Goal: Task Accomplishment & Management: Manage account settings

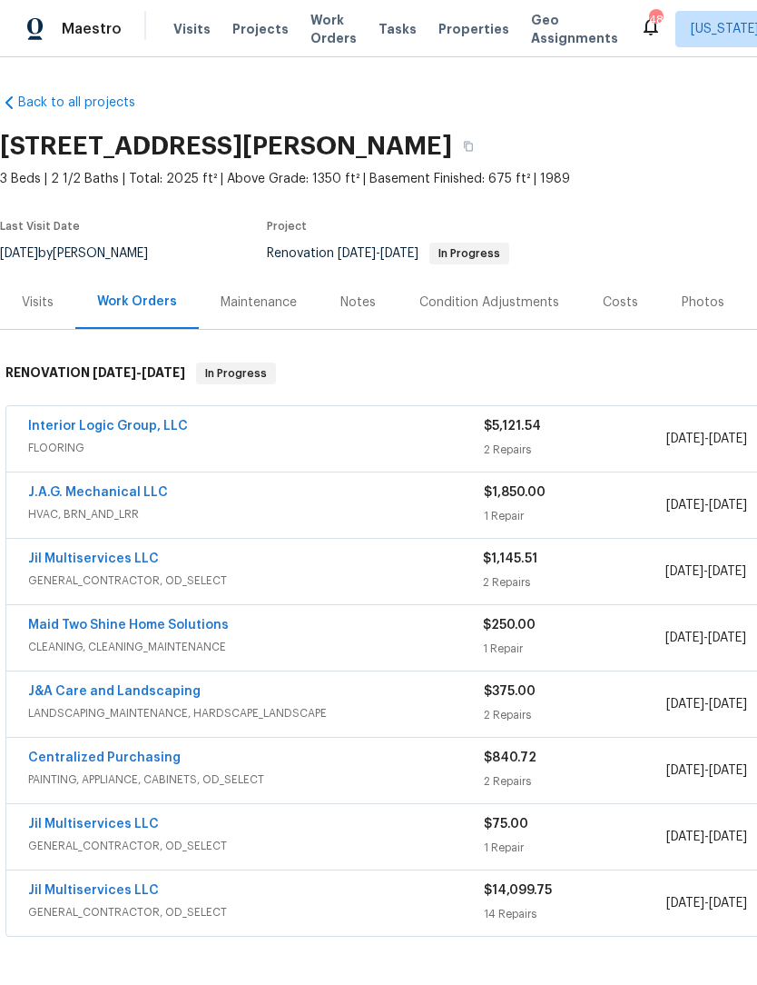
click at [326, 41] on span "Work Orders" at bounding box center [334, 29] width 46 height 36
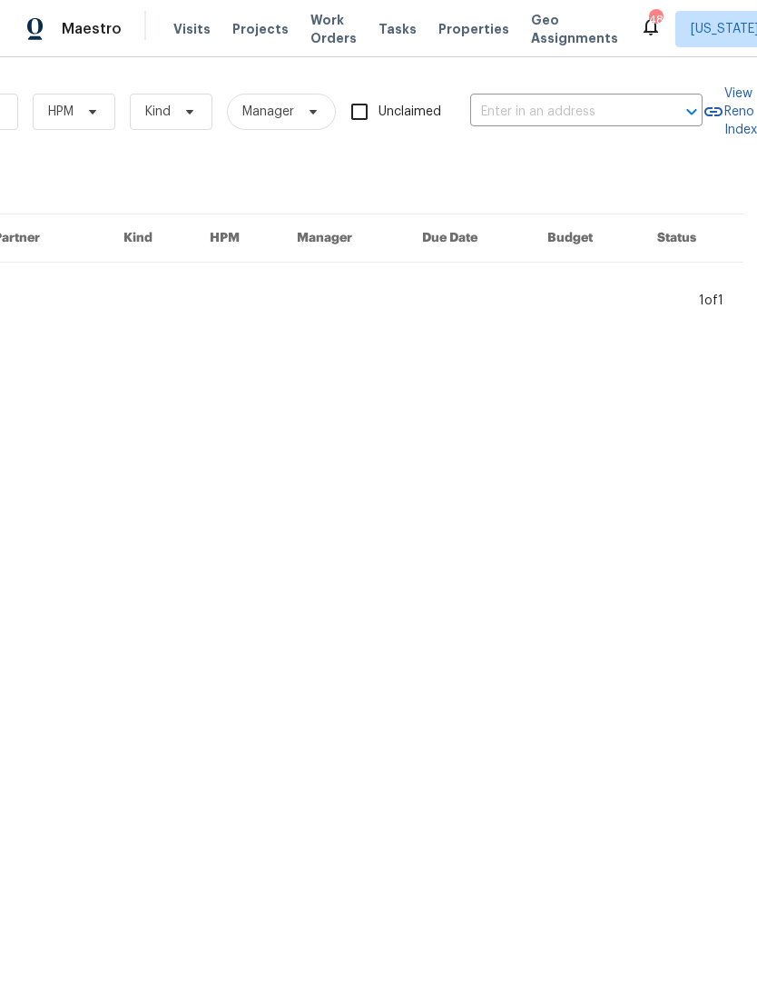
scroll to position [0, 299]
click at [510, 108] on input "text" at bounding box center [561, 112] width 182 height 28
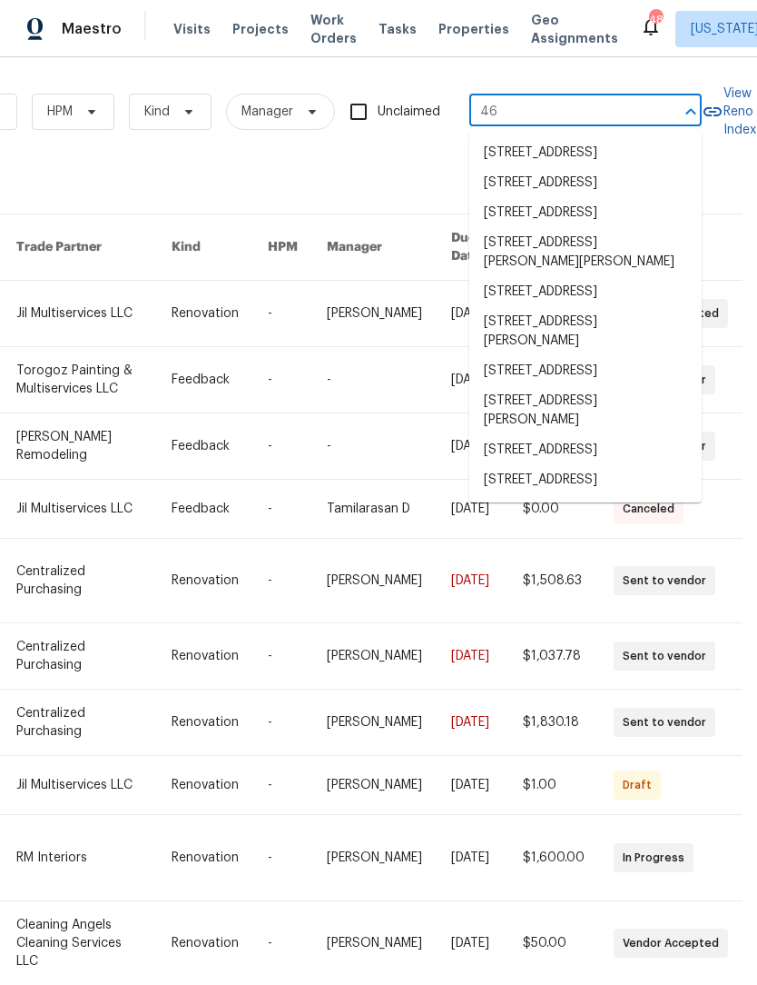
type input "4"
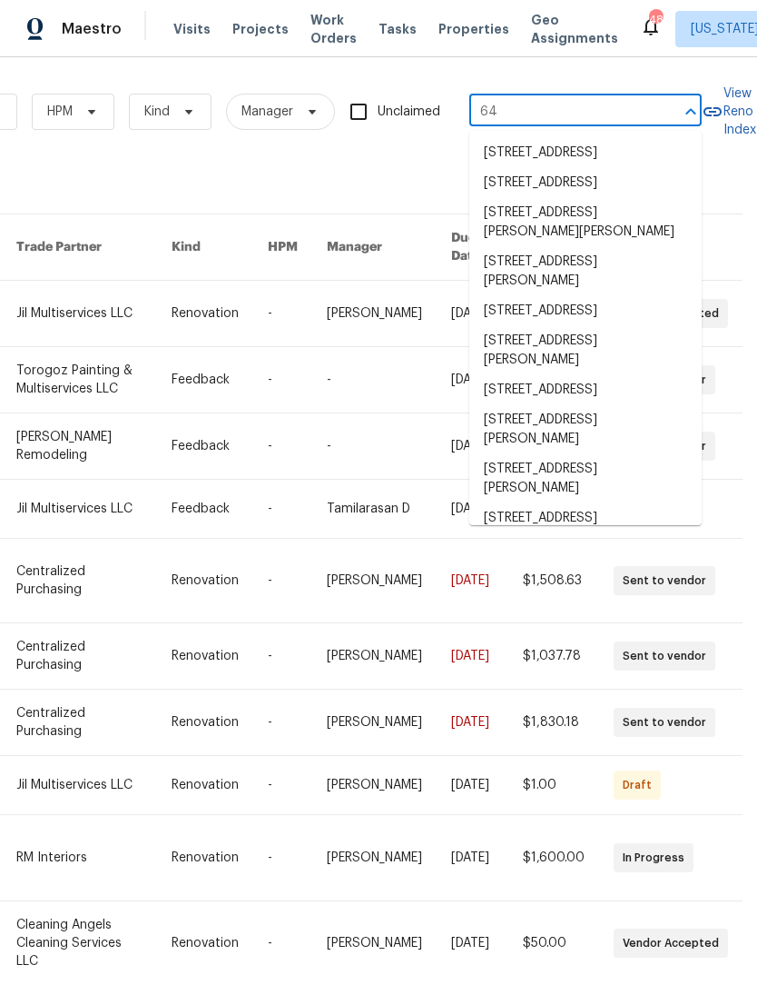
type input "6"
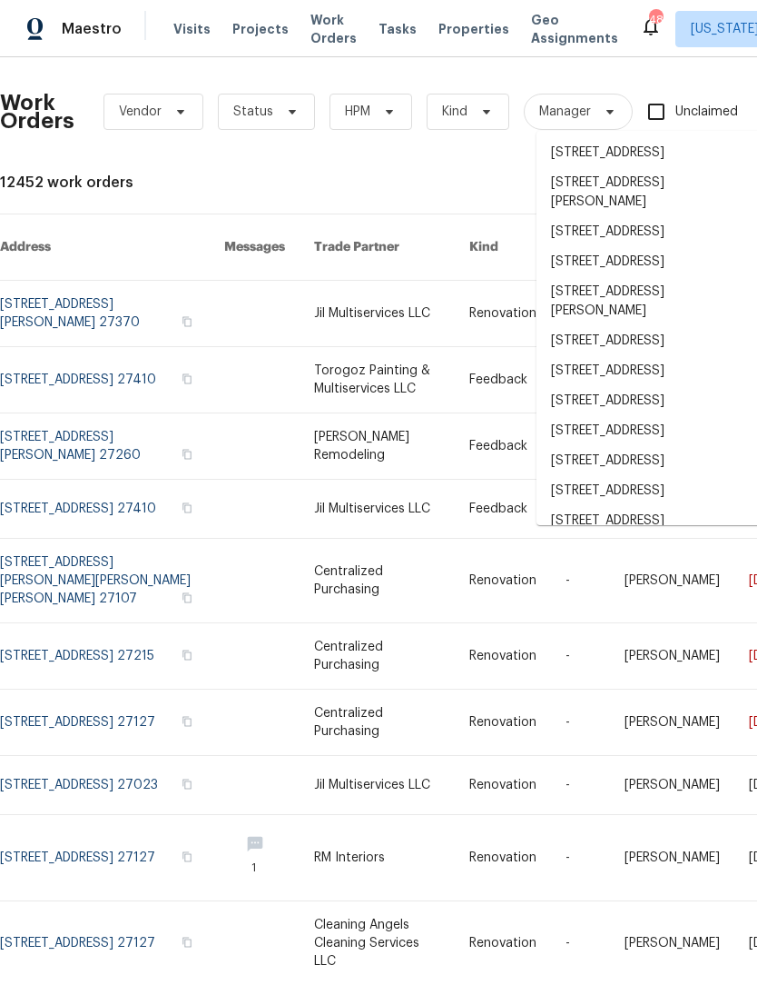
scroll to position [0, 0]
click at [182, 115] on icon at bounding box center [180, 111] width 15 height 15
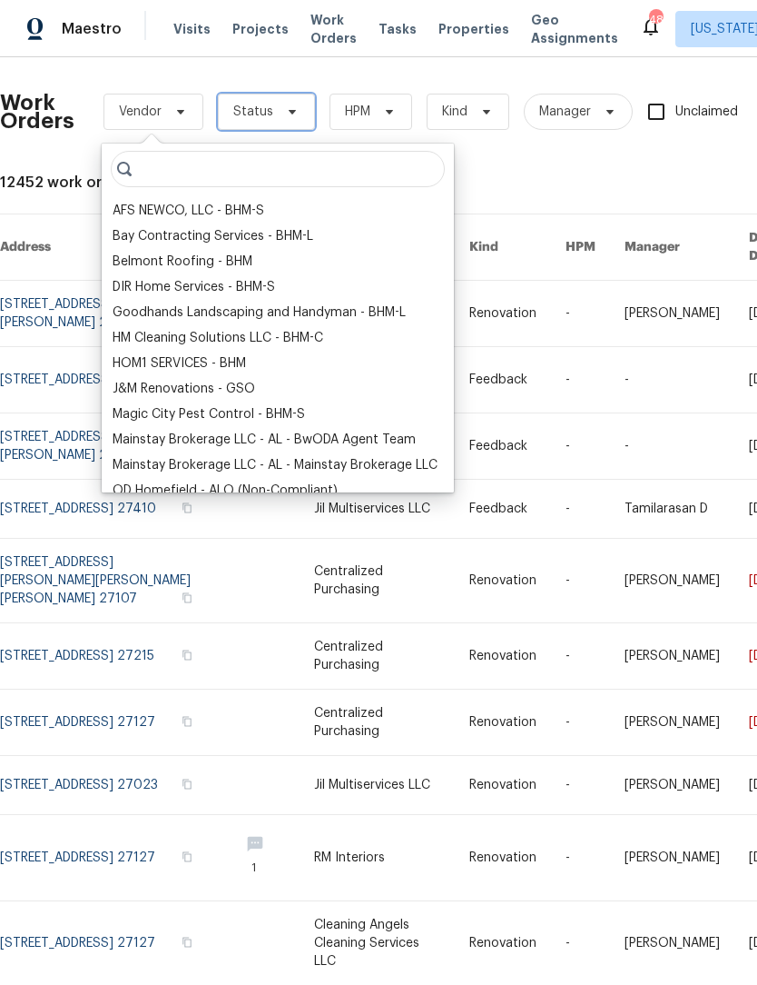
click at [285, 115] on icon at bounding box center [292, 111] width 15 height 15
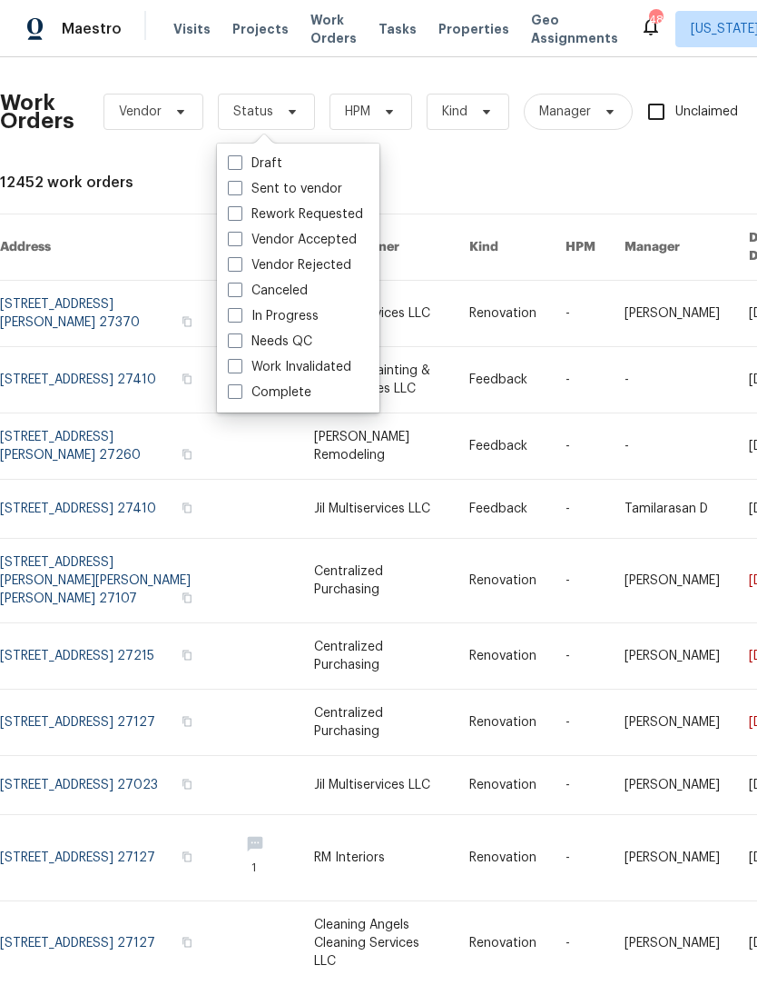
click at [292, 344] on label "Needs QC" at bounding box center [270, 341] width 84 height 18
click at [240, 344] on input "Needs QC" at bounding box center [234, 338] width 12 height 12
checkbox input "true"
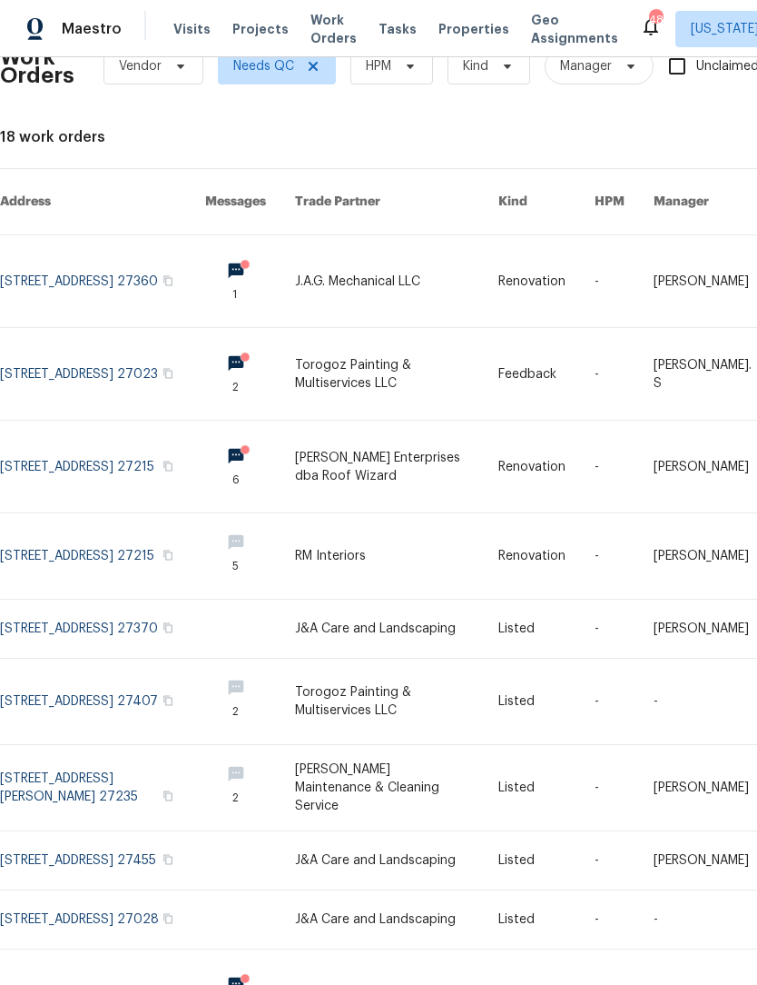
scroll to position [45, 0]
click at [129, 356] on link at bounding box center [102, 374] width 205 height 92
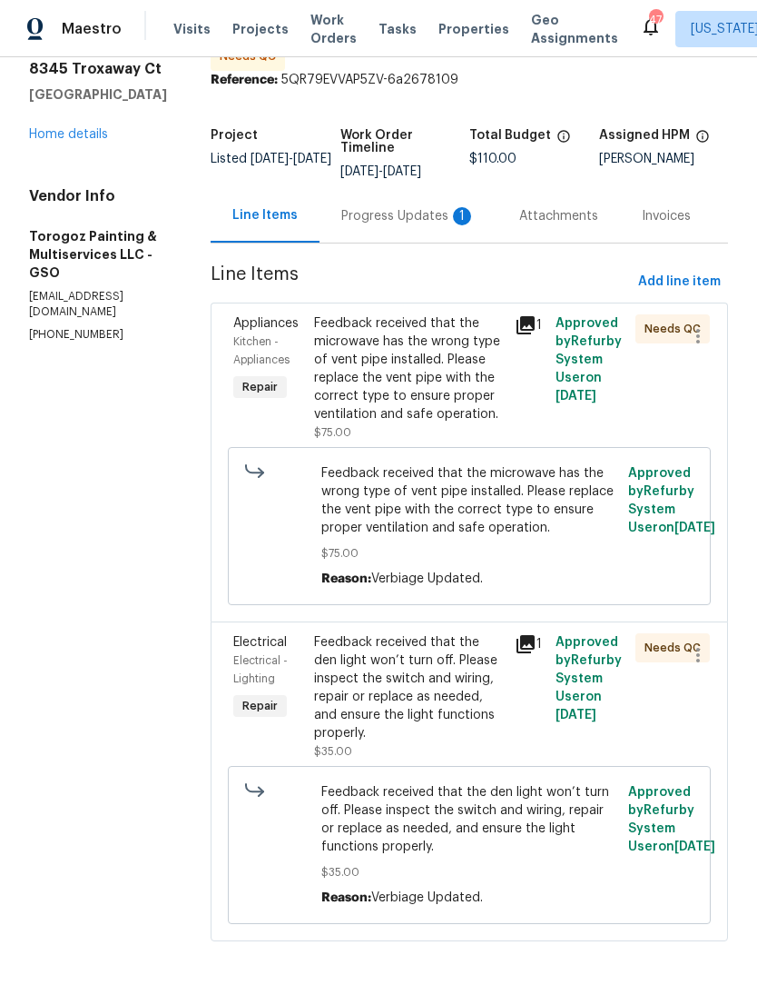
scroll to position [65, 0]
click at [411, 226] on div "Progress Updates 1" at bounding box center [408, 217] width 134 height 18
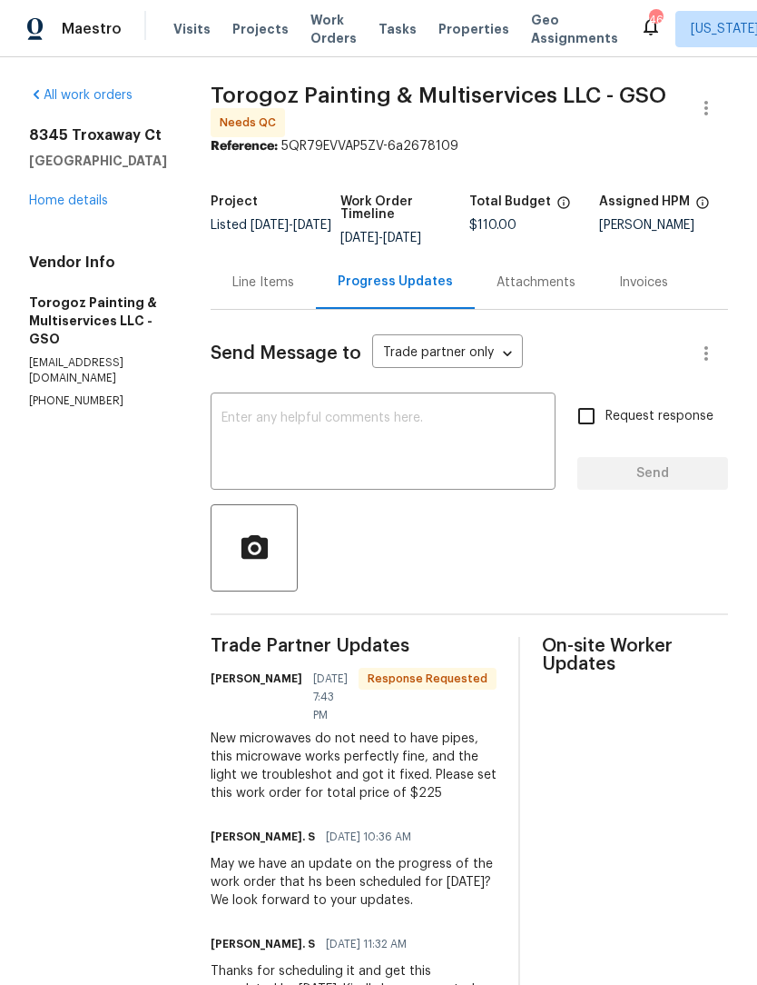
click at [83, 201] on link "Home details" at bounding box center [68, 200] width 79 height 13
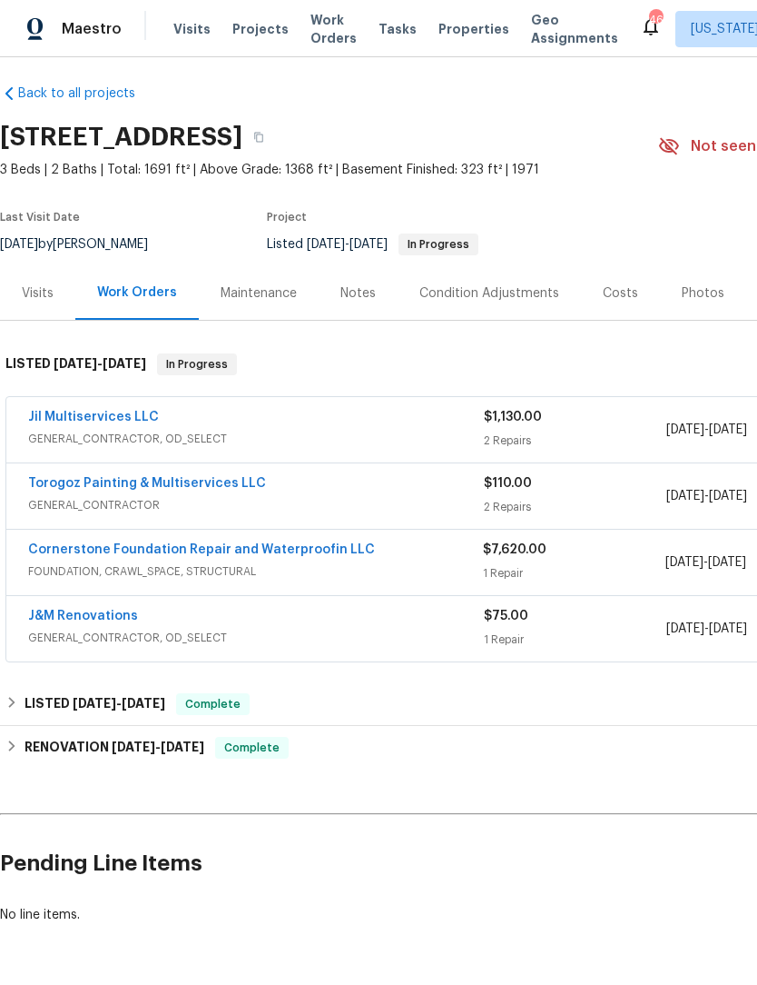
scroll to position [10, 0]
click at [112, 417] on link "Jil Multiservices LLC" at bounding box center [93, 416] width 131 height 13
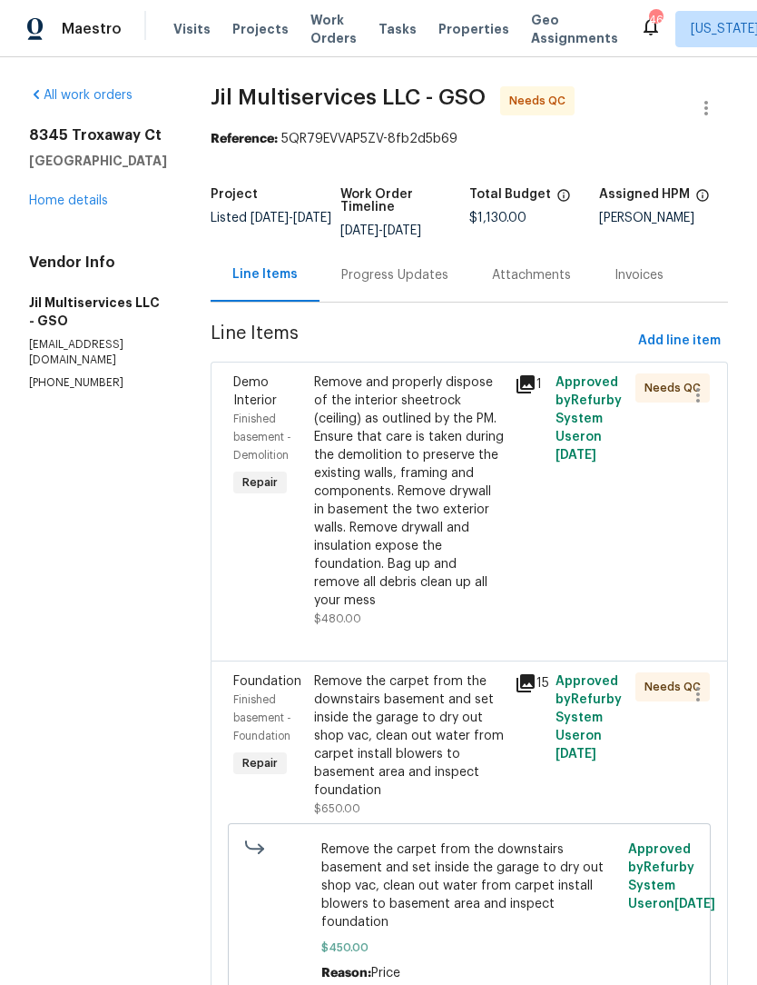
click at [434, 518] on div "Remove and properly dispose of the interior sheetrock (ceiling) as outlined by …" at bounding box center [409, 491] width 191 height 236
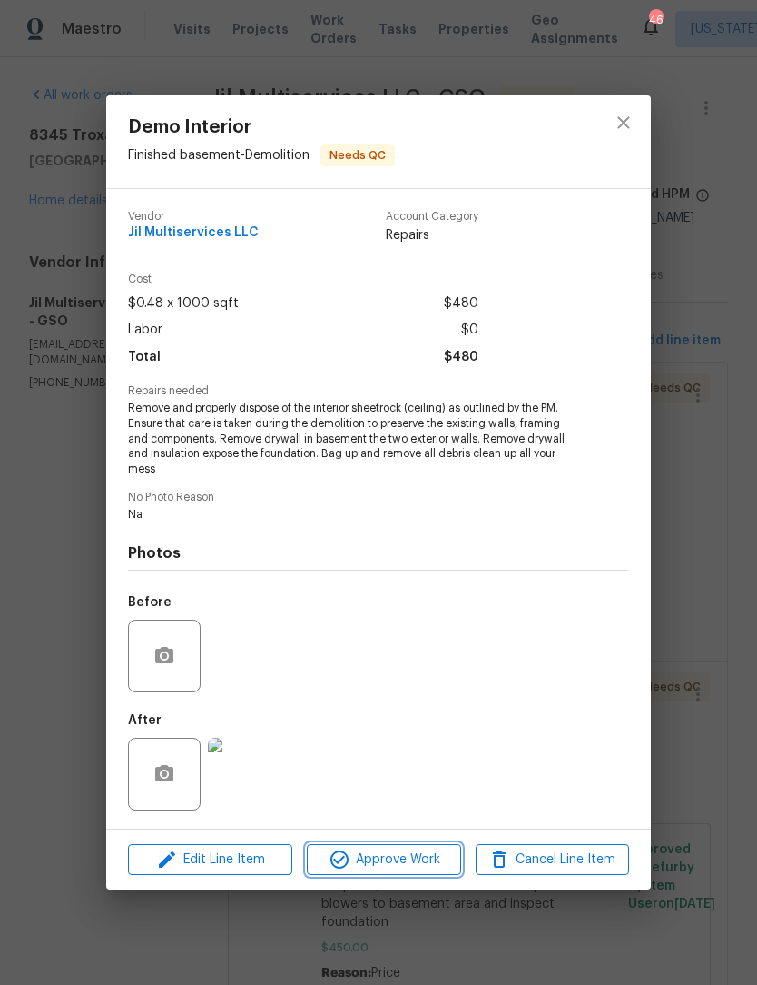
click at [424, 866] on span "Approve Work" at bounding box center [383, 859] width 143 height 23
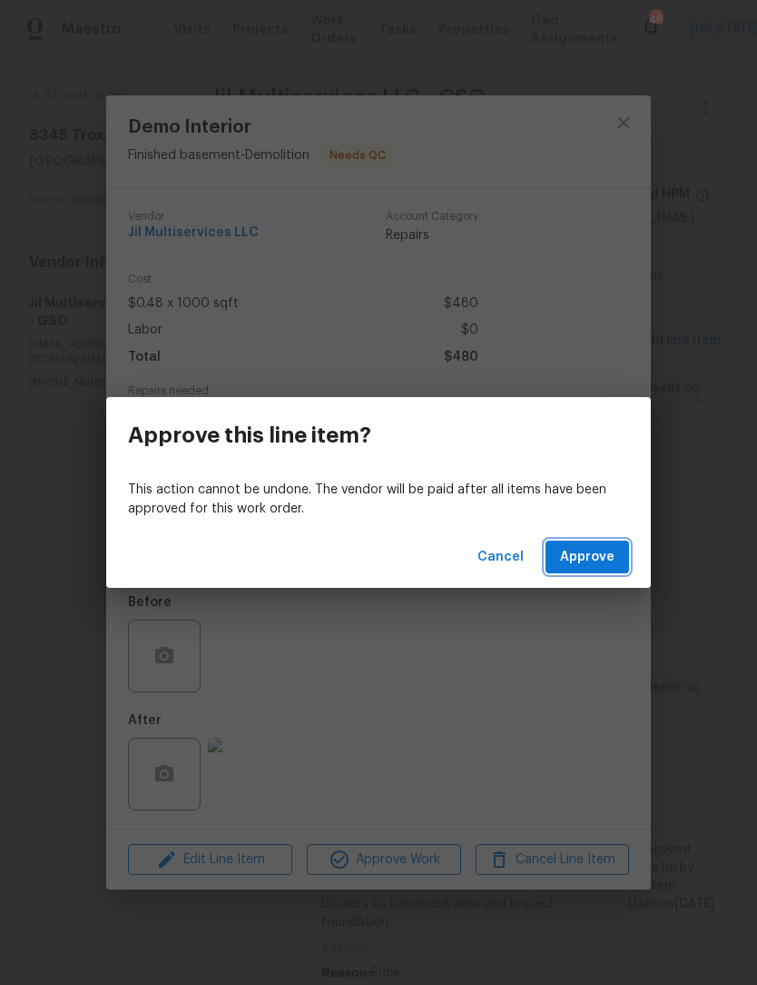
click at [598, 549] on span "Approve" at bounding box center [587, 557] width 54 height 23
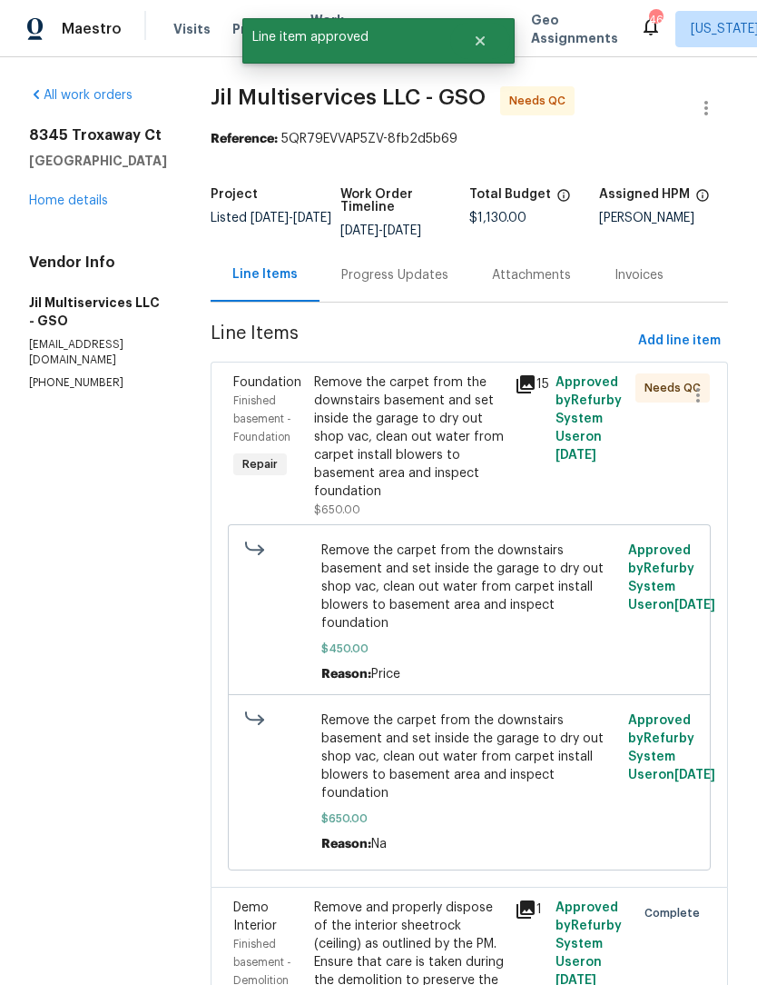
click at [432, 452] on div "Remove the carpet from the downstairs basement and set inside the garage to dry…" at bounding box center [409, 436] width 191 height 127
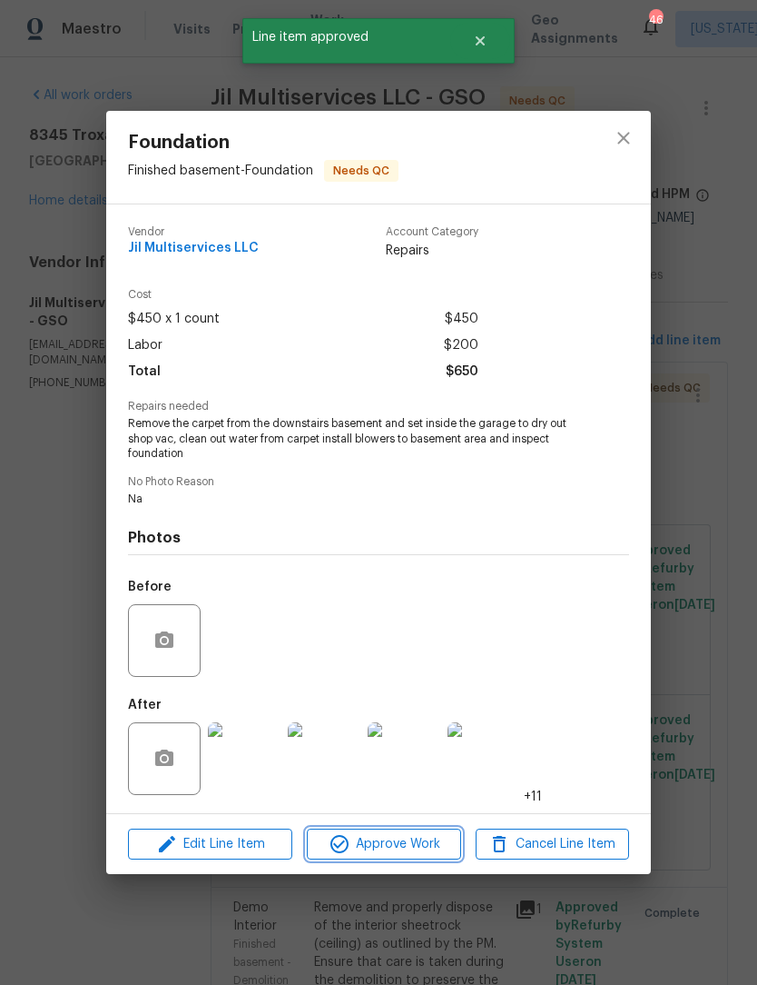
click at [418, 855] on span "Approve Work" at bounding box center [383, 844] width 143 height 23
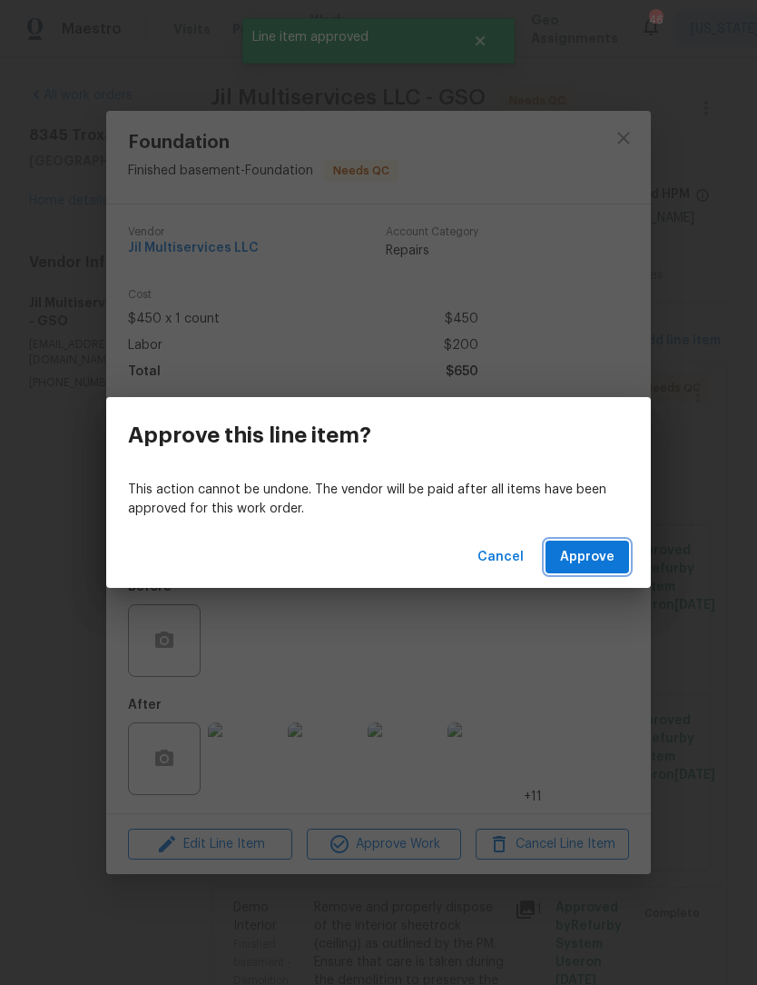
click at [604, 557] on span "Approve" at bounding box center [587, 557] width 54 height 23
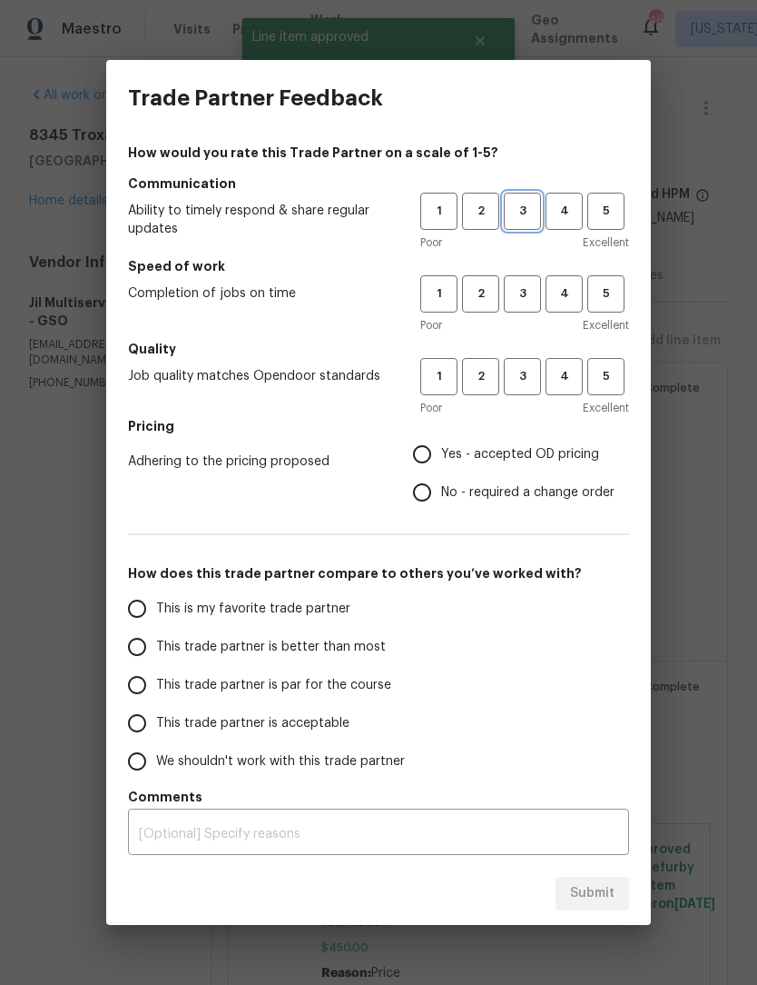
click at [526, 206] on span "3" at bounding box center [523, 211] width 34 height 21
click at [531, 312] on button "3" at bounding box center [522, 293] width 37 height 37
click at [526, 391] on button "3" at bounding box center [522, 376] width 37 height 37
click at [424, 463] on input "Yes - accepted OD pricing" at bounding box center [422, 454] width 38 height 38
radio input "true"
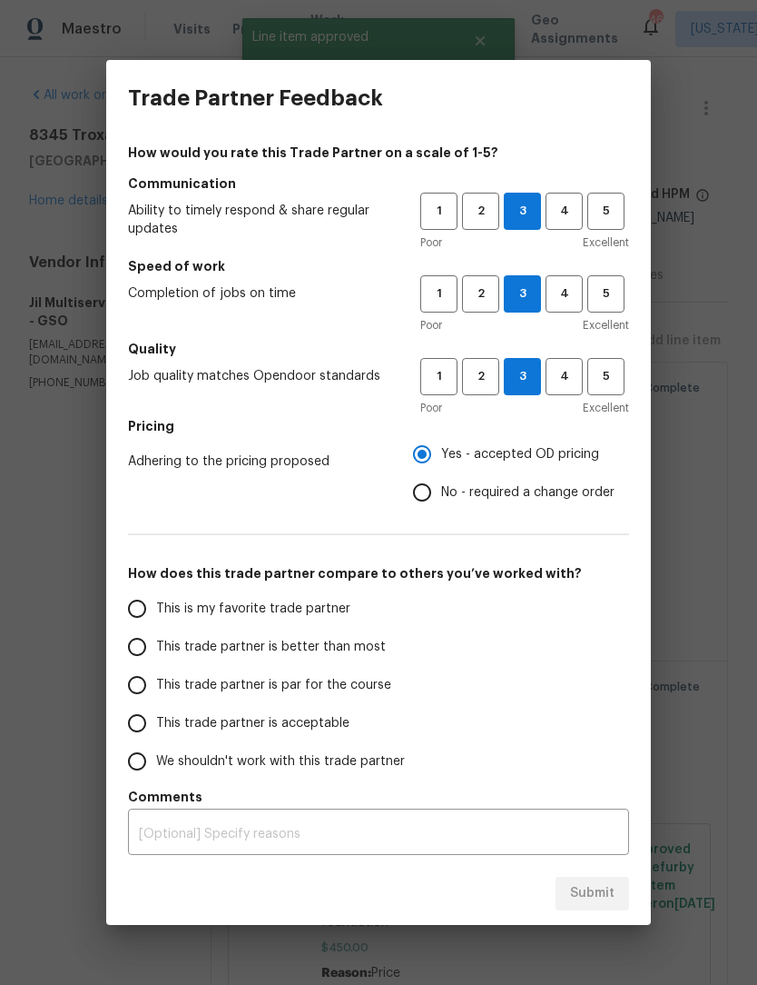
click at [145, 696] on input "This trade partner is par for the course" at bounding box center [137, 685] width 38 height 38
click at [600, 895] on span "Submit" at bounding box center [592, 893] width 45 height 23
radio input "true"
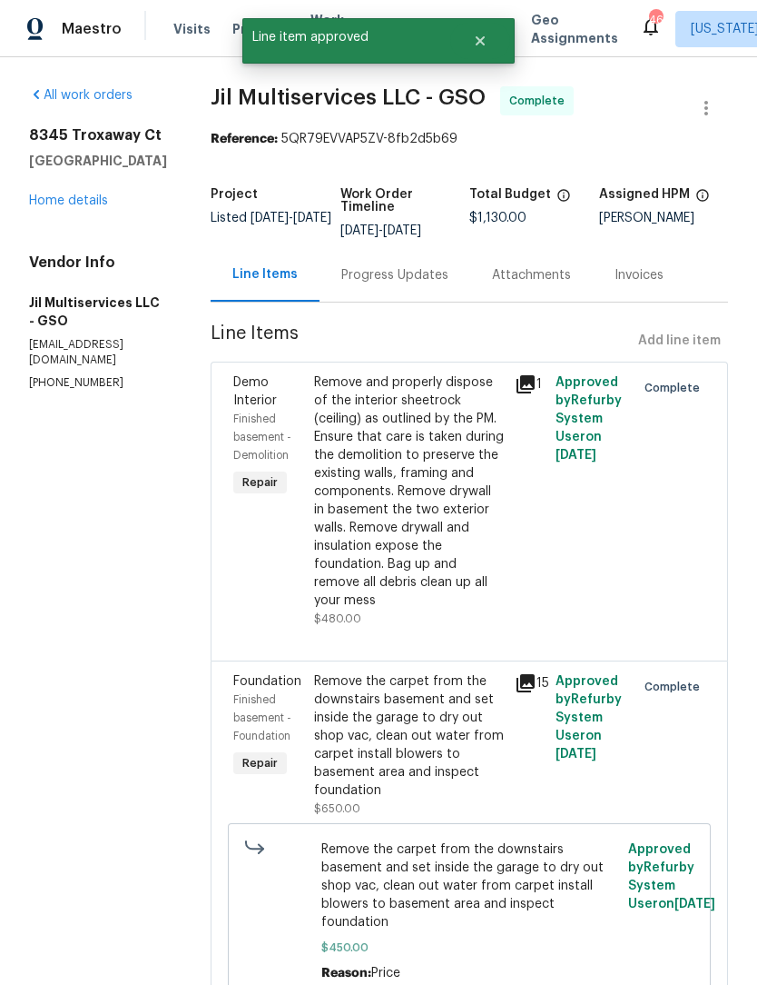
radio input "false"
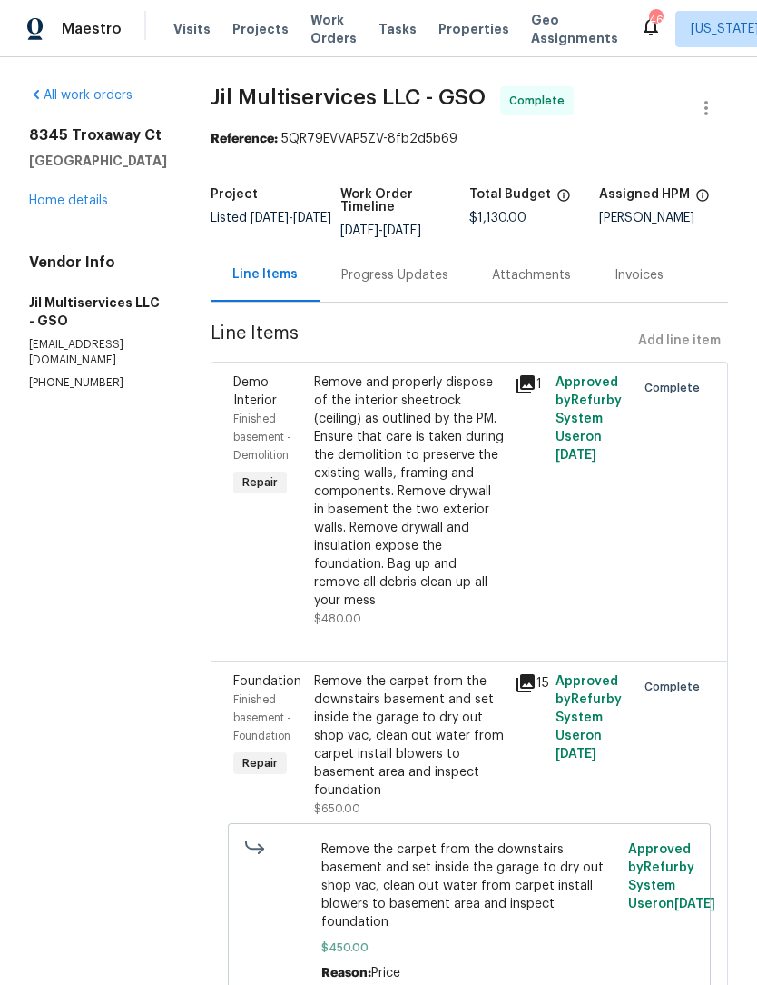
click at [55, 221] on div "All work orders 8345 Troxaway Ct Lewisville, NC 27023 Home details Vendor Info …" at bounding box center [98, 238] width 138 height 304
click at [71, 216] on div "All work orders 8345 Troxaway Ct Lewisville, NC 27023 Home details Vendor Info …" at bounding box center [98, 238] width 138 height 304
click at [63, 206] on link "Home details" at bounding box center [68, 200] width 79 height 13
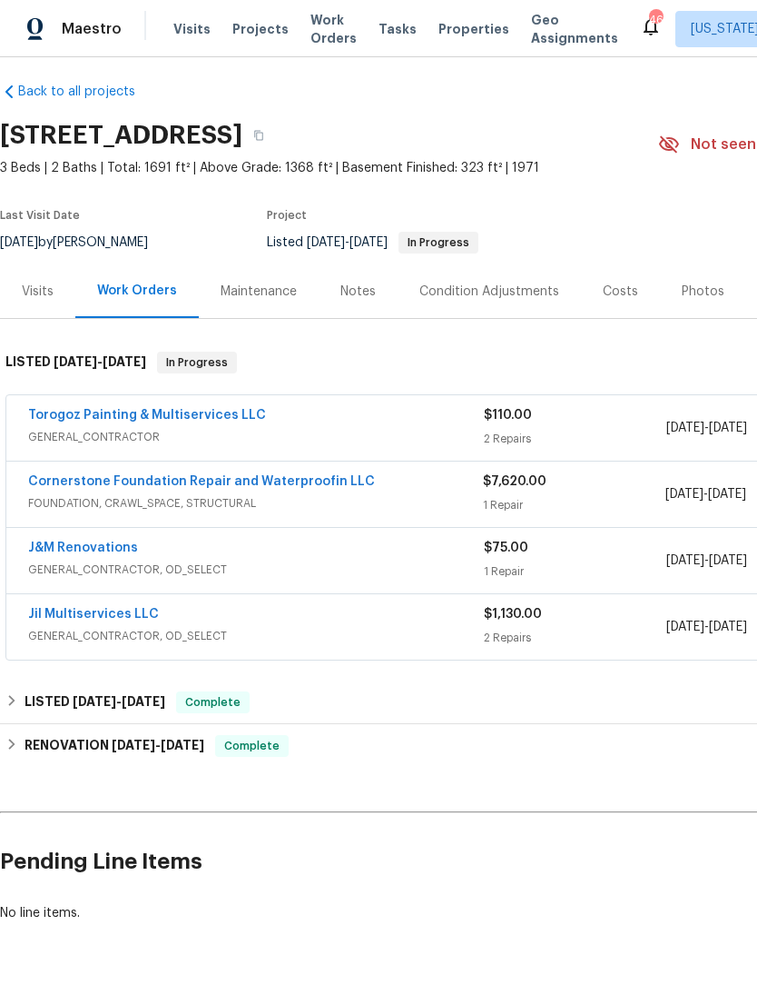
scroll to position [11, 0]
click at [60, 419] on link "Torogoz Painting & Multiservices LLC" at bounding box center [147, 415] width 238 height 13
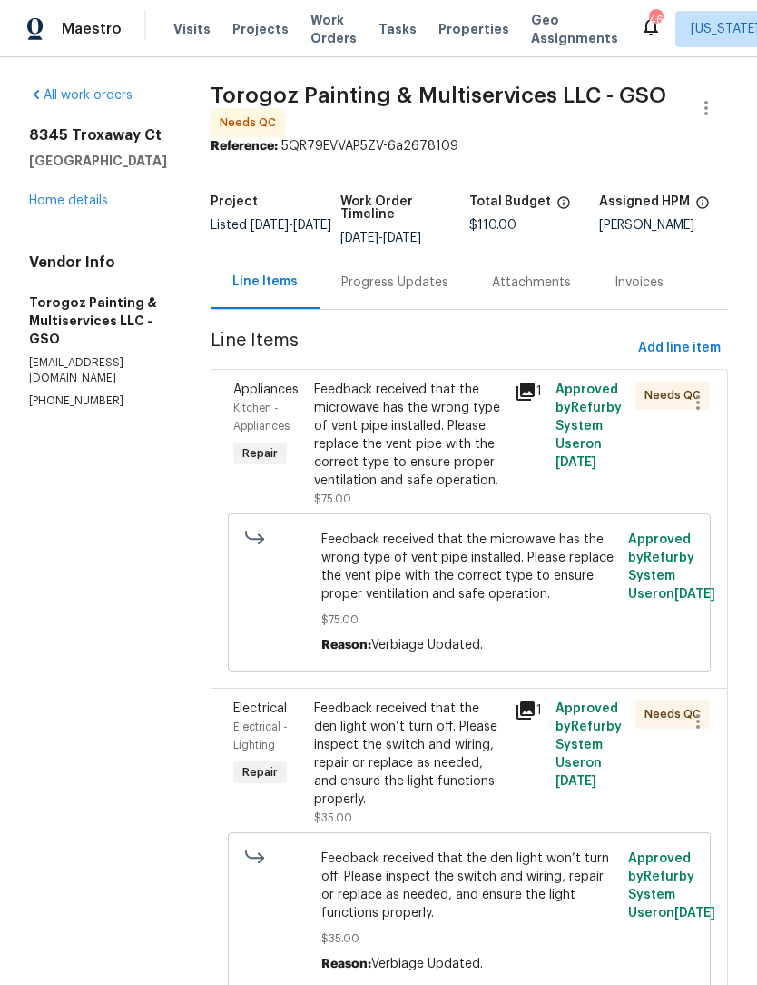
click at [454, 475] on div "Feedback received that the microwave has the wrong type of vent pipe installed.…" at bounding box center [409, 435] width 191 height 109
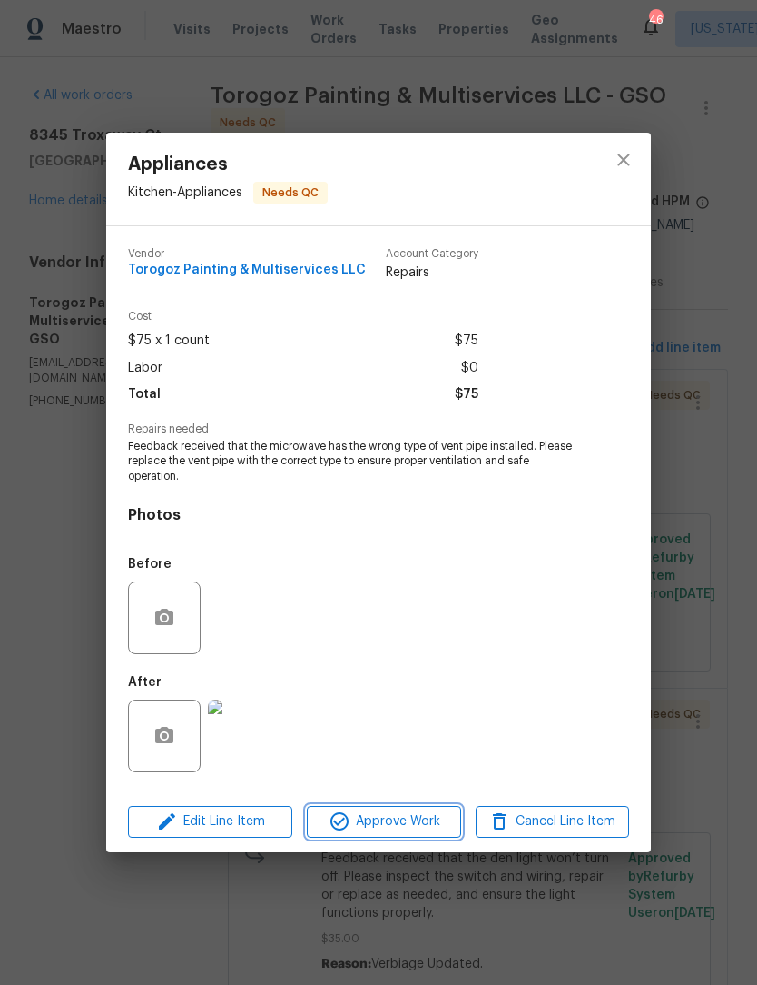
click at [405, 822] on span "Approve Work" at bounding box center [383, 821] width 143 height 23
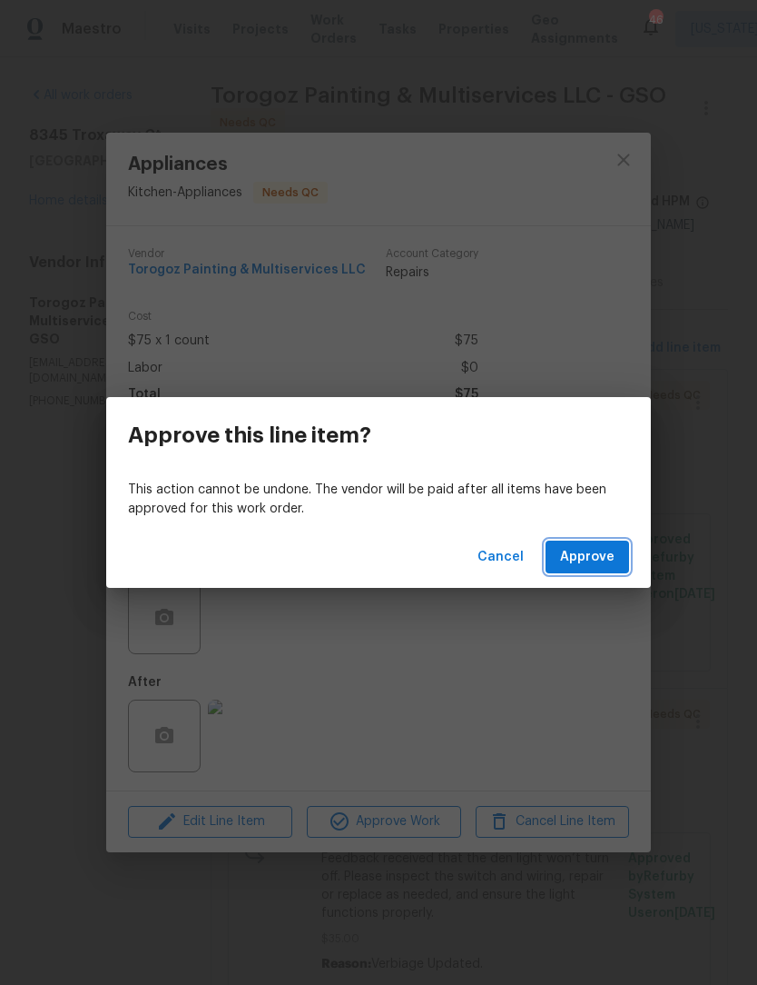
click at [585, 548] on span "Approve" at bounding box center [587, 557] width 54 height 23
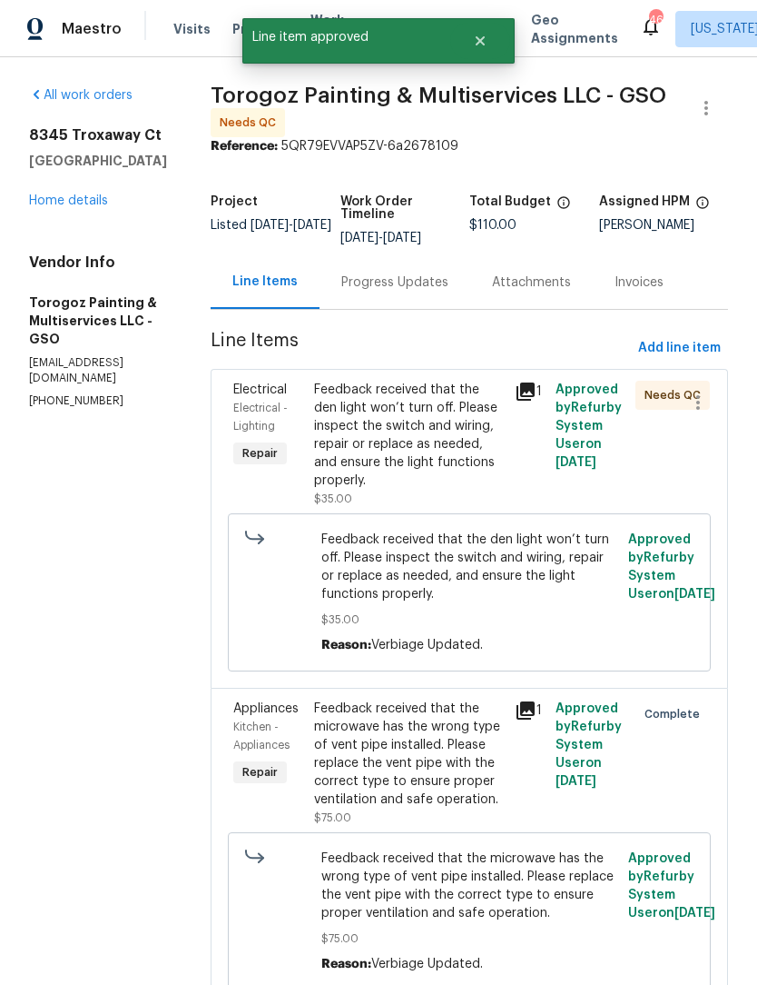
click at [452, 468] on div "Feedback received that the den light won’t turn off. Please inspect the switch …" at bounding box center [409, 435] width 191 height 109
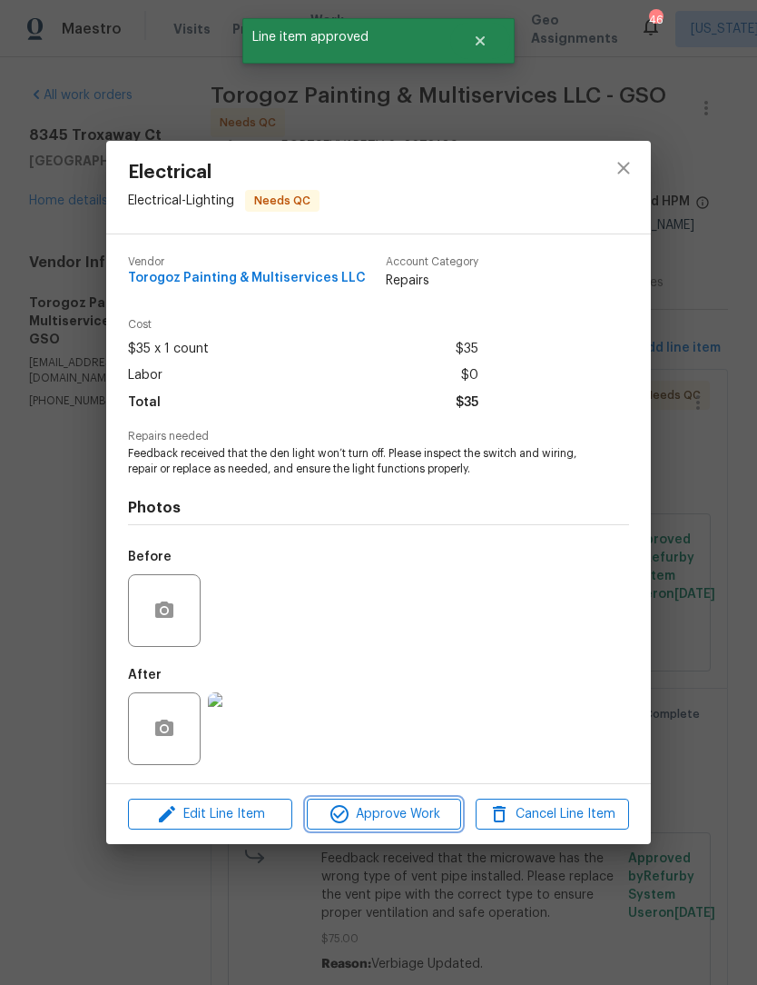
click at [399, 818] on span "Approve Work" at bounding box center [383, 814] width 143 height 23
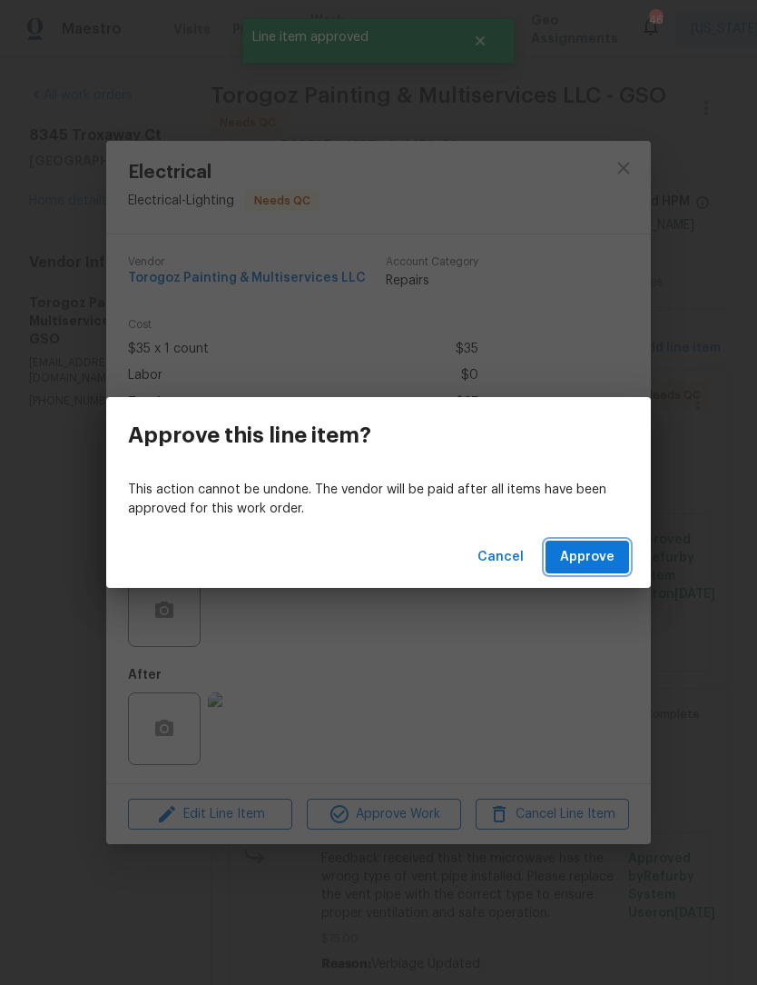
click at [591, 549] on span "Approve" at bounding box center [587, 557] width 54 height 23
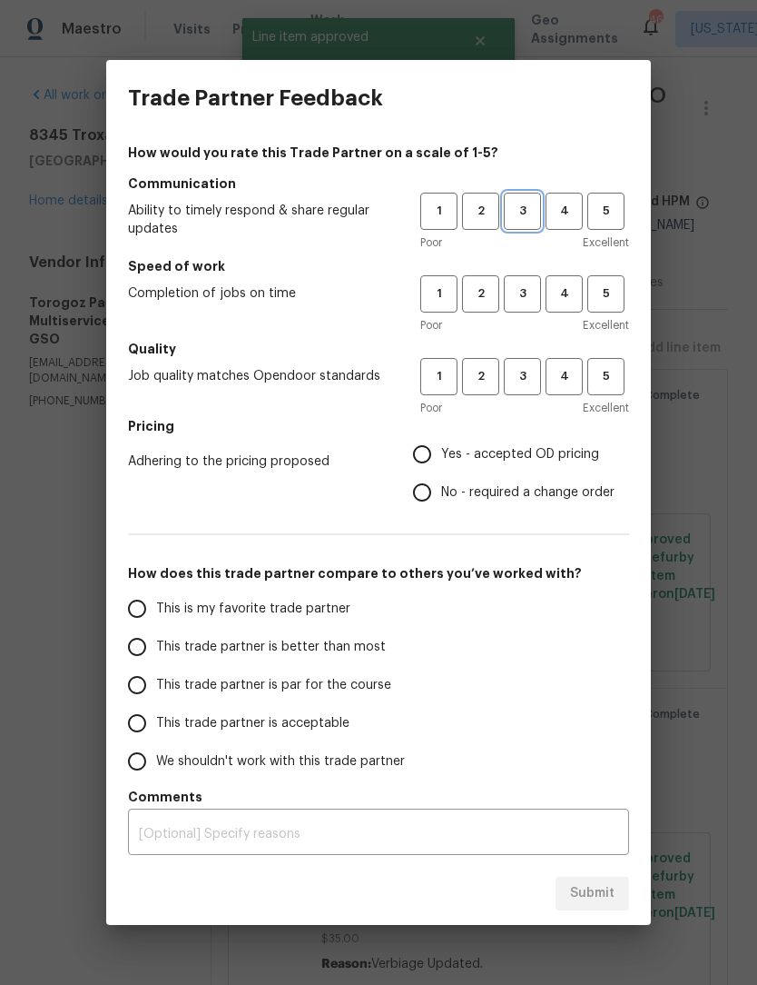
click at [526, 203] on span "3" at bounding box center [523, 211] width 34 height 21
click at [528, 296] on span "3" at bounding box center [523, 293] width 34 height 21
click at [527, 423] on h5 "Pricing" at bounding box center [378, 426] width 501 height 18
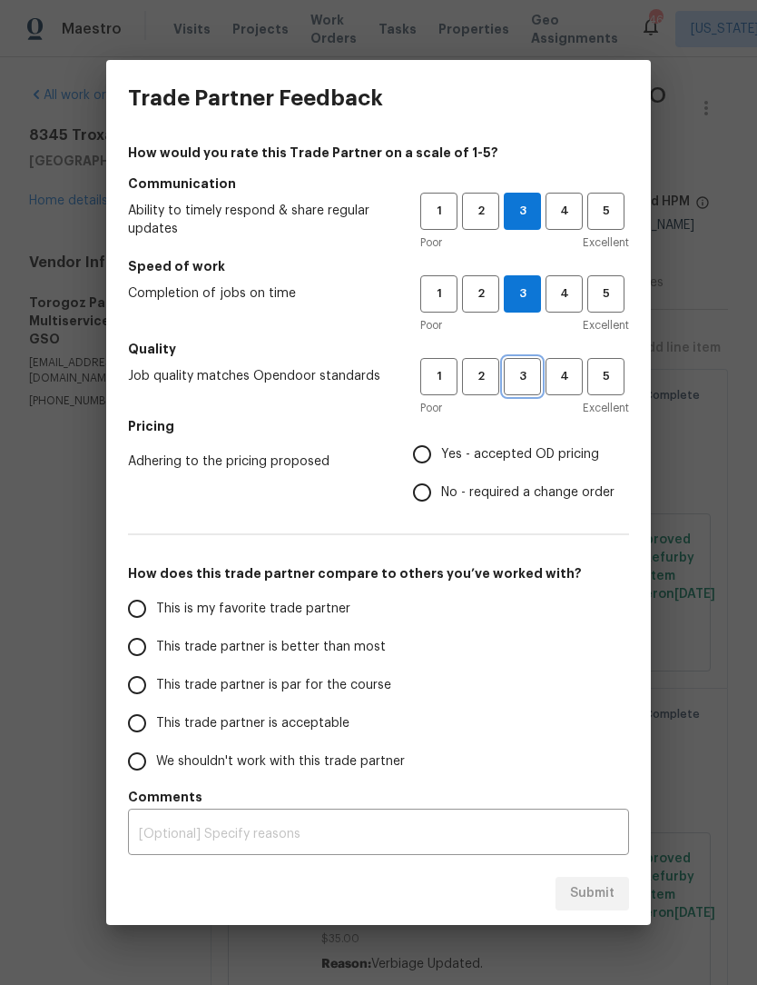
click at [522, 388] on button "3" at bounding box center [522, 376] width 37 height 37
click at [429, 460] on input "Yes - accepted OD pricing" at bounding box center [422, 454] width 38 height 38
radio input "true"
click at [694, 491] on div "Trade Partner Feedback How would you rate this Trade Partner on a scale of 1-5?…" at bounding box center [378, 492] width 757 height 985
click at [151, 688] on input "This trade partner is par for the course" at bounding box center [137, 685] width 38 height 38
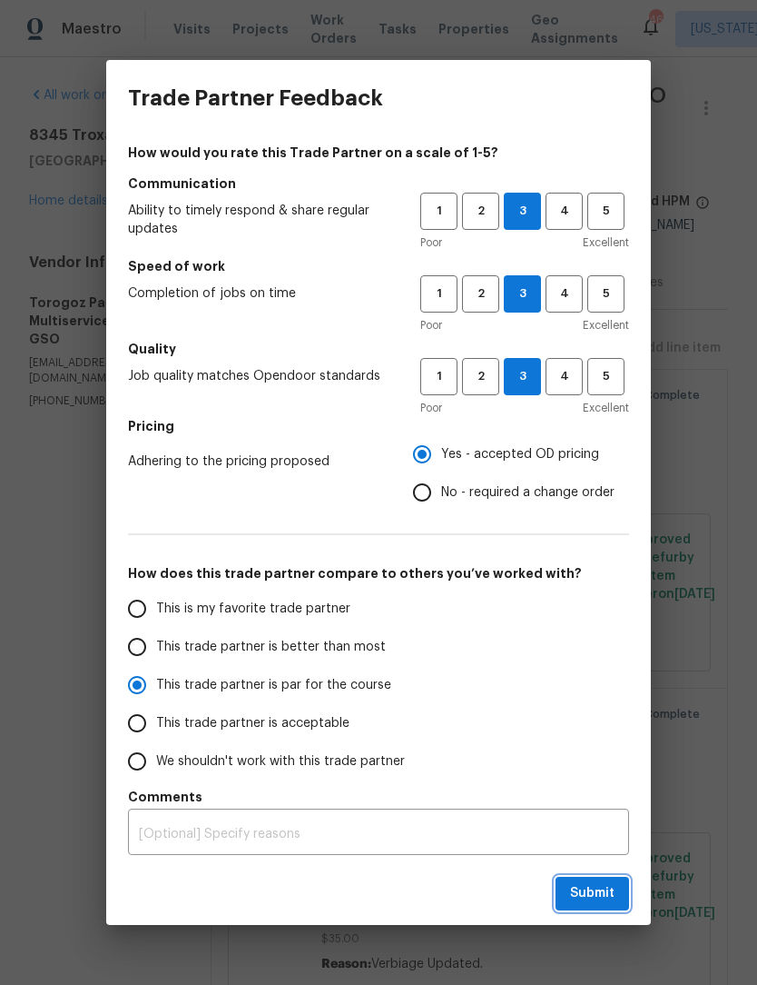
click at [603, 891] on span "Submit" at bounding box center [592, 893] width 45 height 23
radio input "true"
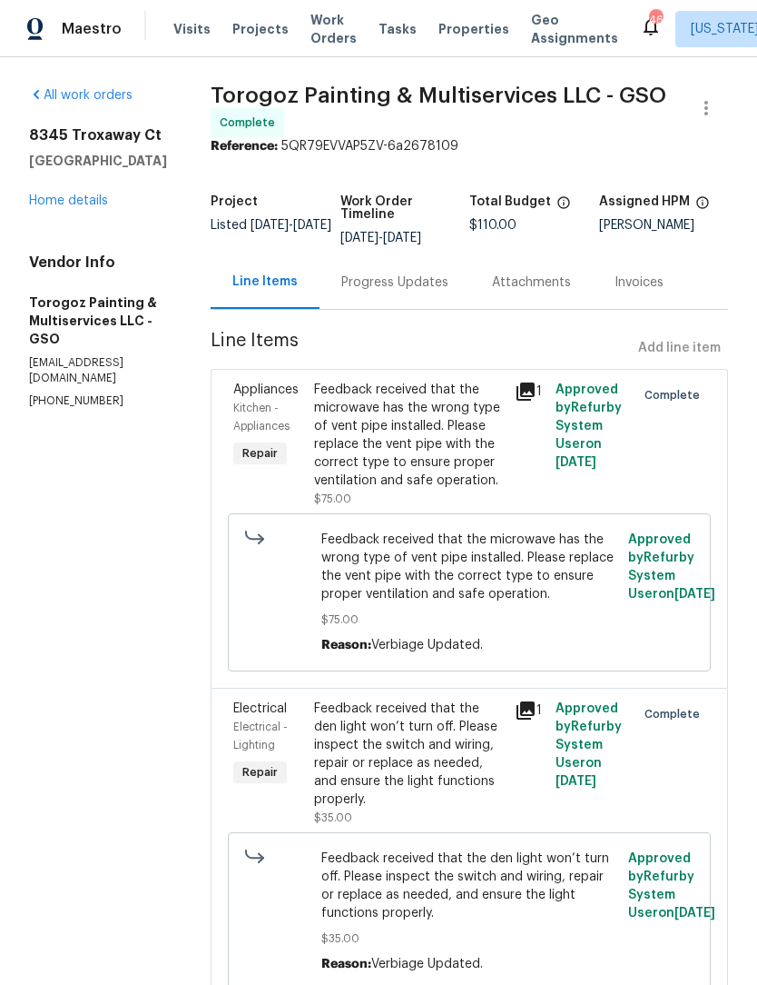
radio input "false"
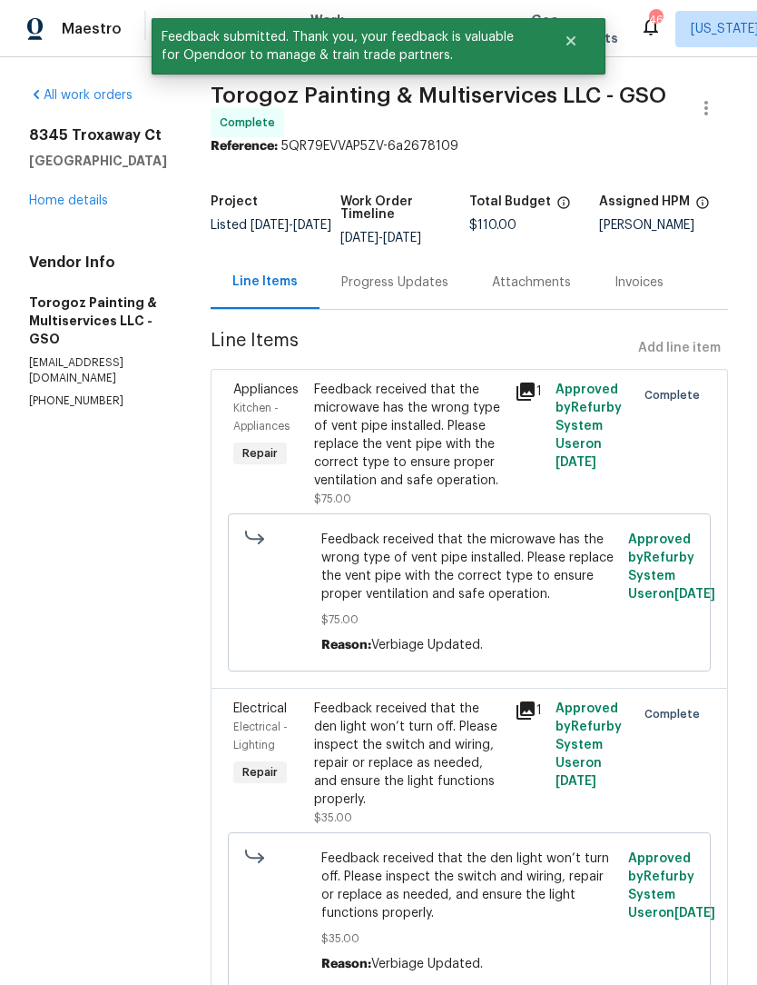
click at [80, 203] on link "Home details" at bounding box center [68, 200] width 79 height 13
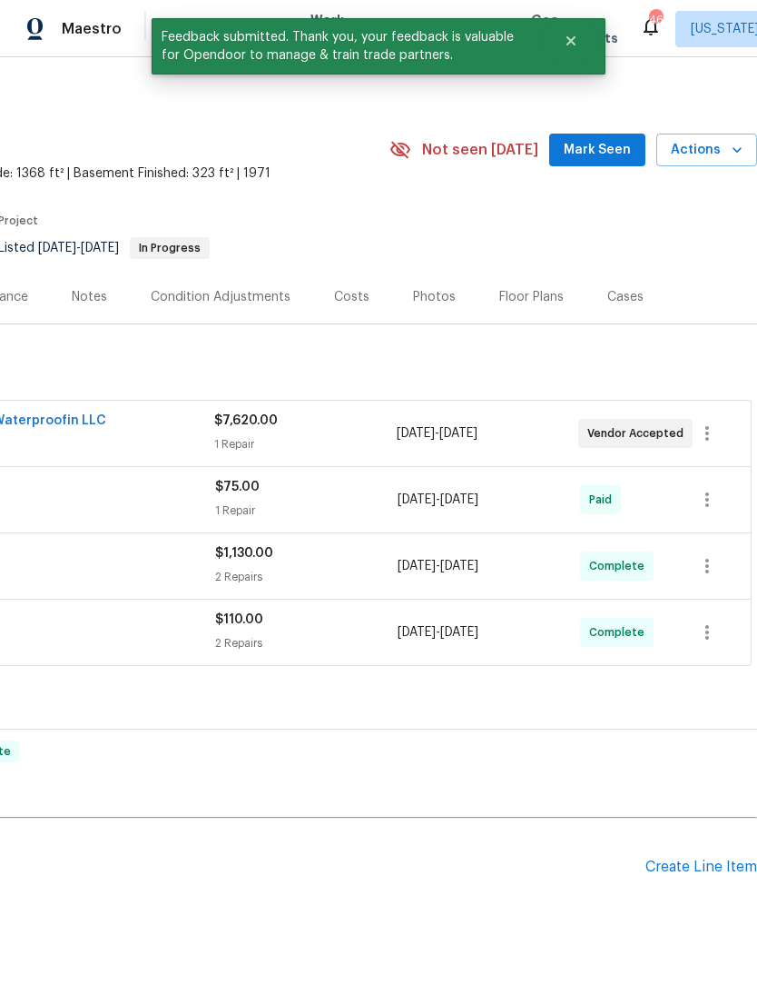
scroll to position [6, 269]
click at [606, 140] on span "Mark Seen" at bounding box center [597, 149] width 67 height 23
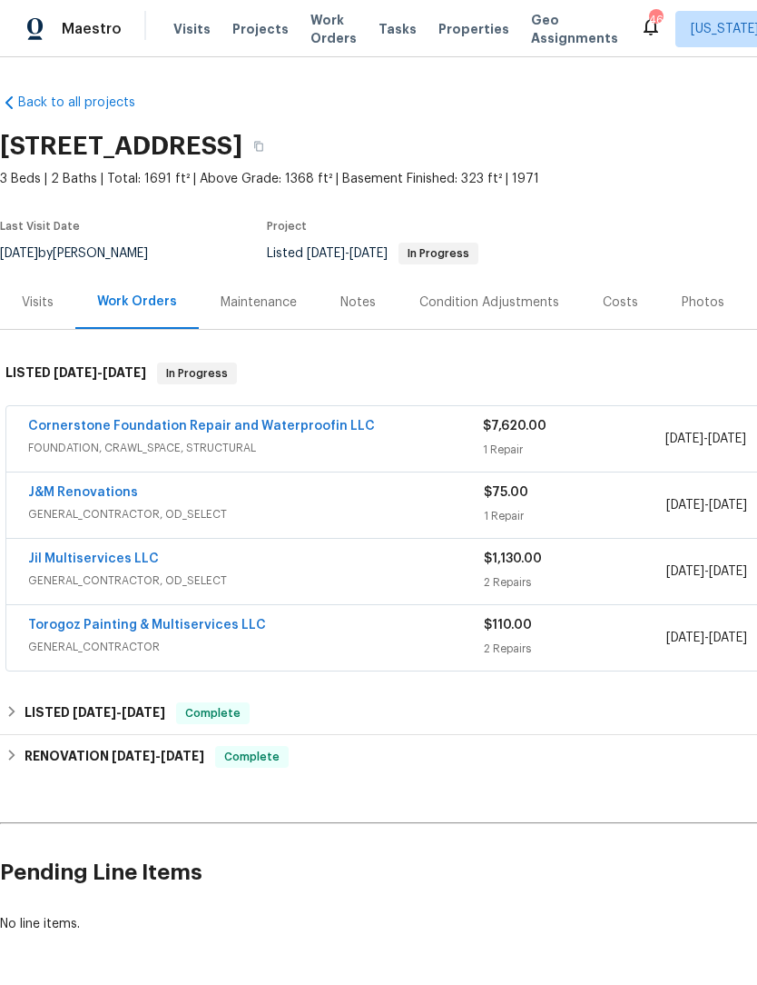
scroll to position [0, 0]
click at [331, 37] on span "Work Orders" at bounding box center [334, 29] width 46 height 36
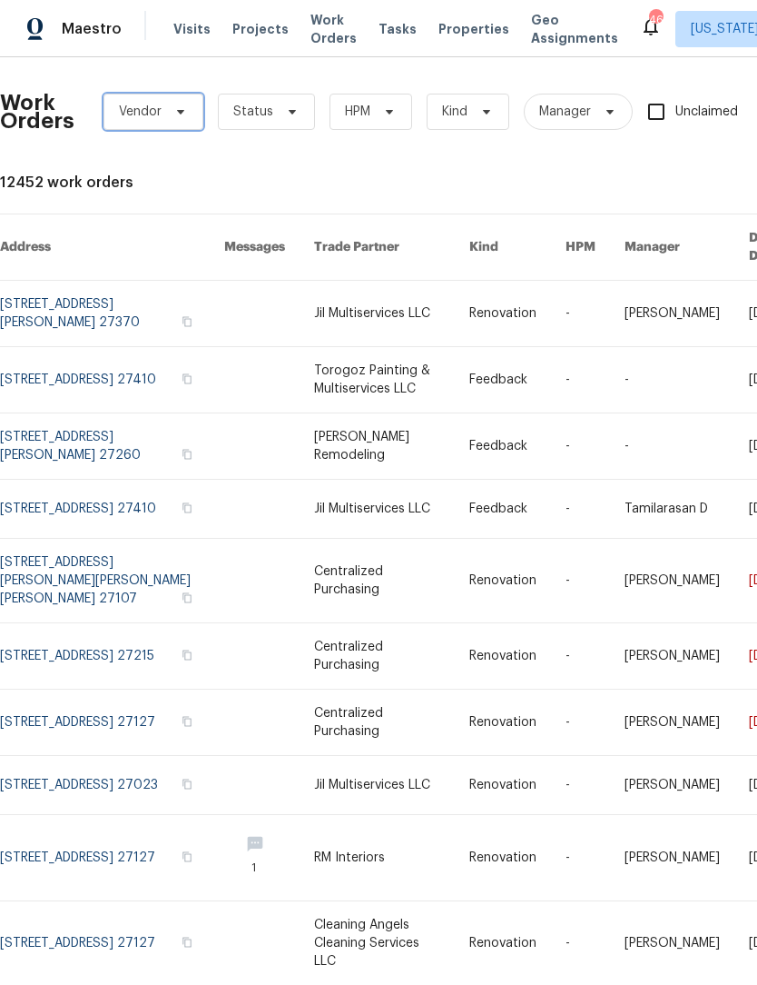
click at [180, 114] on icon at bounding box center [180, 112] width 7 height 5
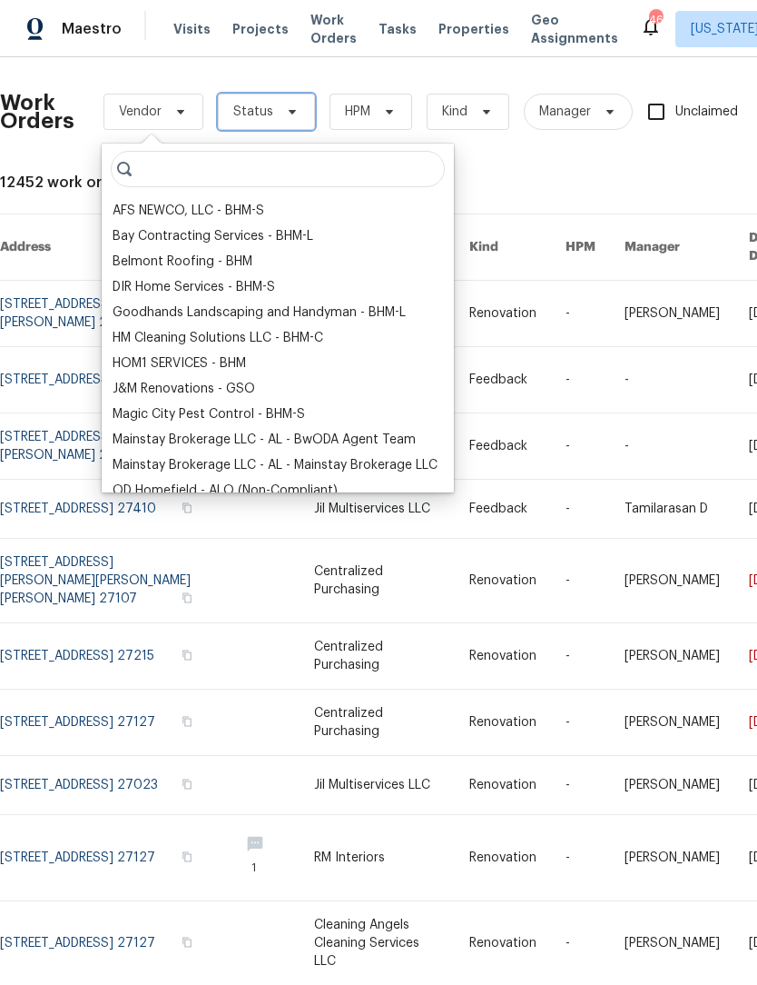
click at [273, 117] on span "Status" at bounding box center [266, 112] width 97 height 36
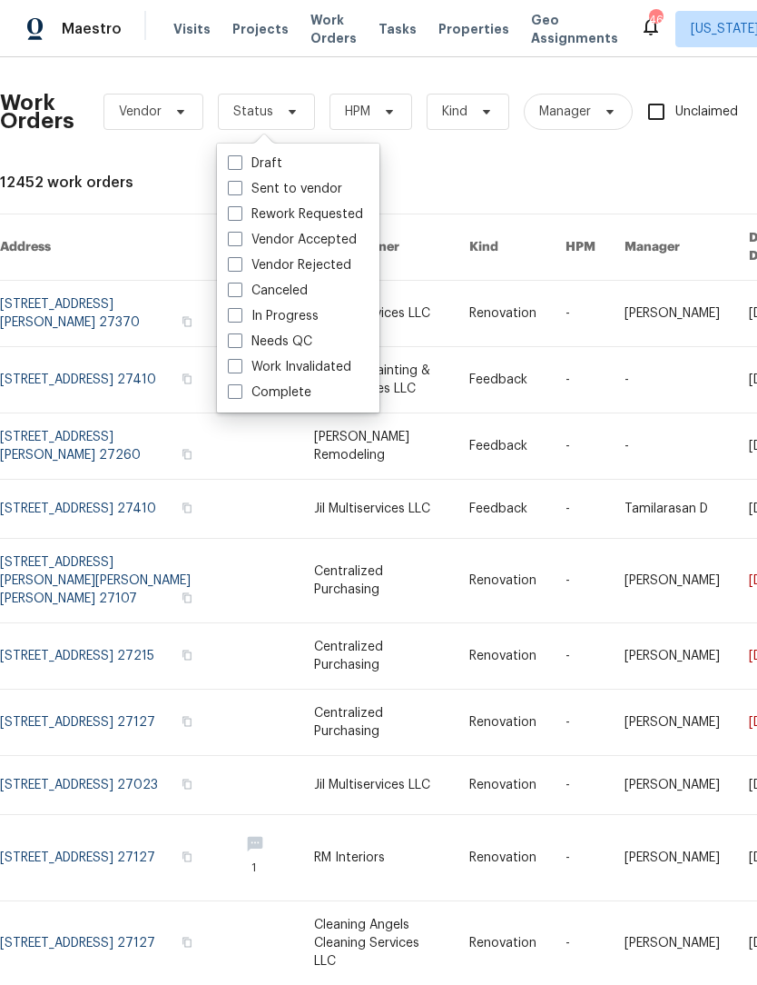
click at [312, 337] on label "Needs QC" at bounding box center [270, 341] width 84 height 18
click at [240, 337] on input "Needs QC" at bounding box center [234, 338] width 12 height 12
checkbox input "true"
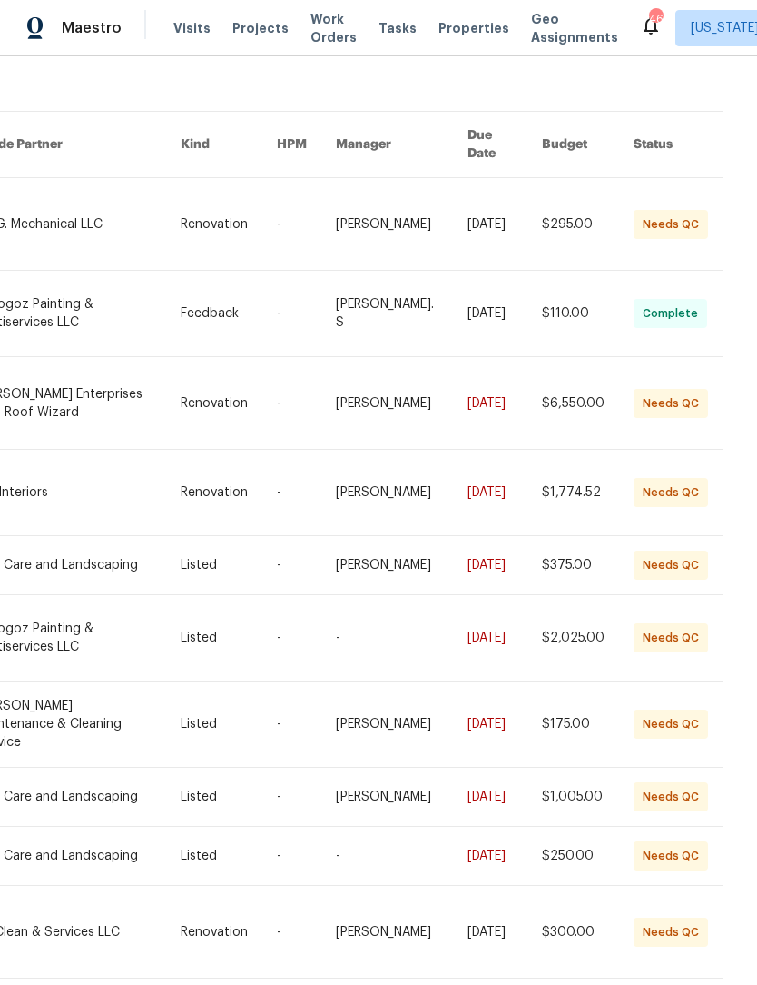
scroll to position [102, 322]
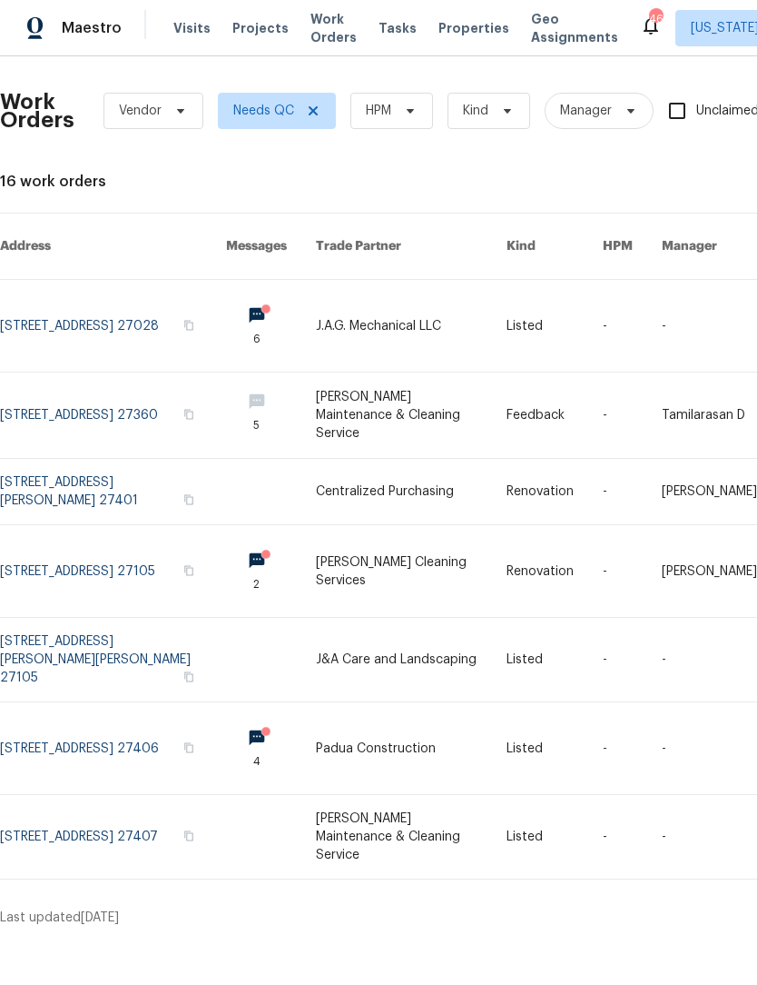
scroll to position [0, 0]
click at [115, 547] on link at bounding box center [113, 572] width 226 height 92
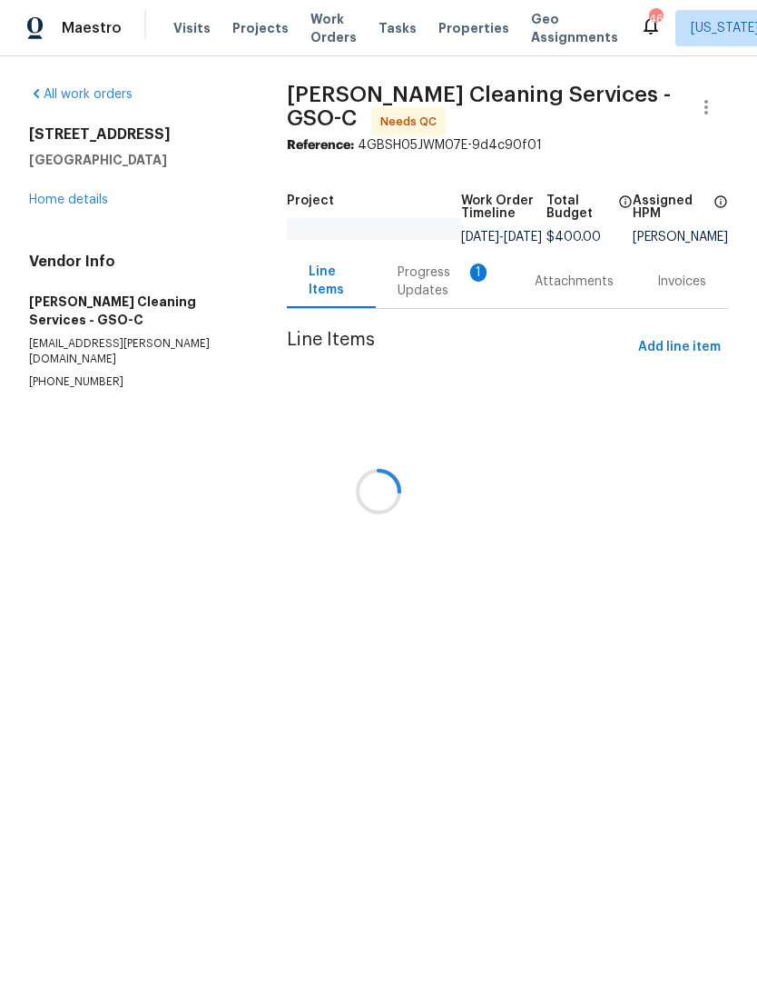
scroll to position [1, 0]
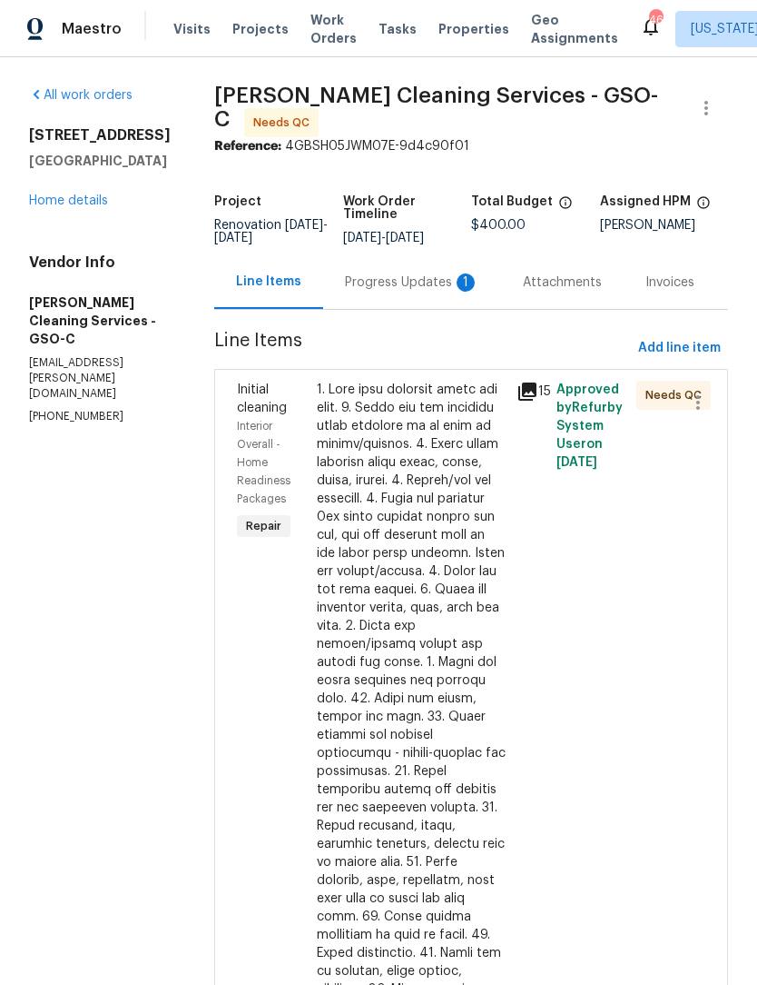
click at [403, 633] on div at bounding box center [411, 817] width 189 height 872
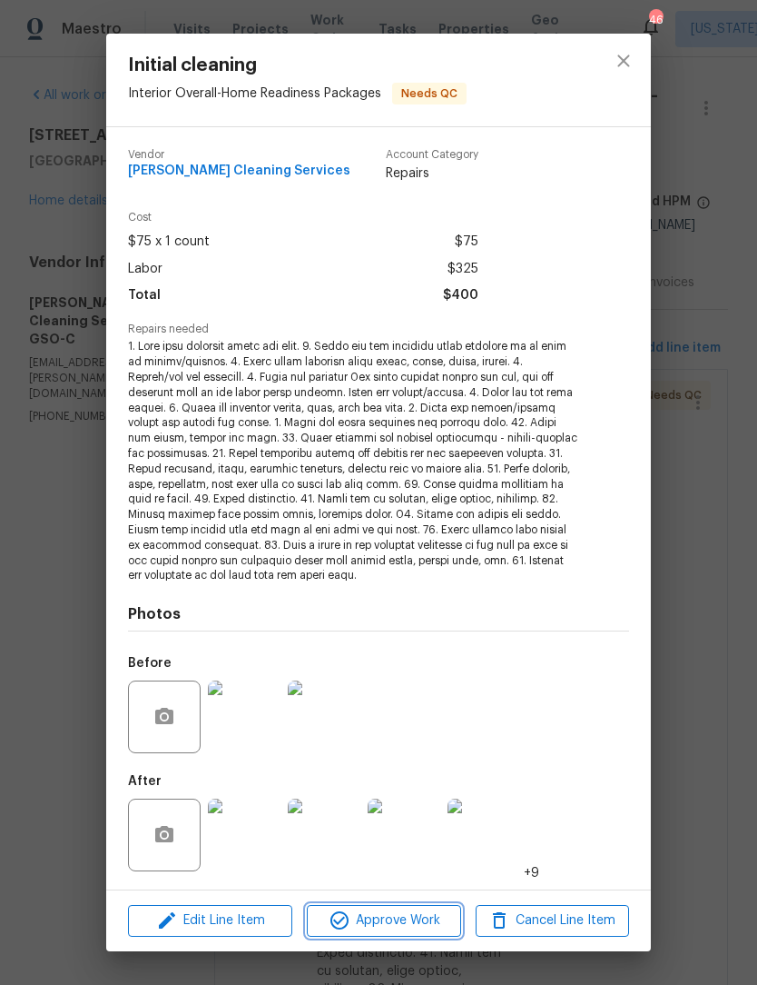
click at [422, 918] on span "Approve Work" at bounding box center [383, 920] width 143 height 23
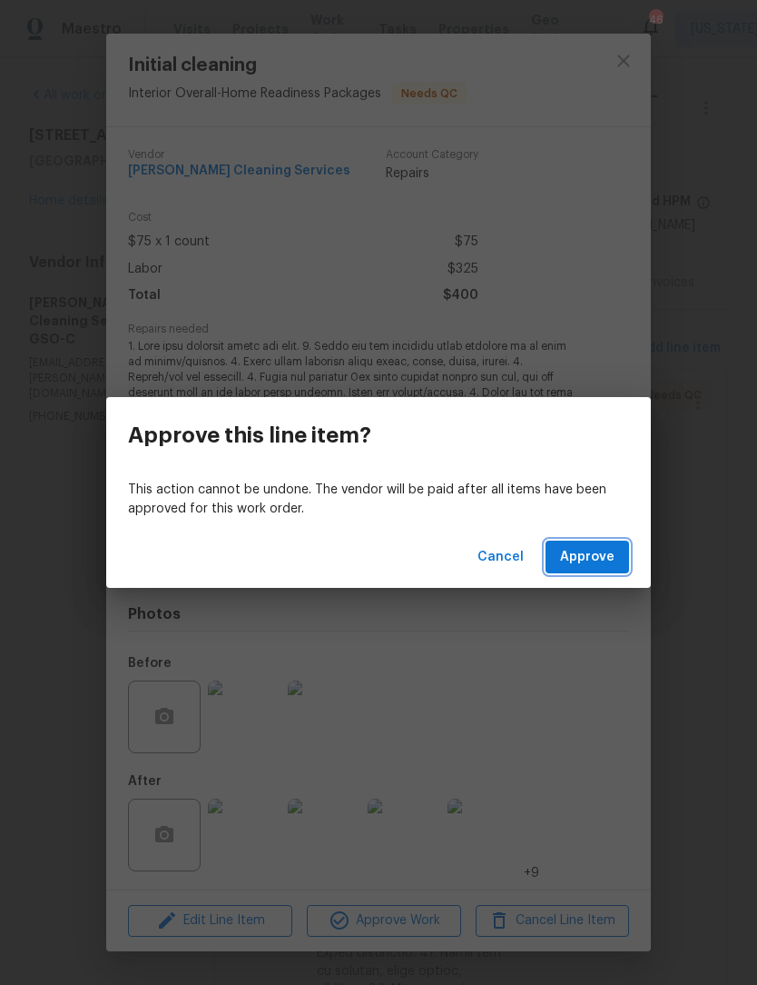
click at [588, 567] on span "Approve" at bounding box center [587, 557] width 54 height 23
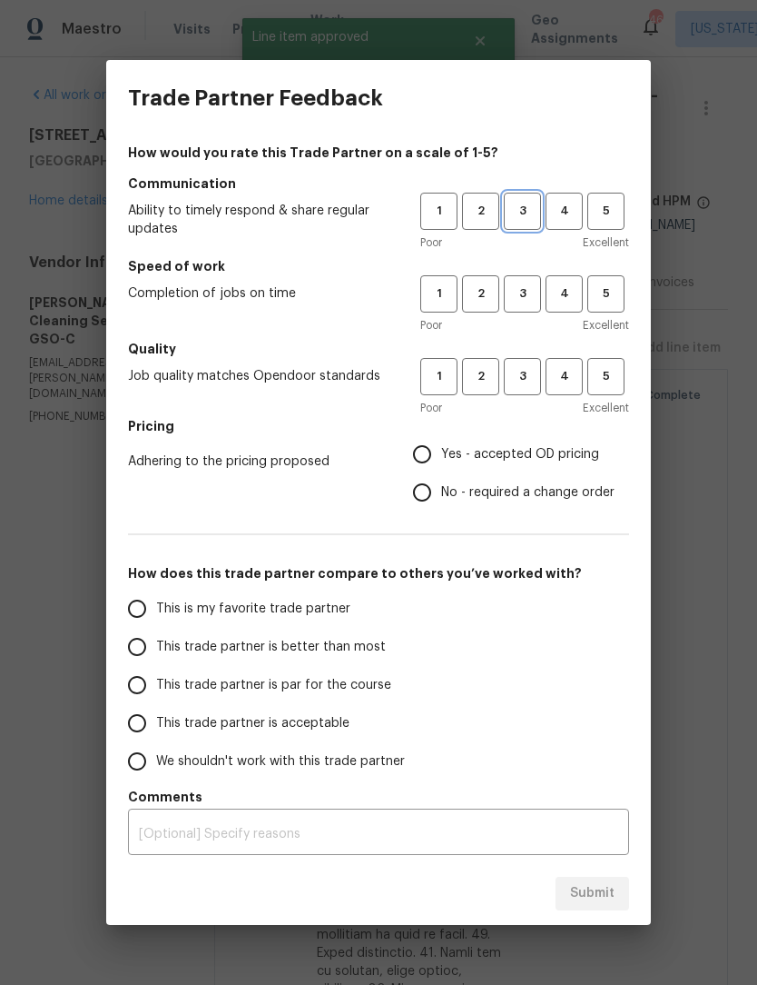
click at [524, 203] on span "3" at bounding box center [523, 211] width 34 height 21
click at [531, 283] on button "3" at bounding box center [522, 293] width 37 height 37
click at [521, 394] on button "3" at bounding box center [522, 376] width 37 height 37
click at [433, 453] on input "Yes - accepted OD pricing" at bounding box center [422, 454] width 38 height 38
radio input "true"
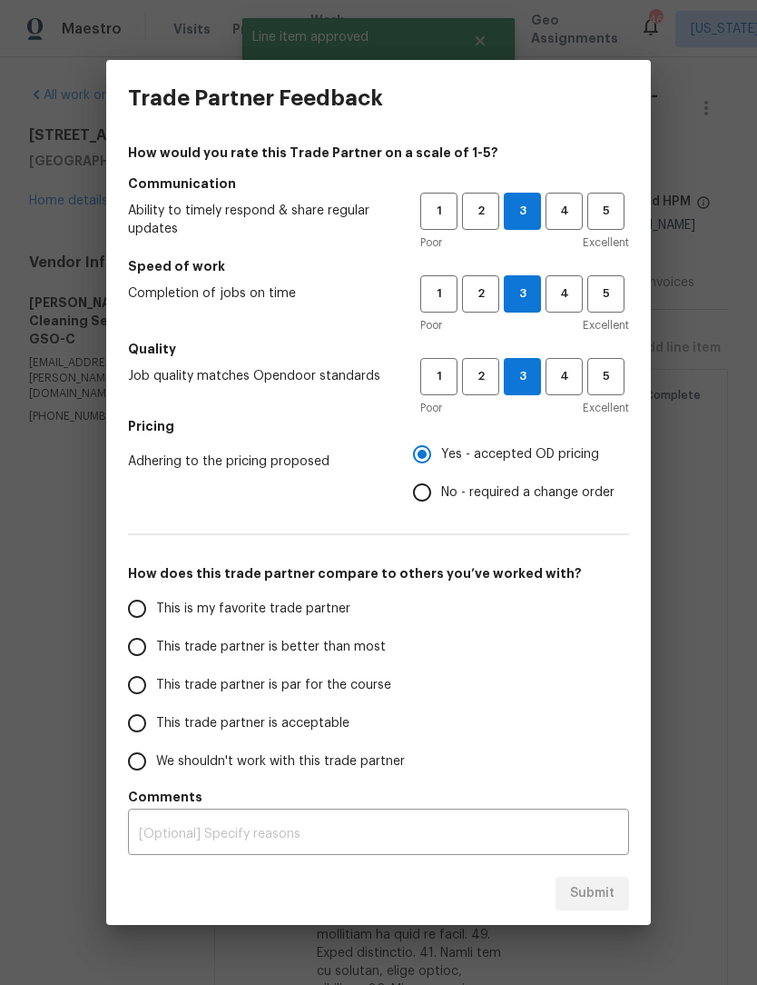
click at [138, 724] on input "This trade partner is acceptable" at bounding box center [137, 723] width 38 height 38
click at [596, 890] on span "Submit" at bounding box center [592, 893] width 45 height 23
radio input "true"
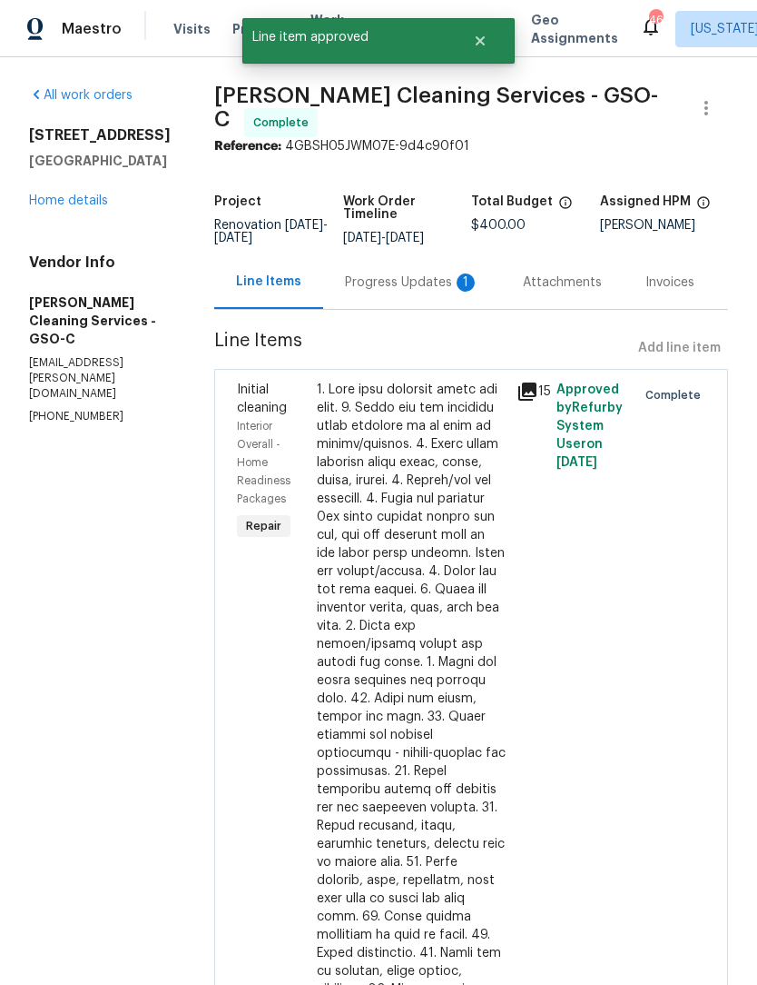
radio input "false"
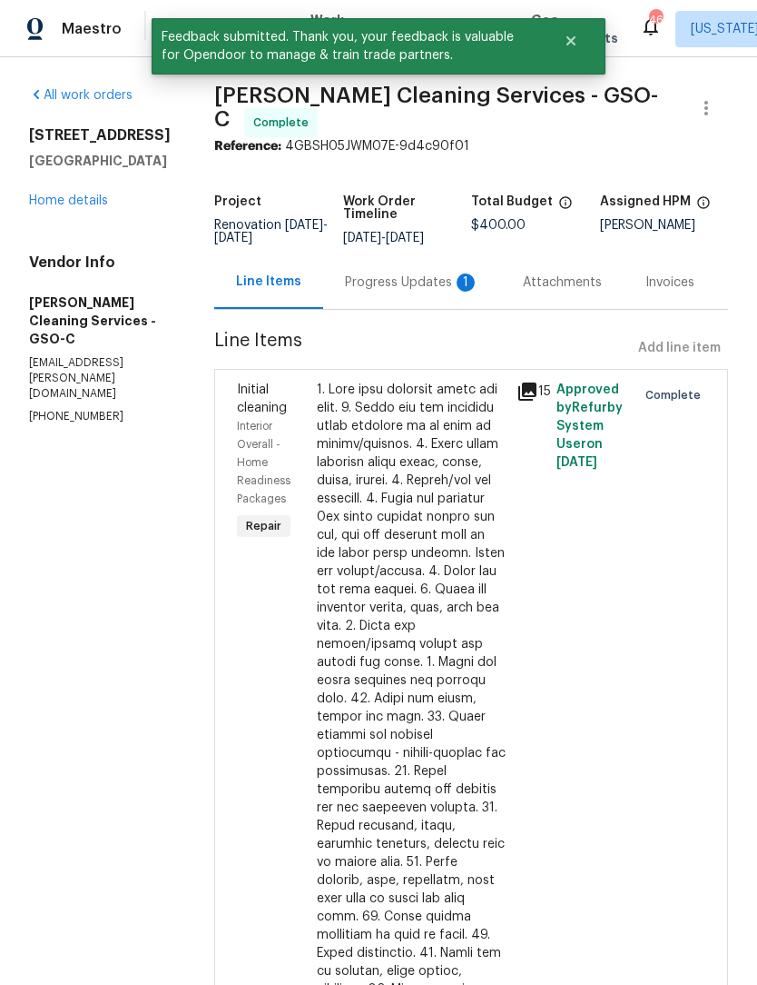
click at [74, 207] on link "Home details" at bounding box center [68, 200] width 79 height 13
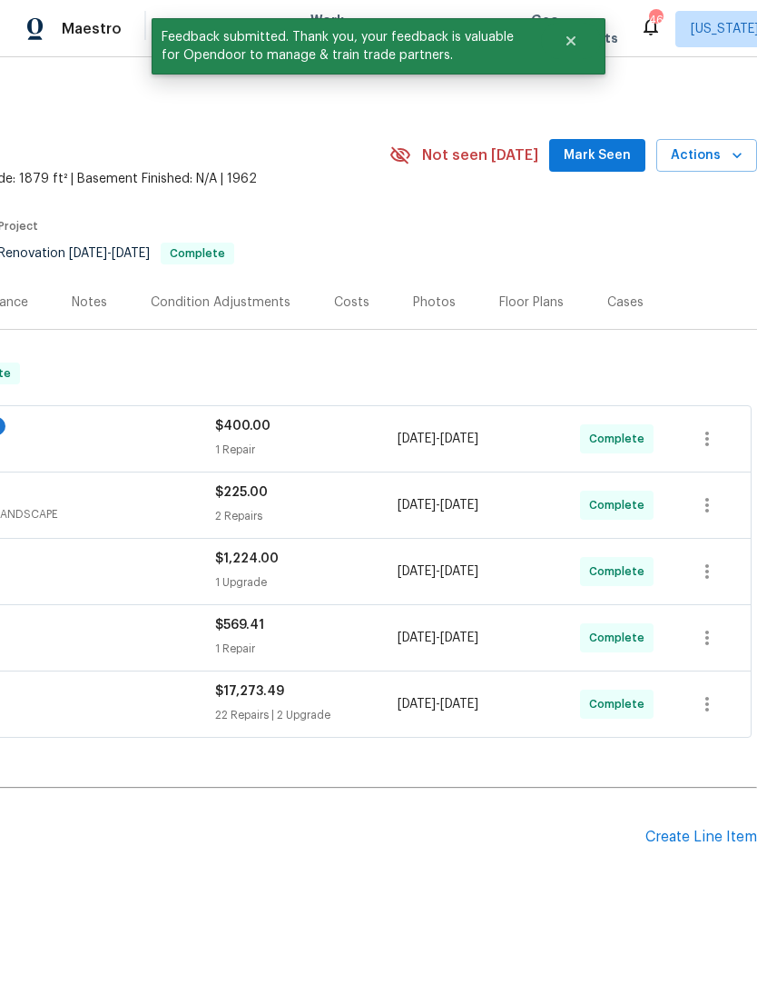
scroll to position [0, 269]
click at [607, 159] on span "Mark Seen" at bounding box center [597, 155] width 67 height 23
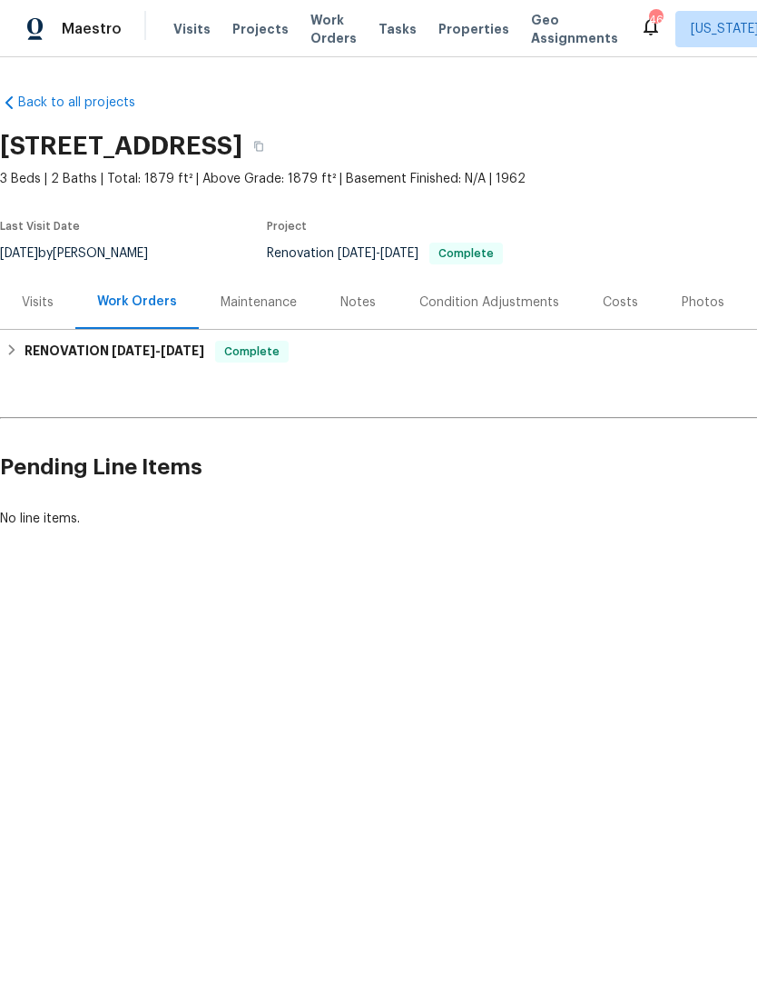
click at [329, 45] on span "Work Orders" at bounding box center [334, 29] width 46 height 36
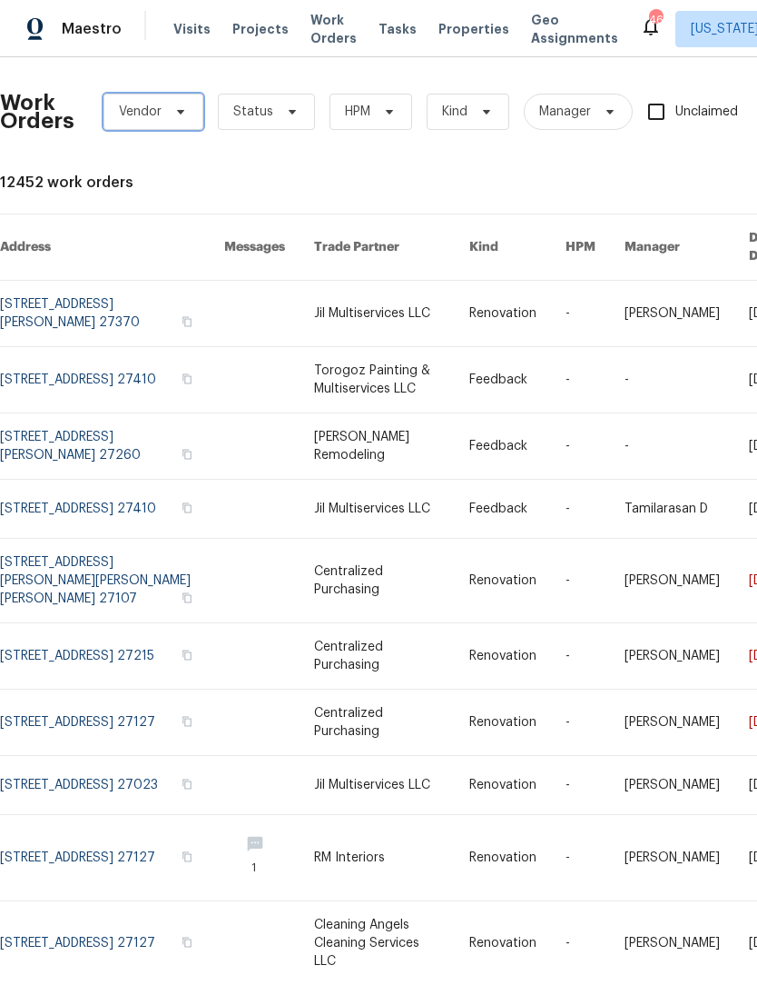
click at [173, 116] on icon at bounding box center [180, 111] width 15 height 15
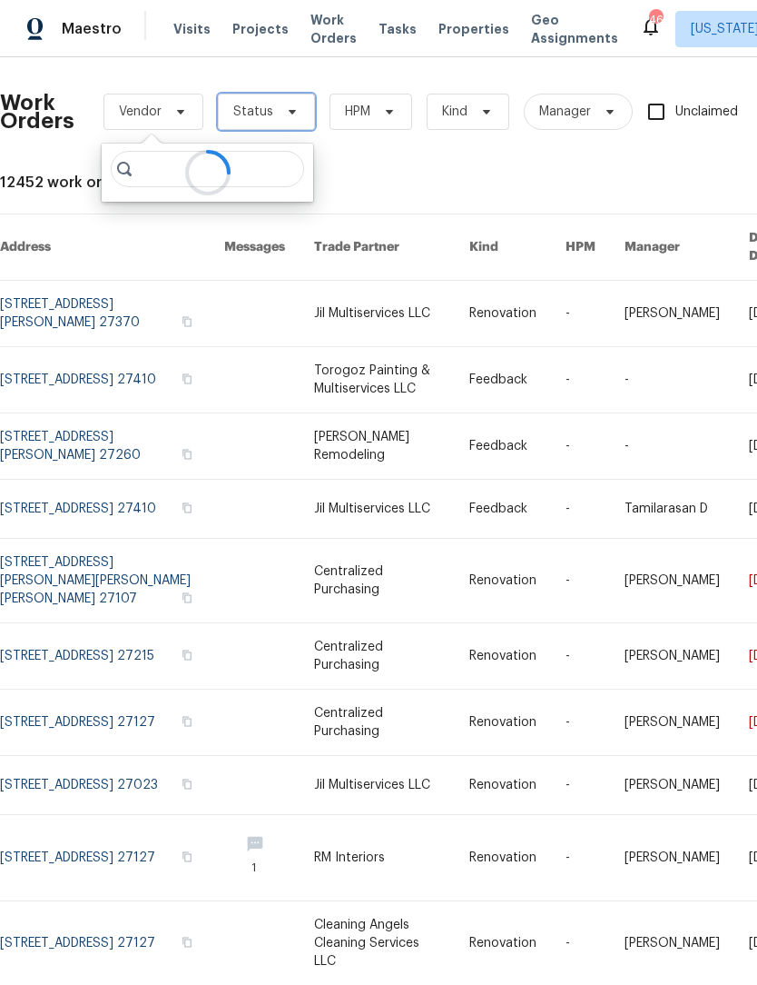
click at [292, 122] on span "Status" at bounding box center [266, 112] width 97 height 36
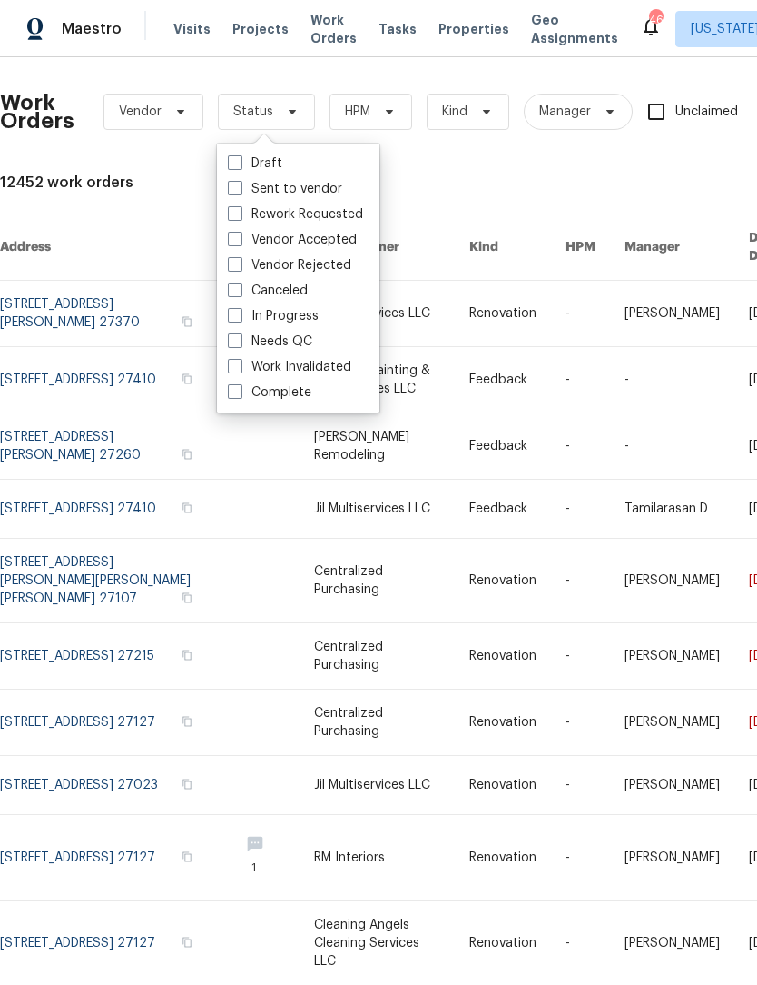
click at [293, 341] on label "Needs QC" at bounding box center [270, 341] width 84 height 18
click at [240, 341] on input "Needs QC" at bounding box center [234, 338] width 12 height 12
checkbox input "true"
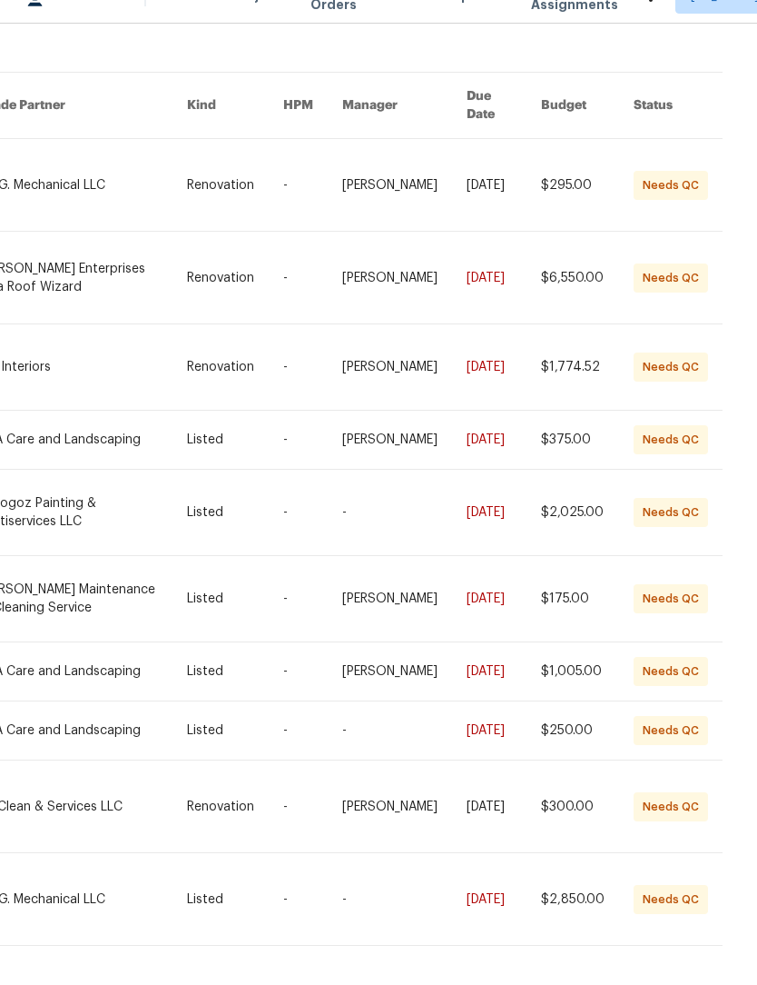
scroll to position [60, 0]
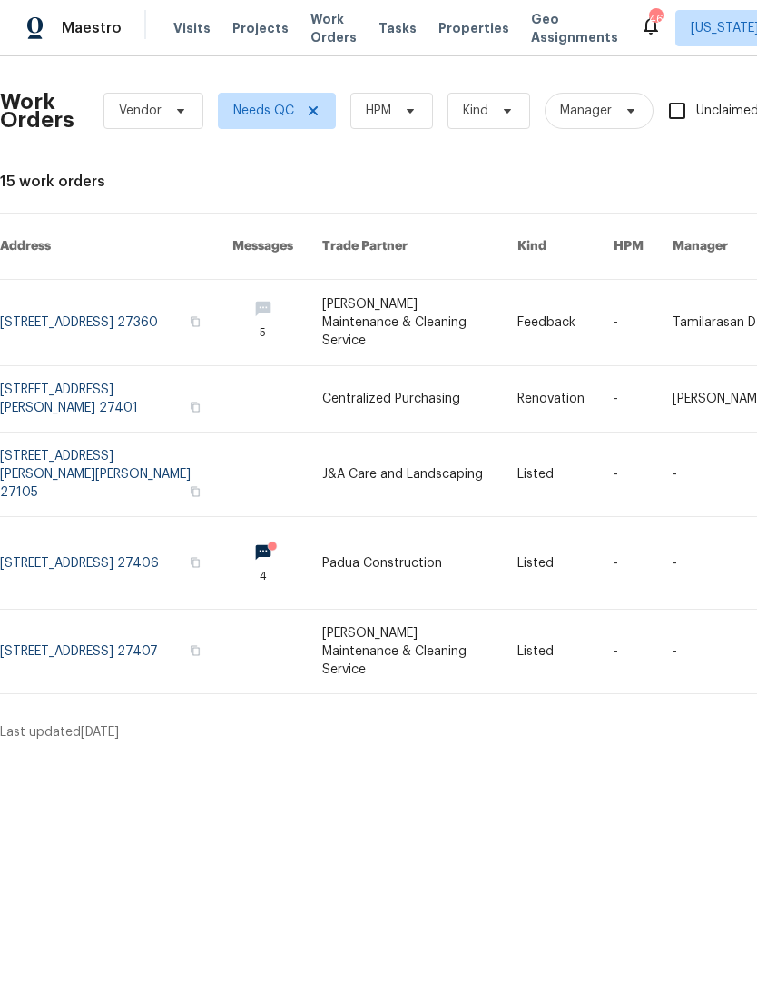
scroll to position [0, 0]
click at [152, 436] on link at bounding box center [116, 475] width 233 height 84
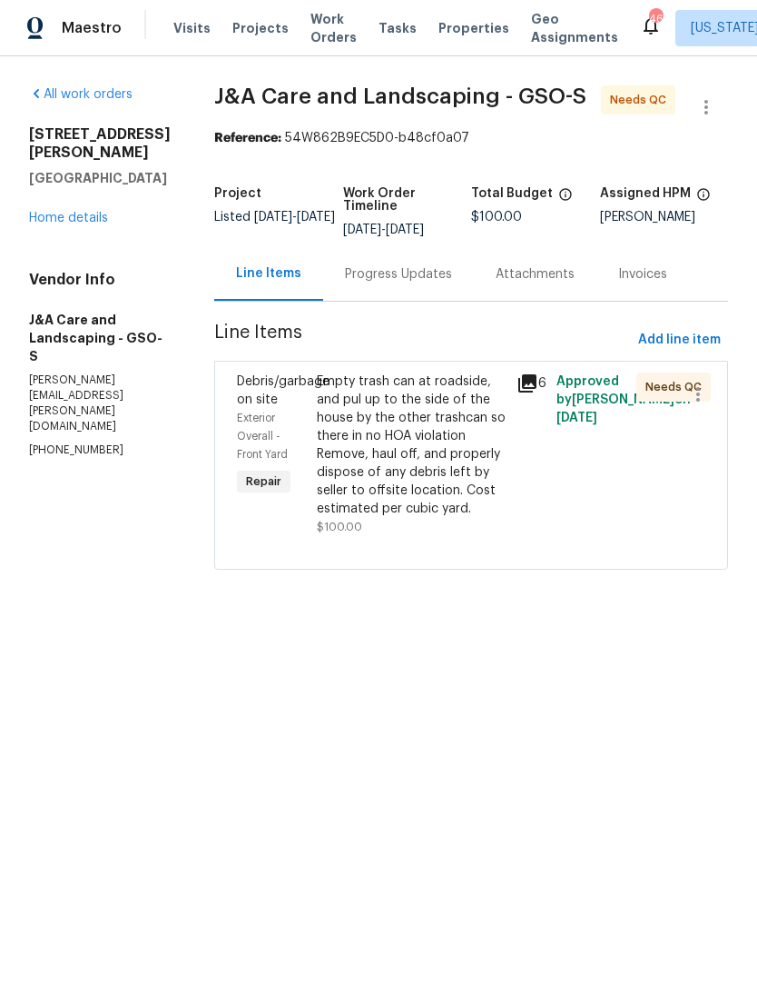
click at [435, 482] on div "Empty trash can at roadside, and pul up to the side of the house by the other t…" at bounding box center [411, 445] width 189 height 145
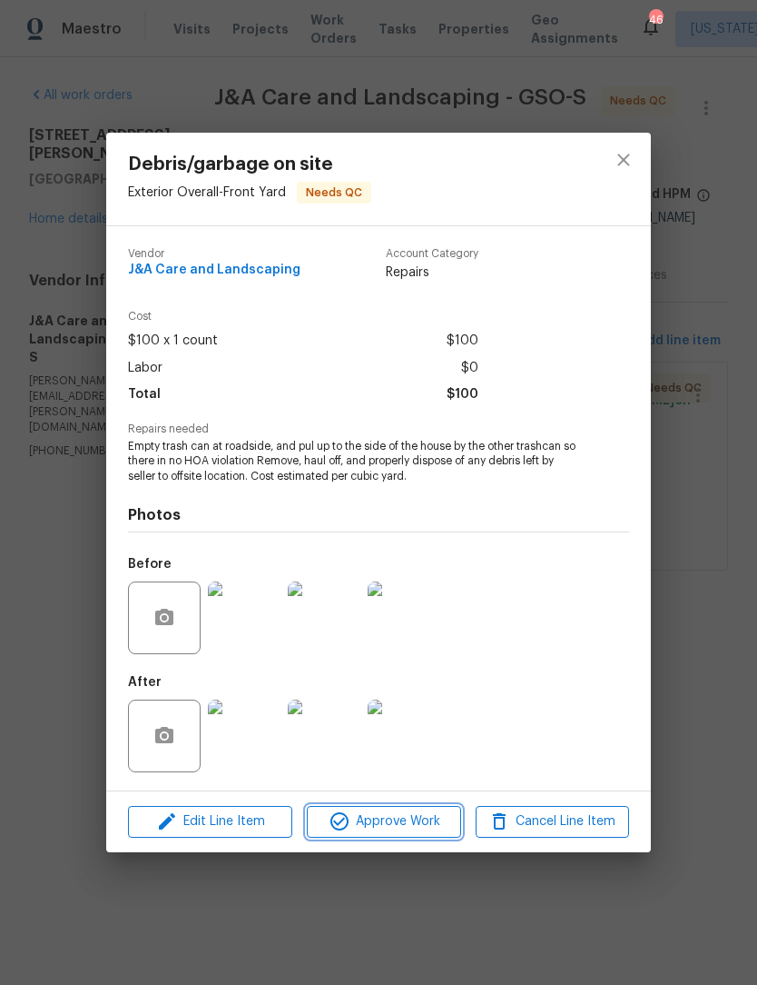
click at [411, 823] on span "Approve Work" at bounding box center [383, 821] width 143 height 23
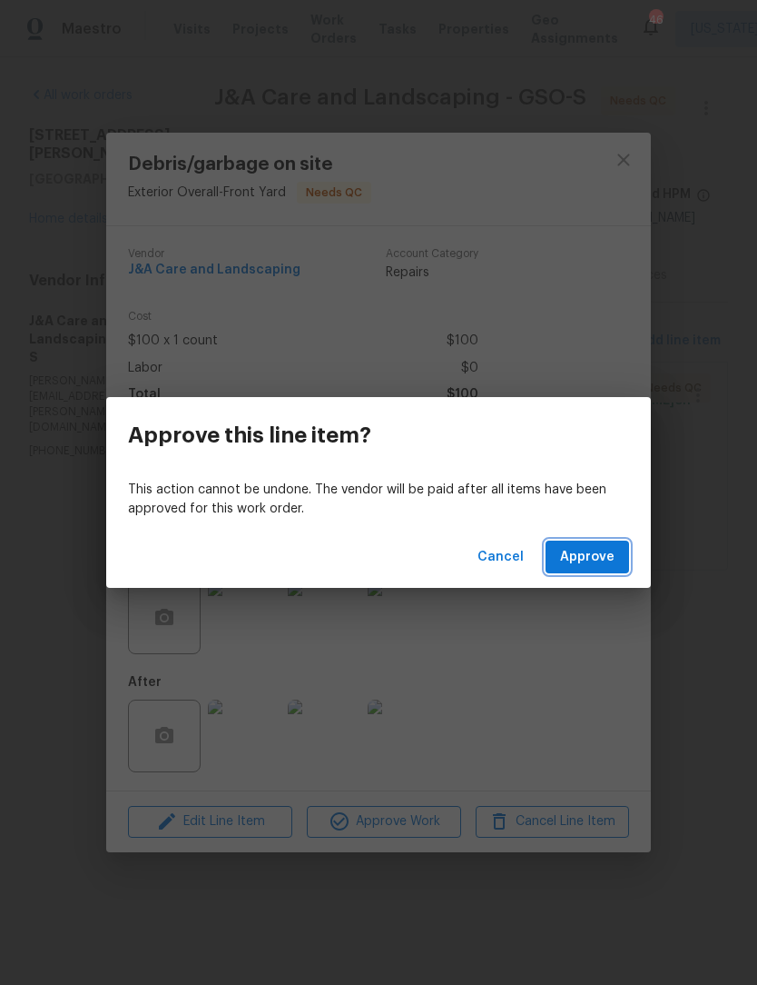
click at [600, 560] on span "Approve" at bounding box center [587, 557] width 54 height 23
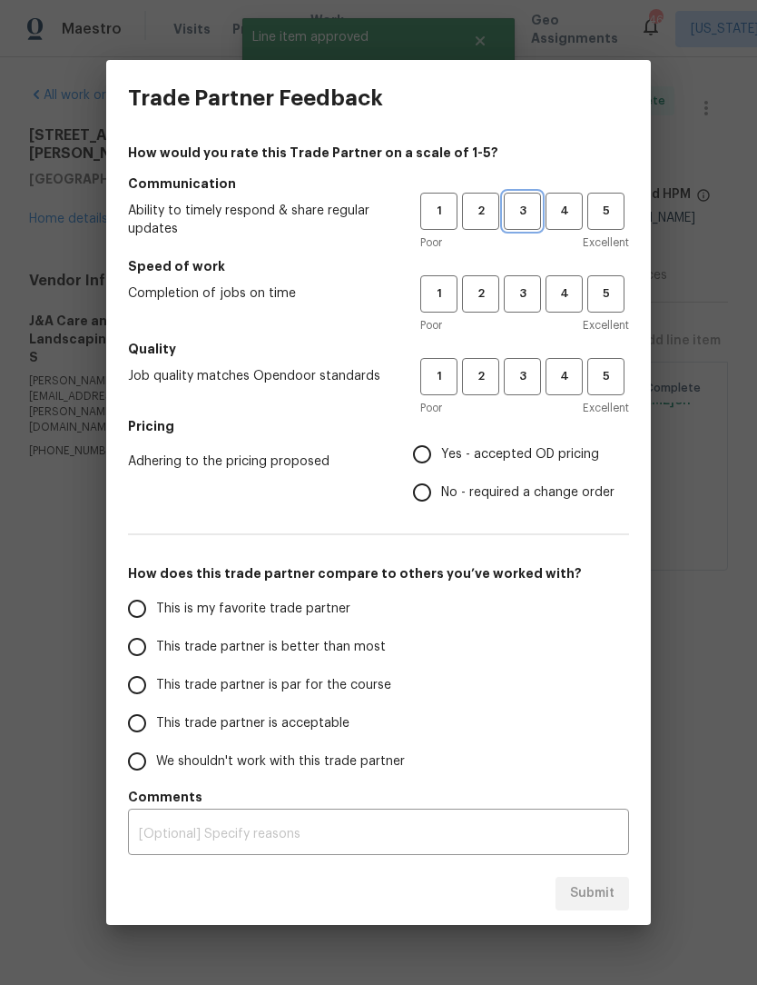
click at [527, 208] on span "3" at bounding box center [523, 211] width 34 height 21
click at [524, 286] on span "3" at bounding box center [523, 293] width 34 height 21
click at [525, 395] on button "3" at bounding box center [522, 376] width 37 height 37
click at [428, 465] on input "Yes - accepted OD pricing" at bounding box center [422, 454] width 38 height 38
radio input "true"
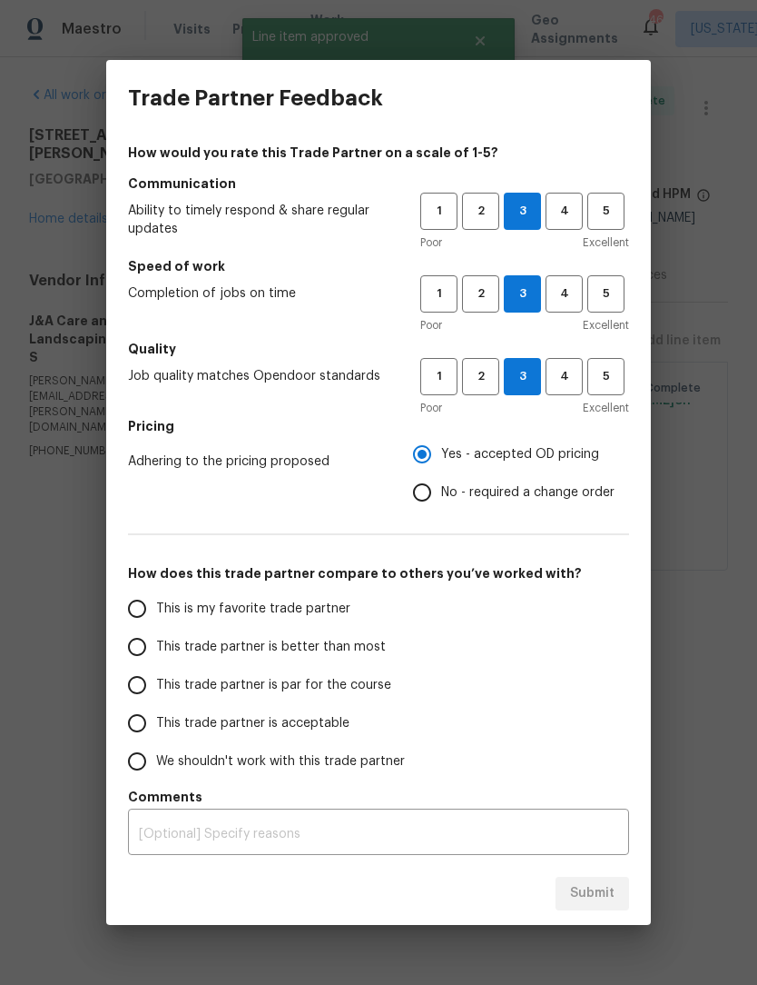
click at [146, 725] on input "This trade partner is acceptable" at bounding box center [137, 723] width 38 height 38
radio input "false"
click at [126, 697] on input "This trade partner is par for the course" at bounding box center [137, 685] width 38 height 38
click at [608, 881] on button "Submit" at bounding box center [593, 893] width 74 height 34
radio input "true"
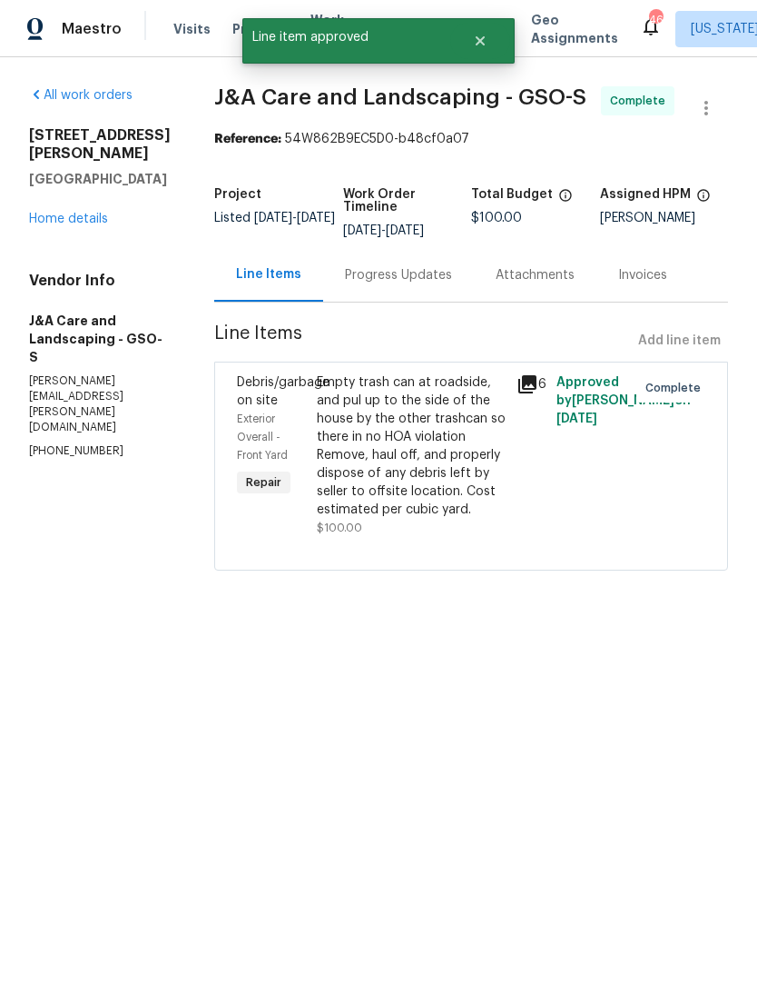
radio input "false"
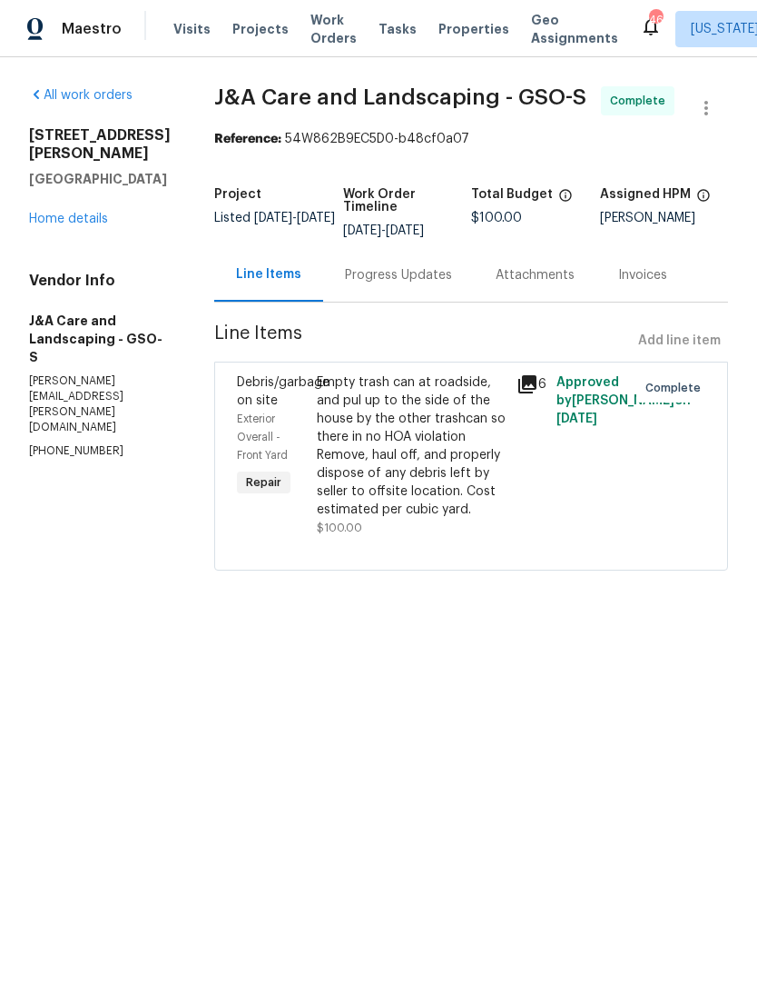
click at [328, 39] on span "Work Orders" at bounding box center [334, 29] width 46 height 36
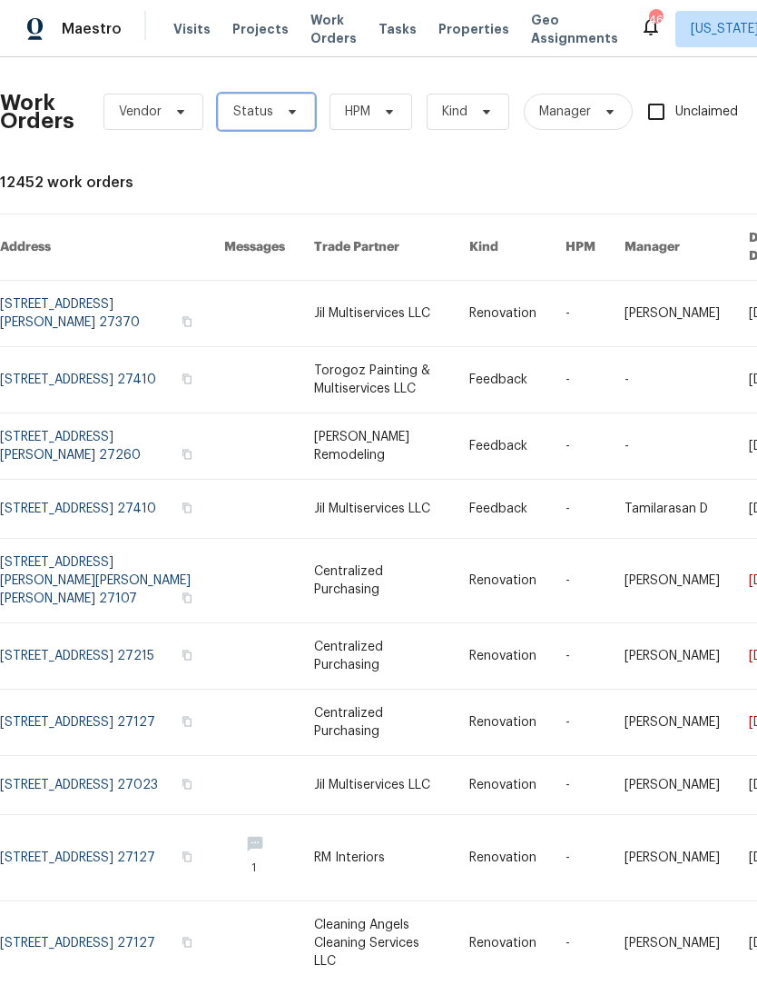
click at [287, 119] on span "Status" at bounding box center [266, 112] width 97 height 36
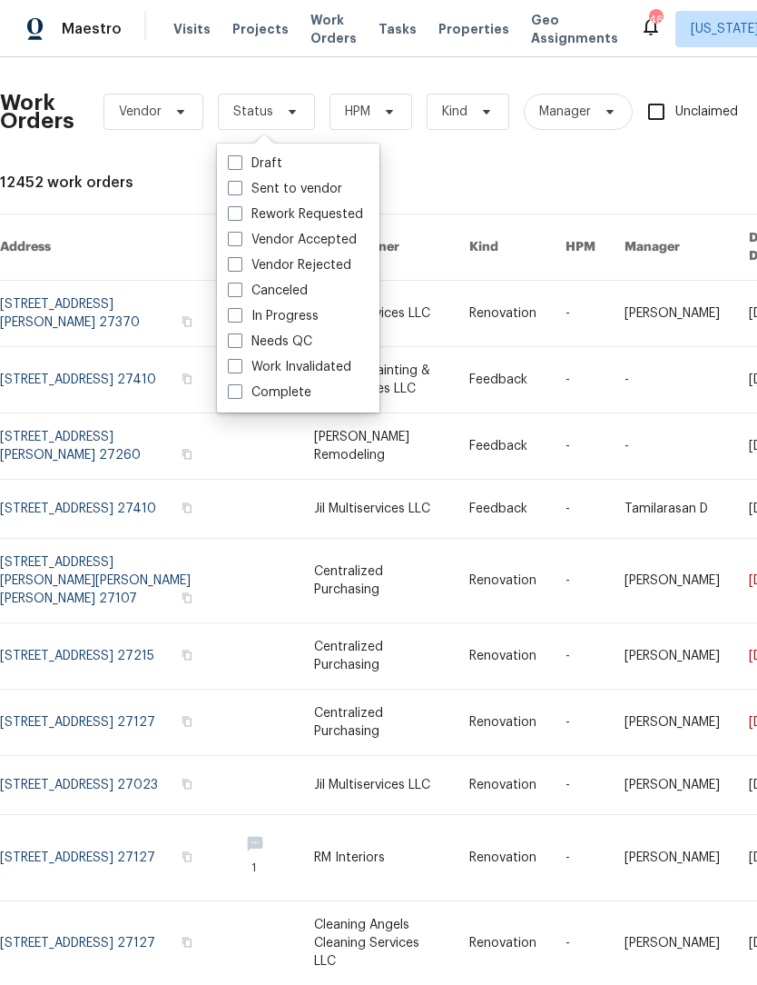
click at [298, 342] on label "Needs QC" at bounding box center [270, 341] width 84 height 18
click at [240, 342] on input "Needs QC" at bounding box center [234, 338] width 12 height 12
checkbox input "true"
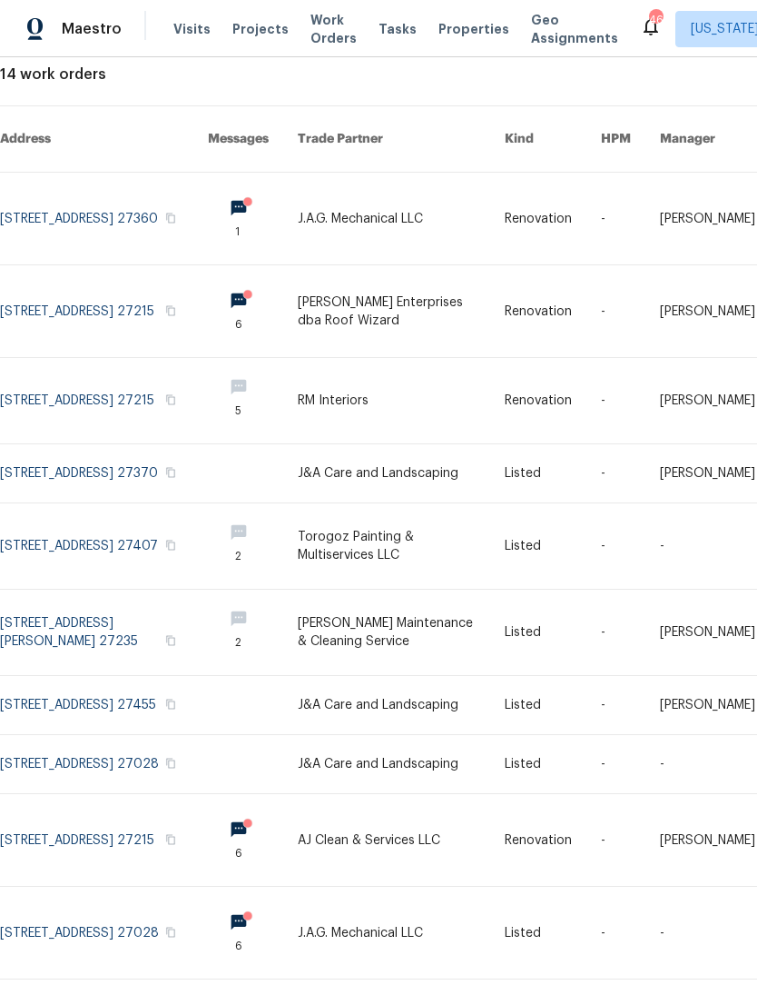
scroll to position [108, 0]
click at [57, 529] on link at bounding box center [104, 545] width 208 height 85
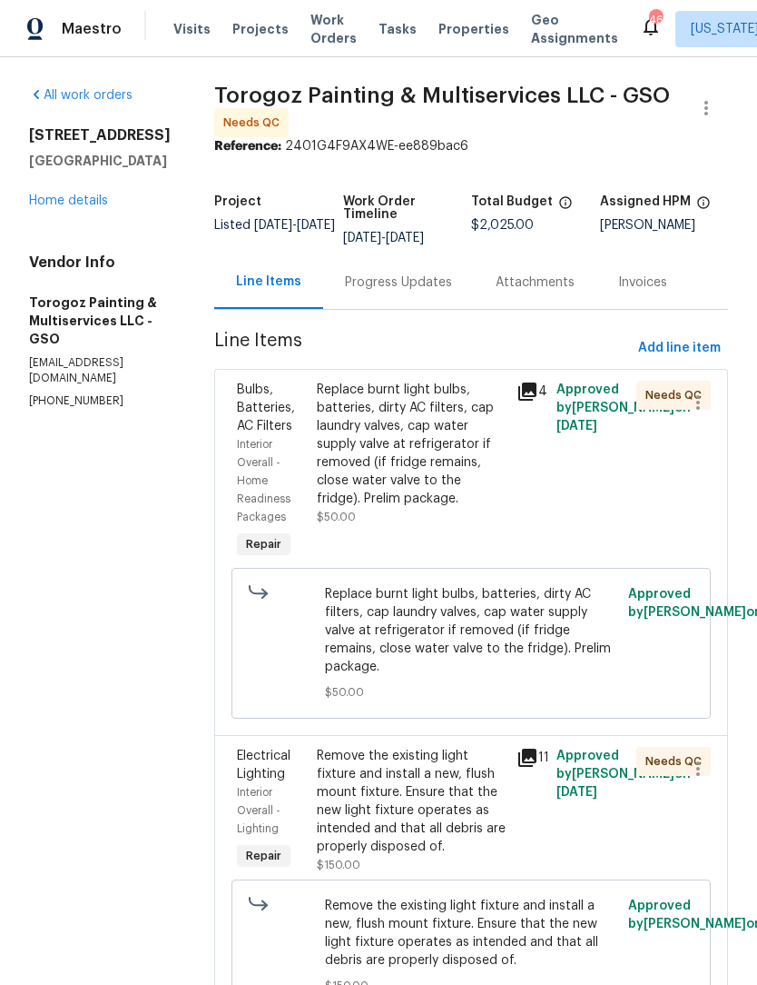
click at [421, 496] on div "Replace burnt light bulbs, batteries, dirty AC filters, cap laundry valves, cap…" at bounding box center [411, 444] width 189 height 127
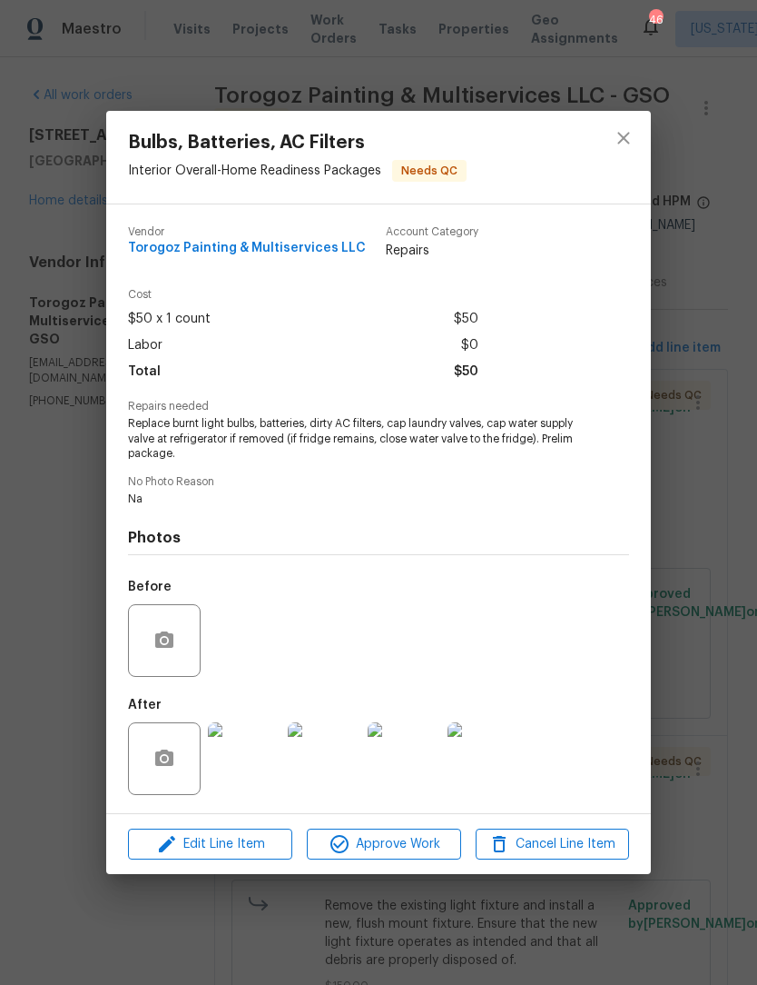
click at [247, 764] on img at bounding box center [244, 758] width 73 height 73
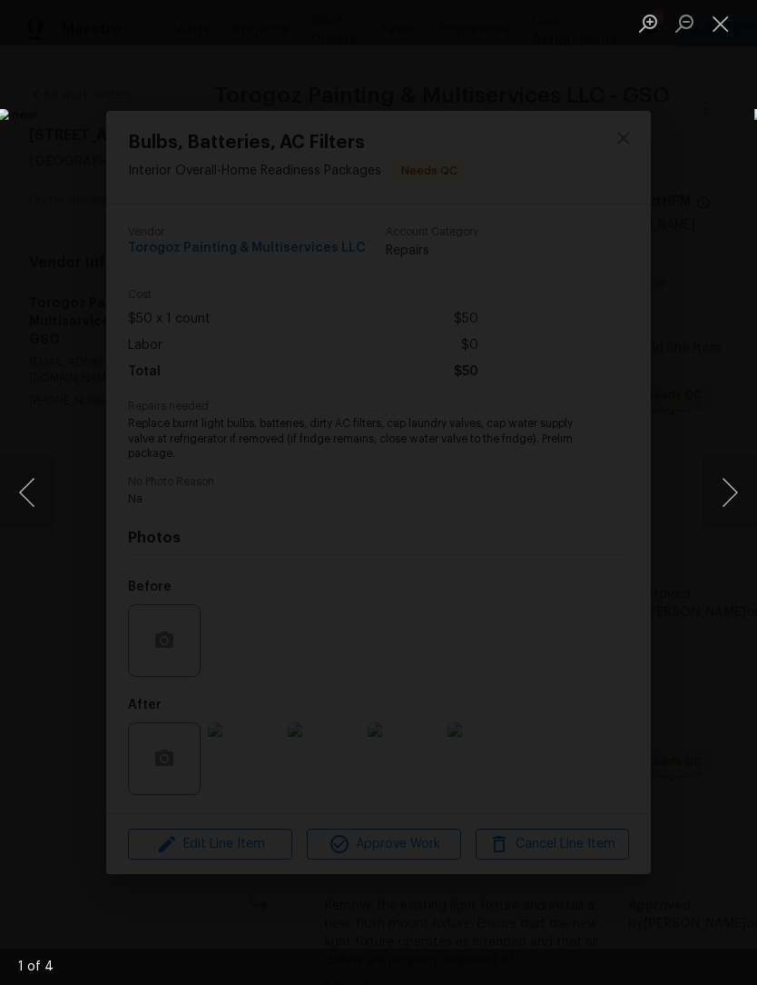
click at [727, 504] on button "Next image" at bounding box center [730, 492] width 54 height 73
click at [741, 501] on button "Next image" at bounding box center [730, 492] width 54 height 73
click at [737, 502] on button "Next image" at bounding box center [730, 492] width 54 height 73
click at [722, 490] on button "Next image" at bounding box center [730, 492] width 54 height 73
click at [720, 26] on button "Close lightbox" at bounding box center [721, 23] width 36 height 32
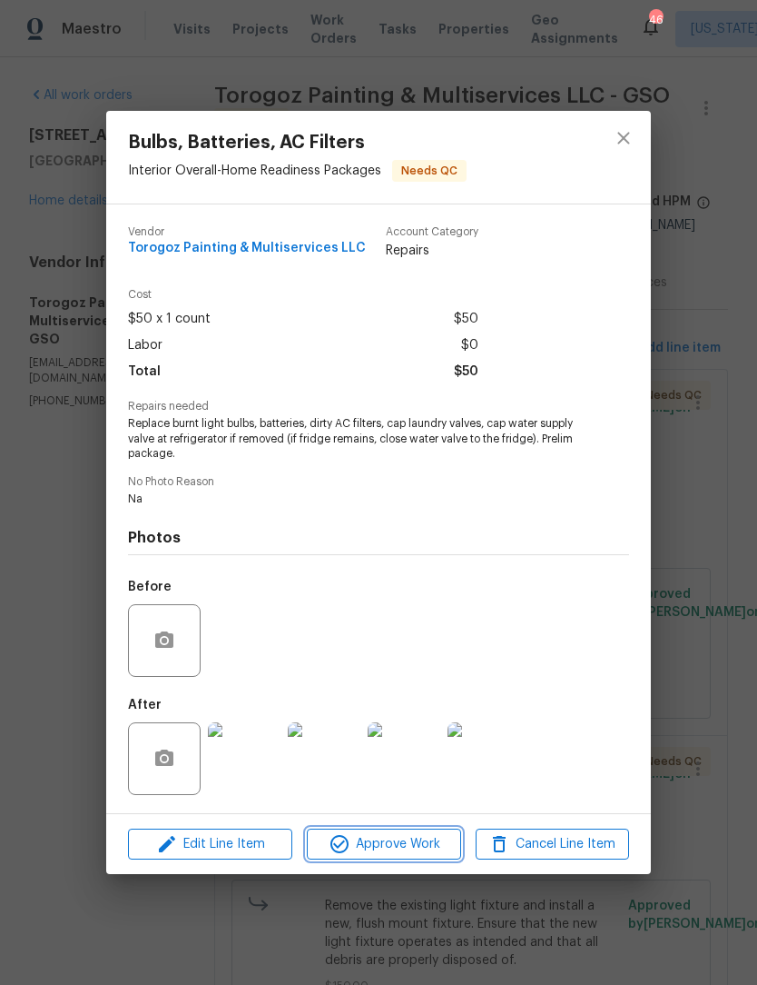
click at [421, 849] on span "Approve Work" at bounding box center [383, 844] width 143 height 23
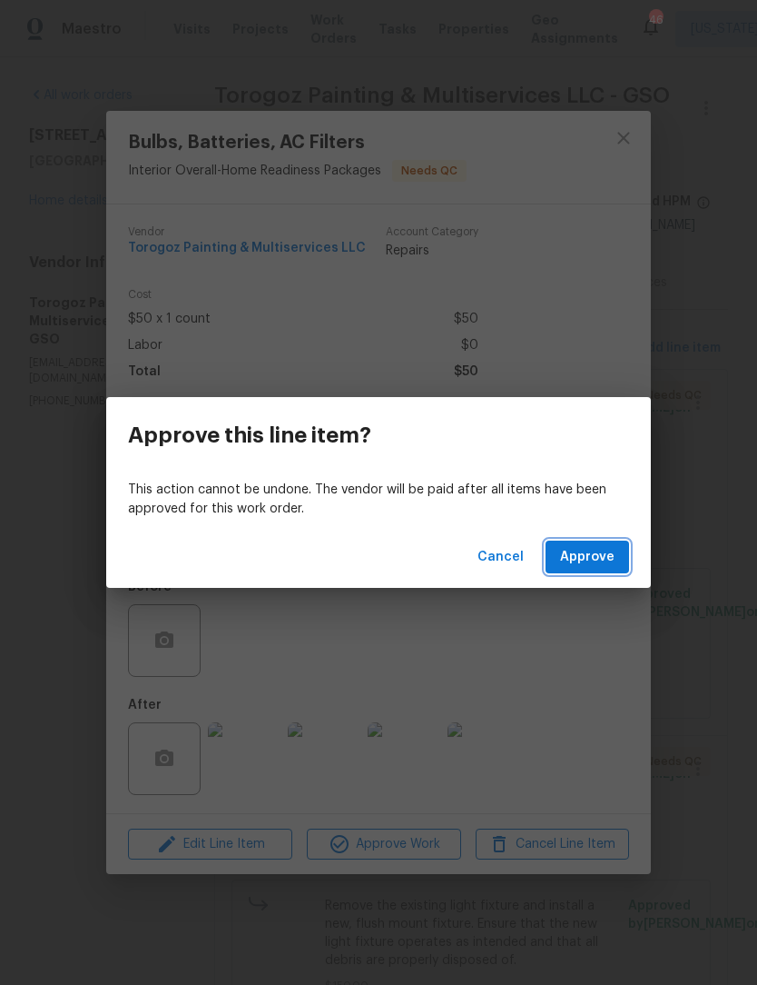
click at [599, 561] on span "Approve" at bounding box center [587, 557] width 54 height 23
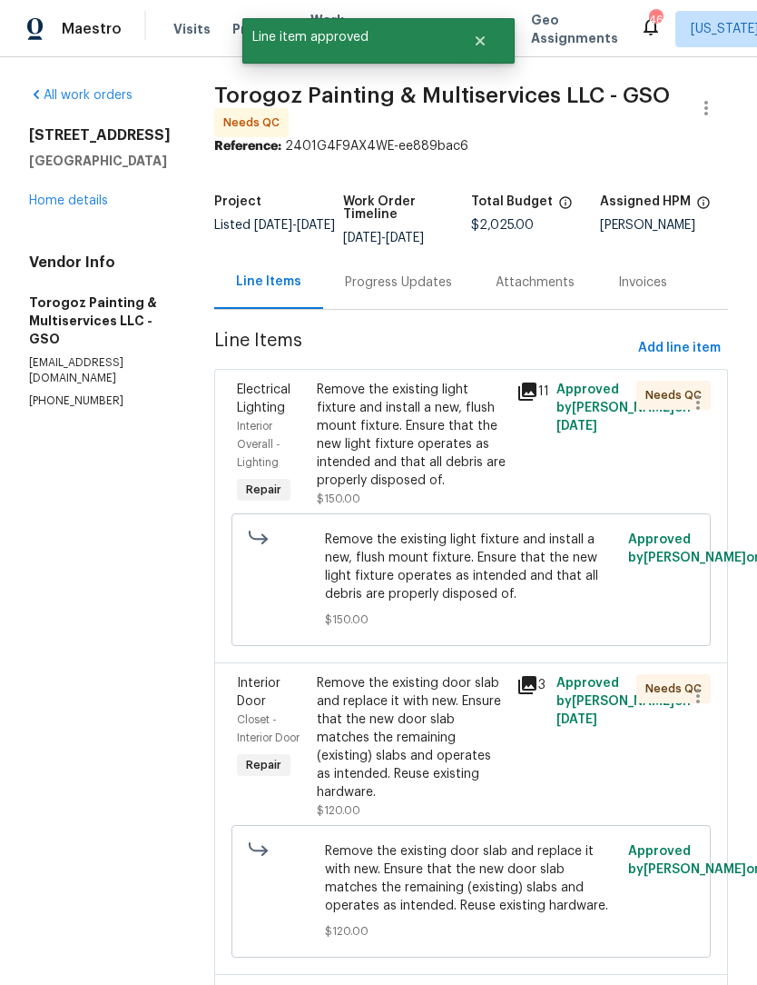
click at [440, 490] on div "Remove the existing light fixture and install a new, flush mount fixture. Ensur…" at bounding box center [411, 435] width 189 height 109
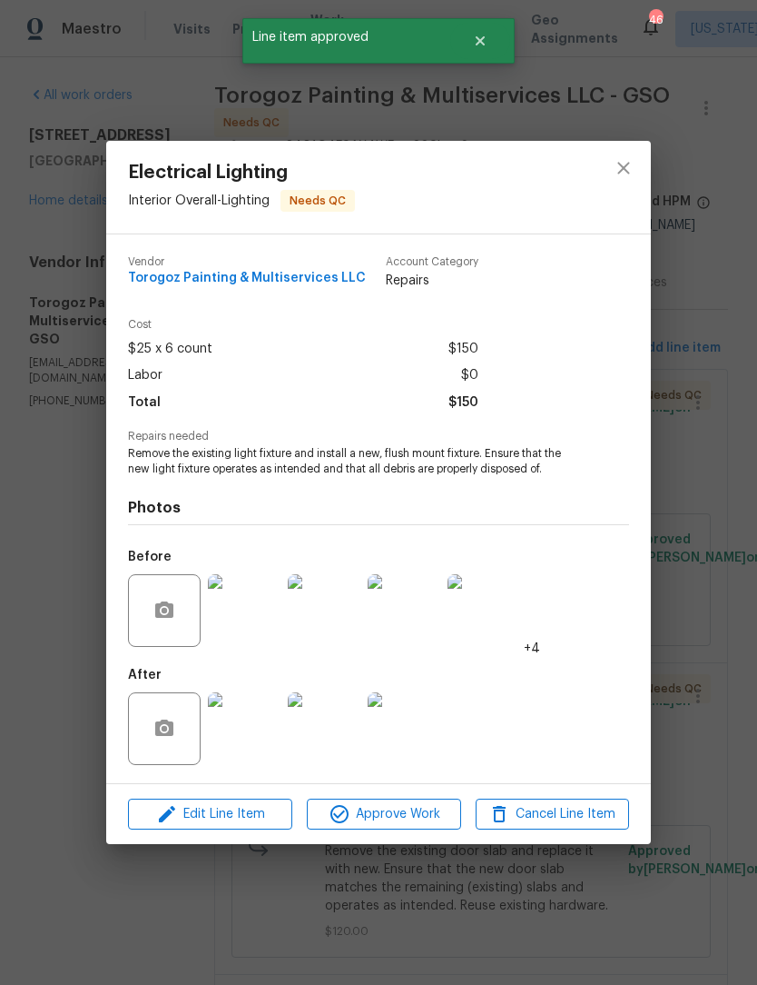
click at [252, 741] on img at bounding box center [244, 728] width 73 height 73
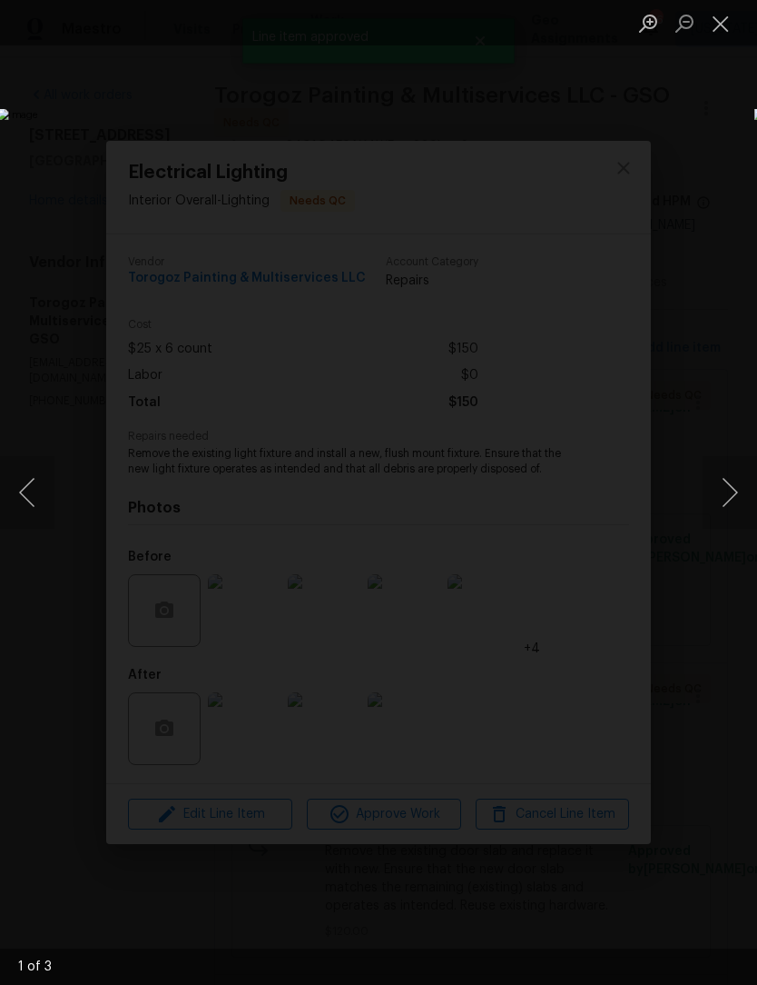
click at [737, 491] on button "Next image" at bounding box center [730, 492] width 54 height 73
click at [736, 485] on button "Next image" at bounding box center [730, 492] width 54 height 73
click at [737, 482] on button "Next image" at bounding box center [730, 492] width 54 height 73
click at [735, 481] on button "Next image" at bounding box center [730, 492] width 54 height 73
click at [728, 31] on button "Close lightbox" at bounding box center [721, 23] width 36 height 32
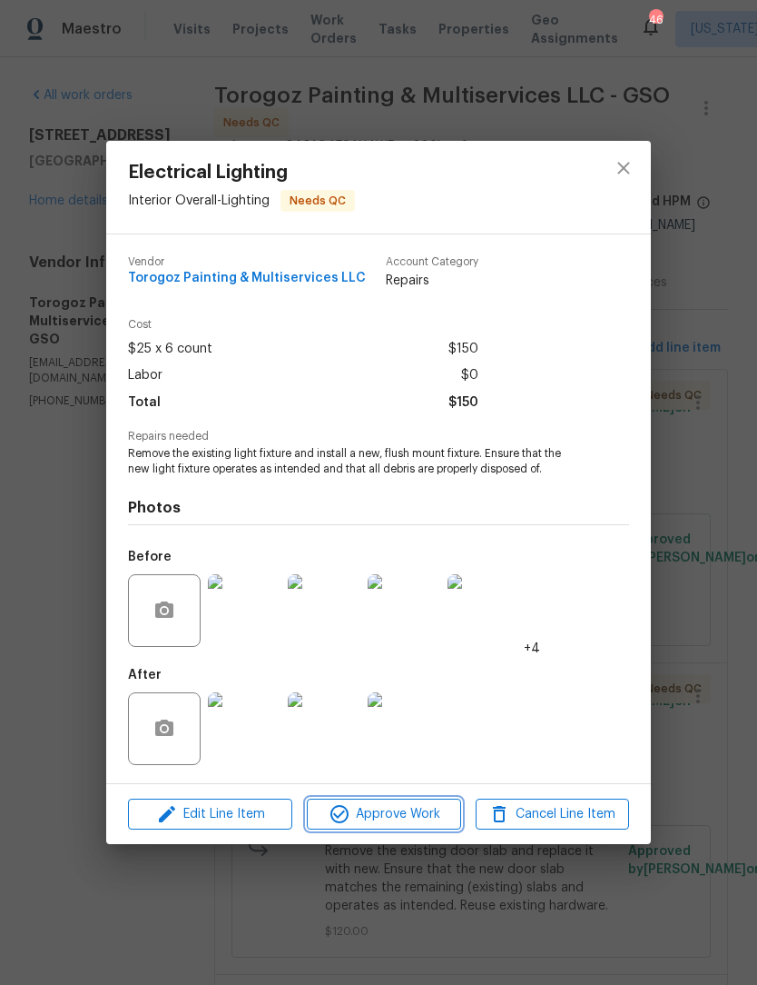
click at [385, 830] on button "Approve Work" at bounding box center [383, 814] width 153 height 32
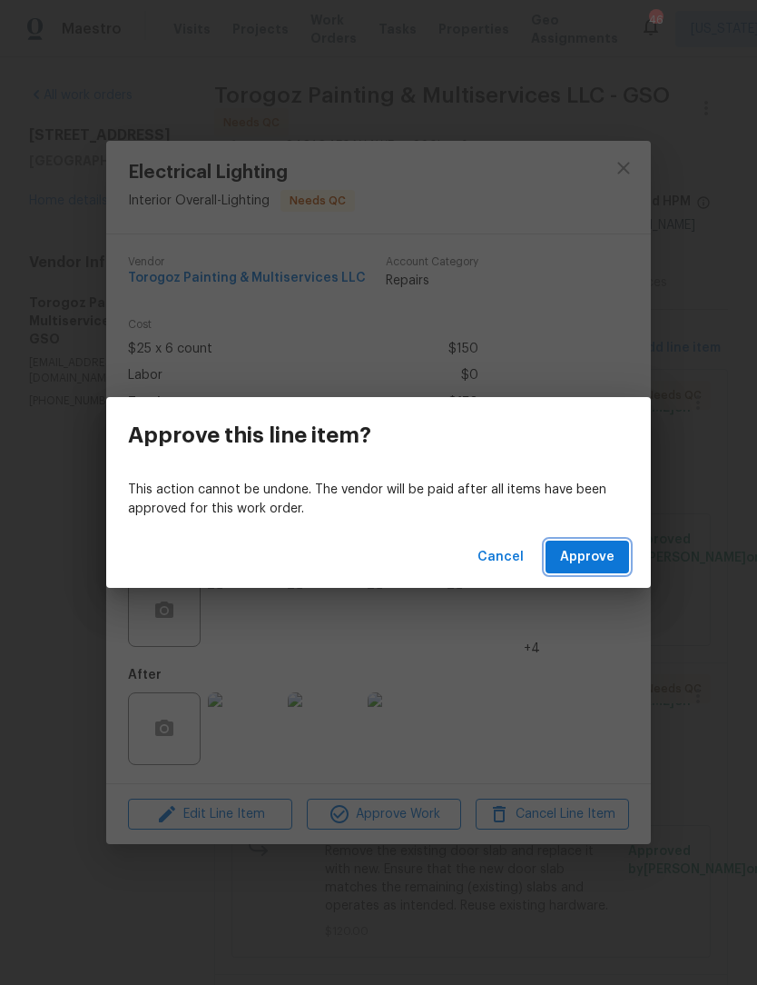
click at [606, 556] on span "Approve" at bounding box center [587, 557] width 54 height 23
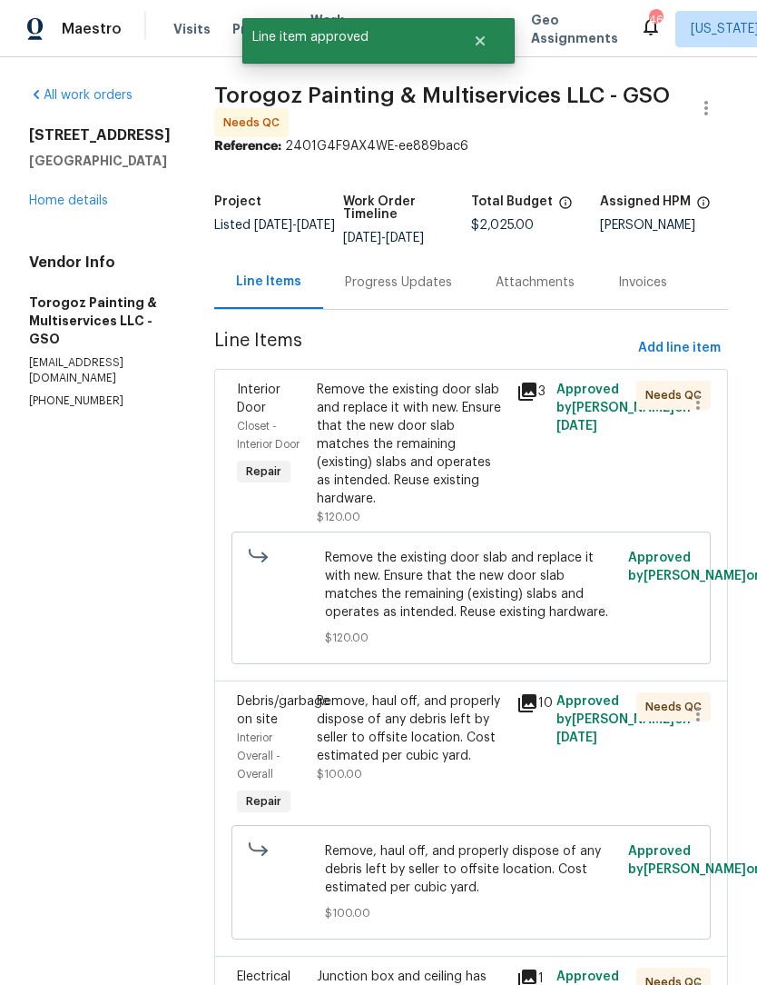
click at [434, 494] on div "Remove the existing door slab and replace it with new. Ensure that the new door…" at bounding box center [411, 444] width 189 height 127
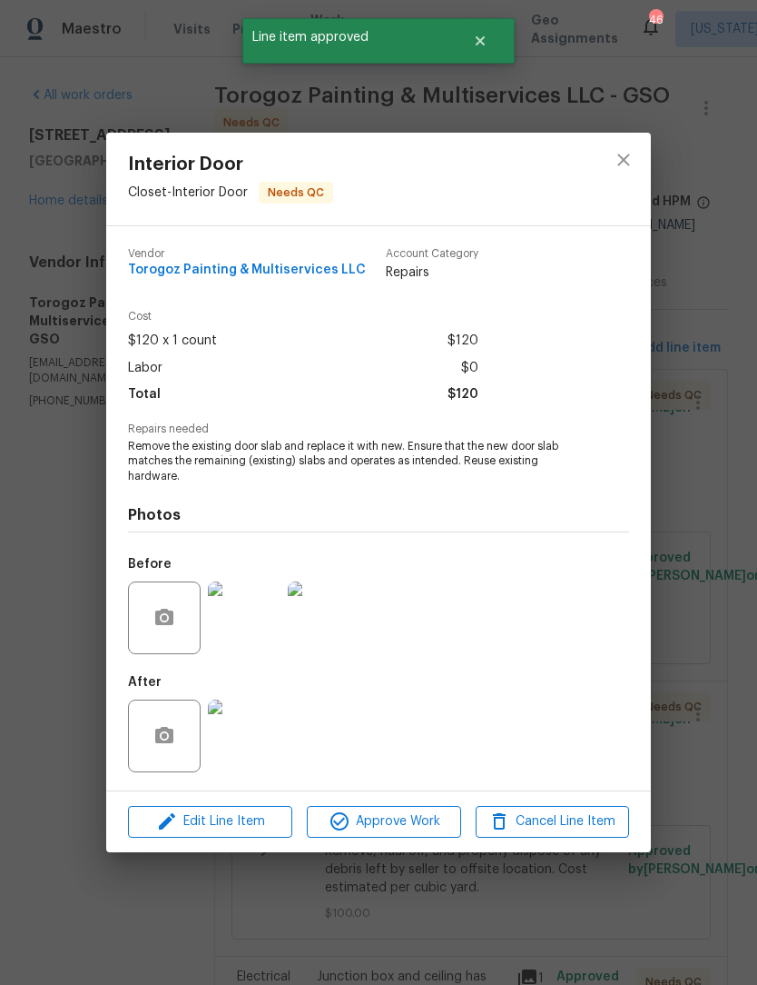
click at [252, 756] on img at bounding box center [244, 735] width 73 height 73
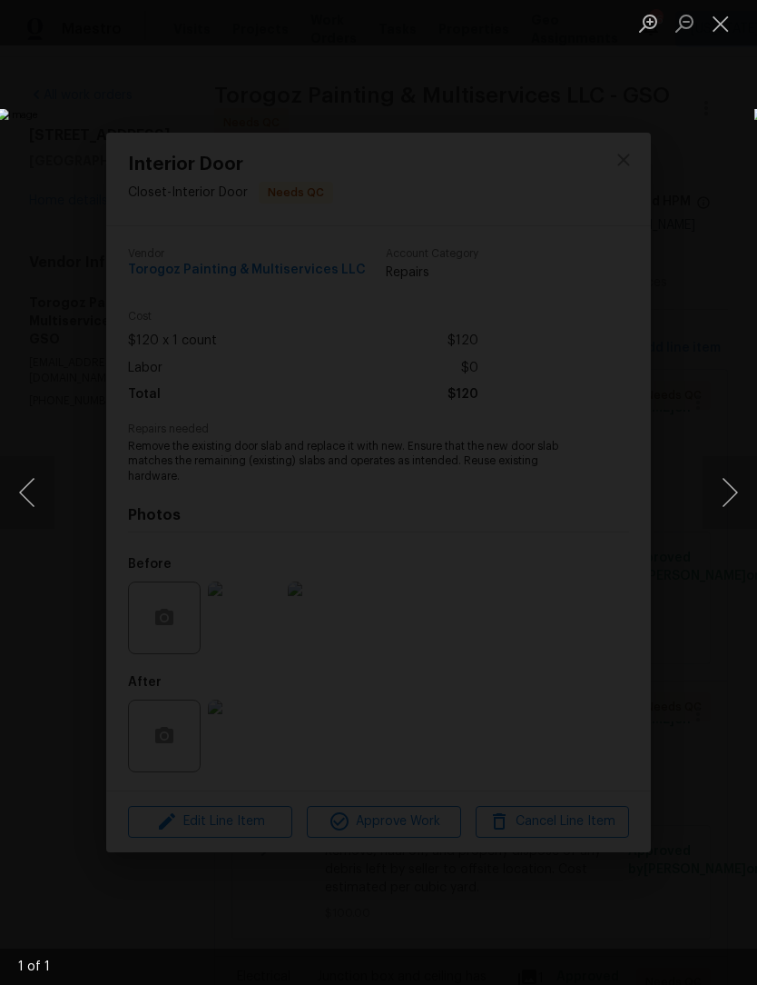
click at [733, 494] on button "Next image" at bounding box center [730, 492] width 54 height 73
click at [726, 37] on button "Close lightbox" at bounding box center [721, 23] width 36 height 32
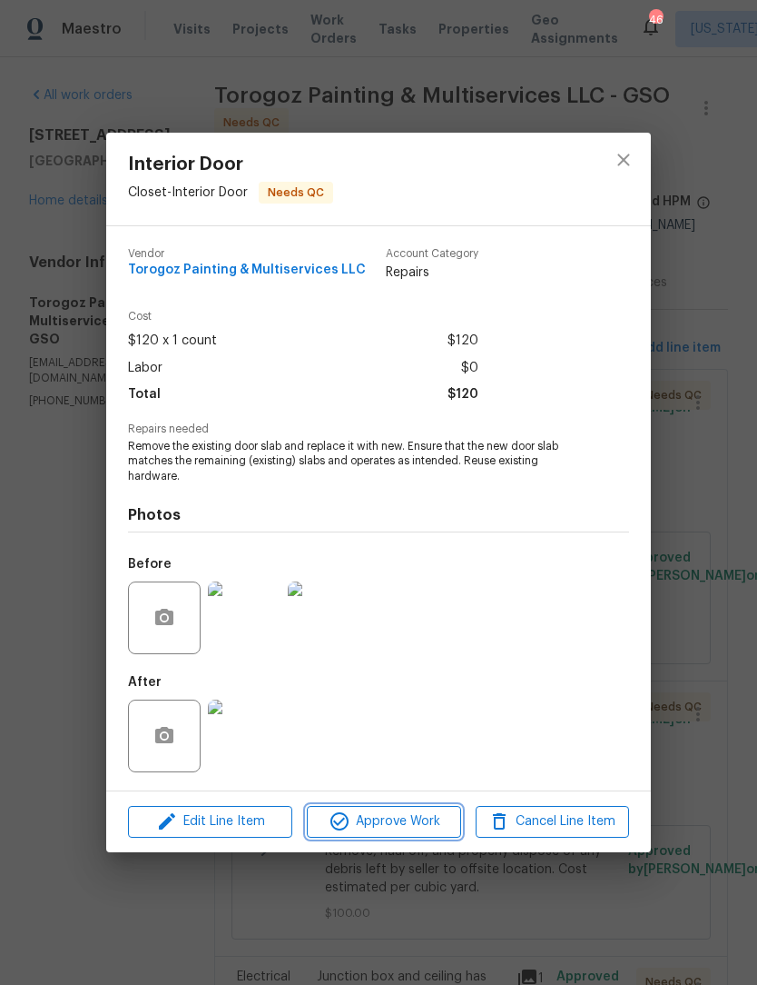
click at [411, 831] on span "Approve Work" at bounding box center [383, 821] width 143 height 23
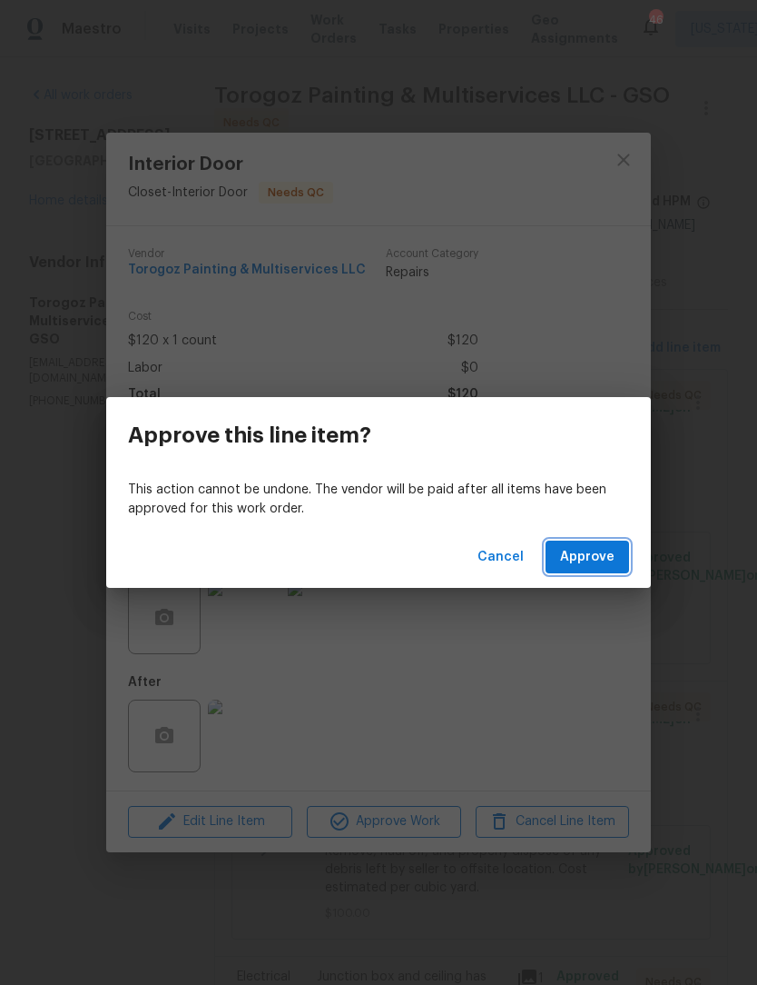
click at [592, 557] on span "Approve" at bounding box center [587, 557] width 54 height 23
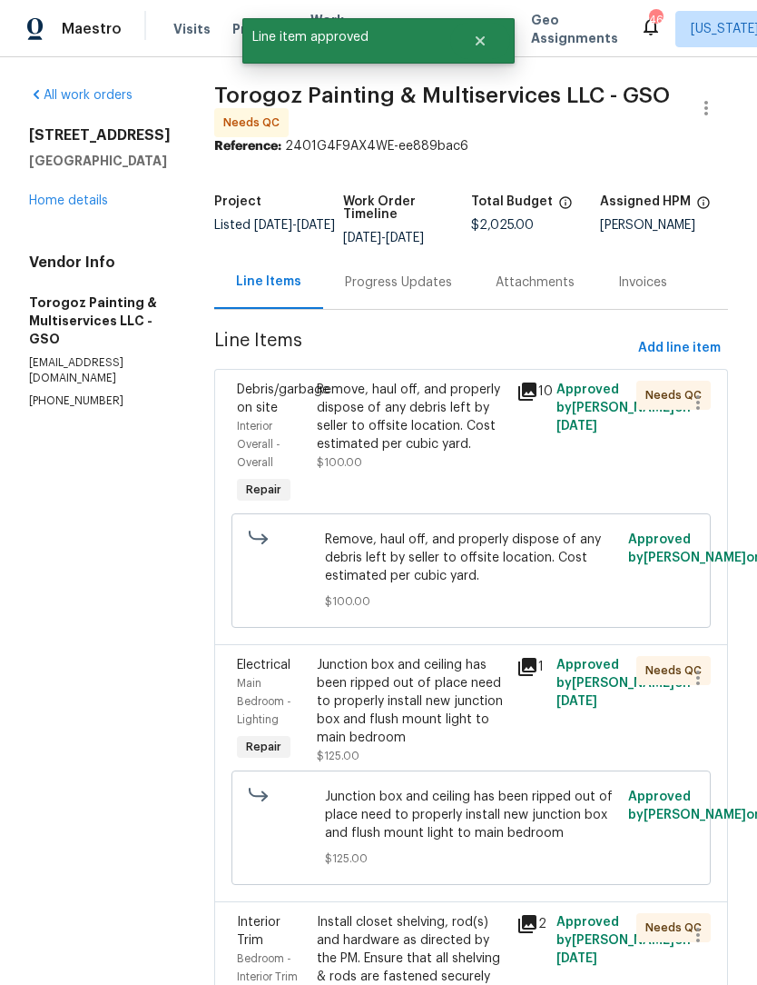
click at [449, 471] on div "Remove, haul off, and properly dispose of any debris left by seller to offsite …" at bounding box center [411, 426] width 189 height 91
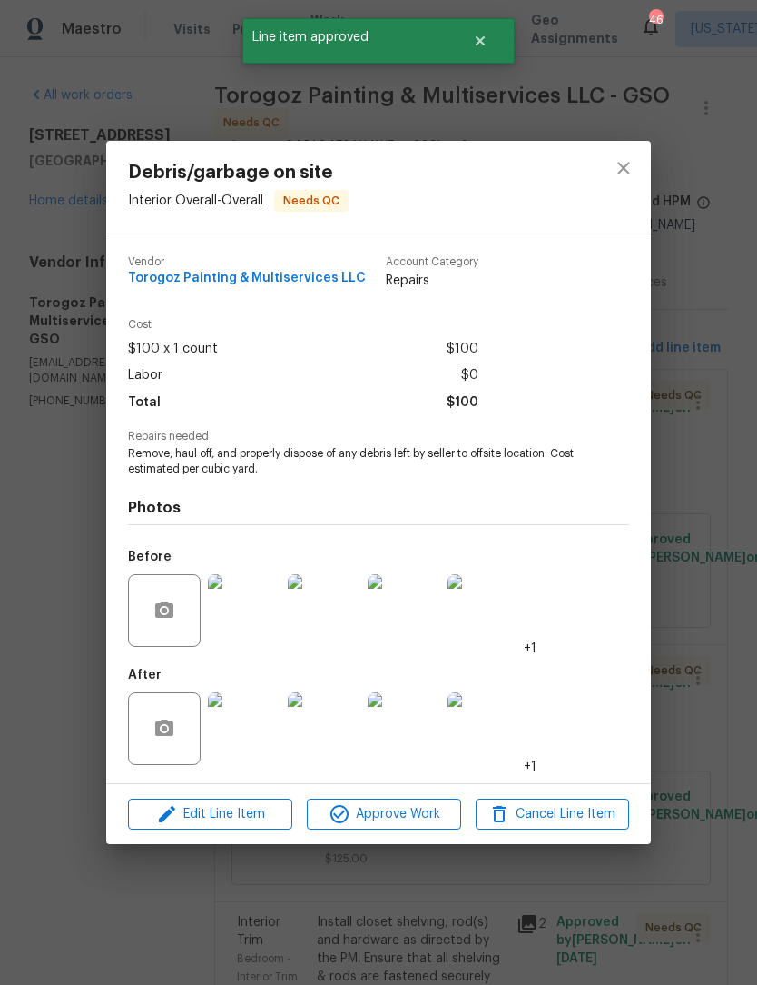
click at [250, 747] on img at bounding box center [244, 728] width 73 height 73
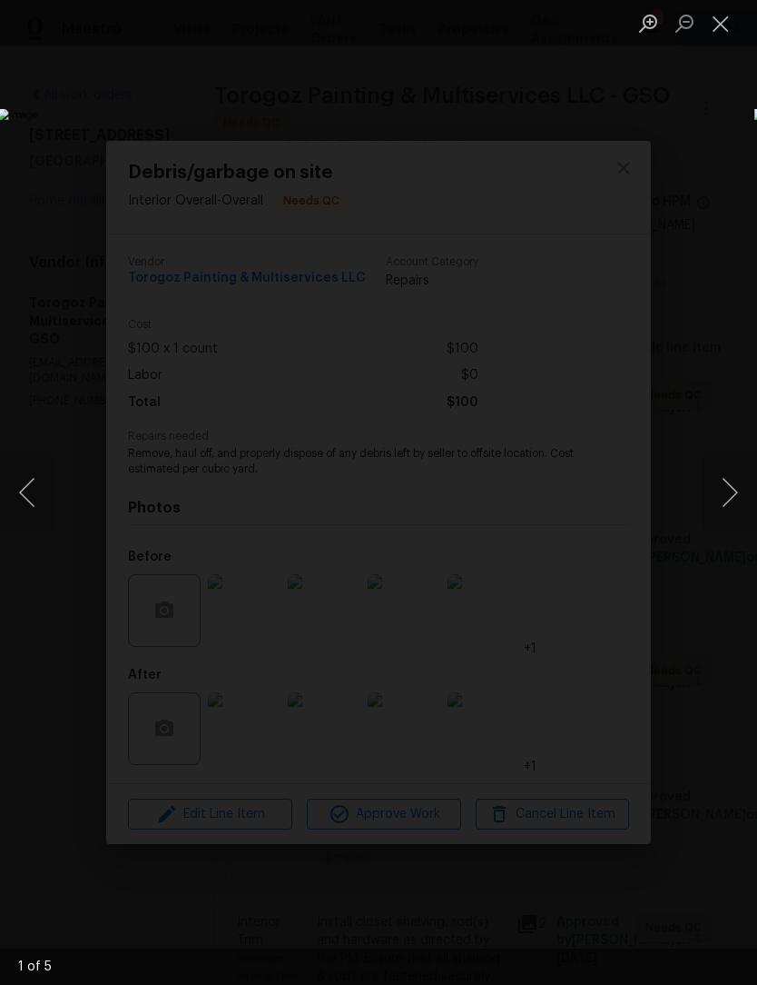
click at [719, 26] on button "Close lightbox" at bounding box center [721, 23] width 36 height 32
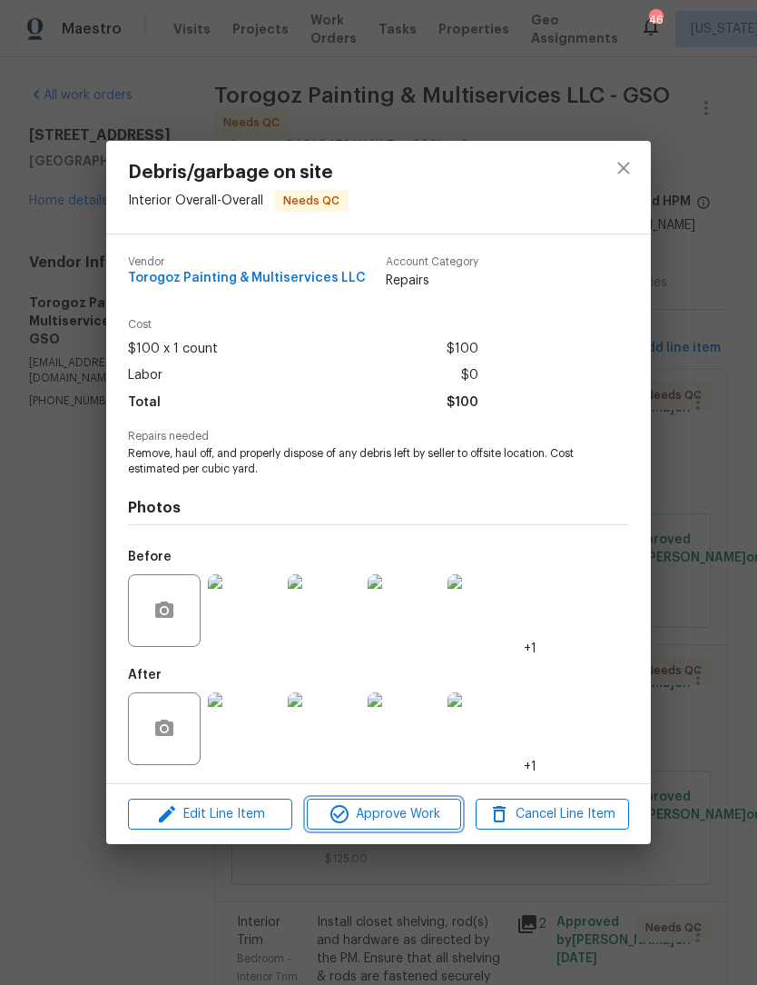
click at [414, 819] on span "Approve Work" at bounding box center [383, 814] width 143 height 23
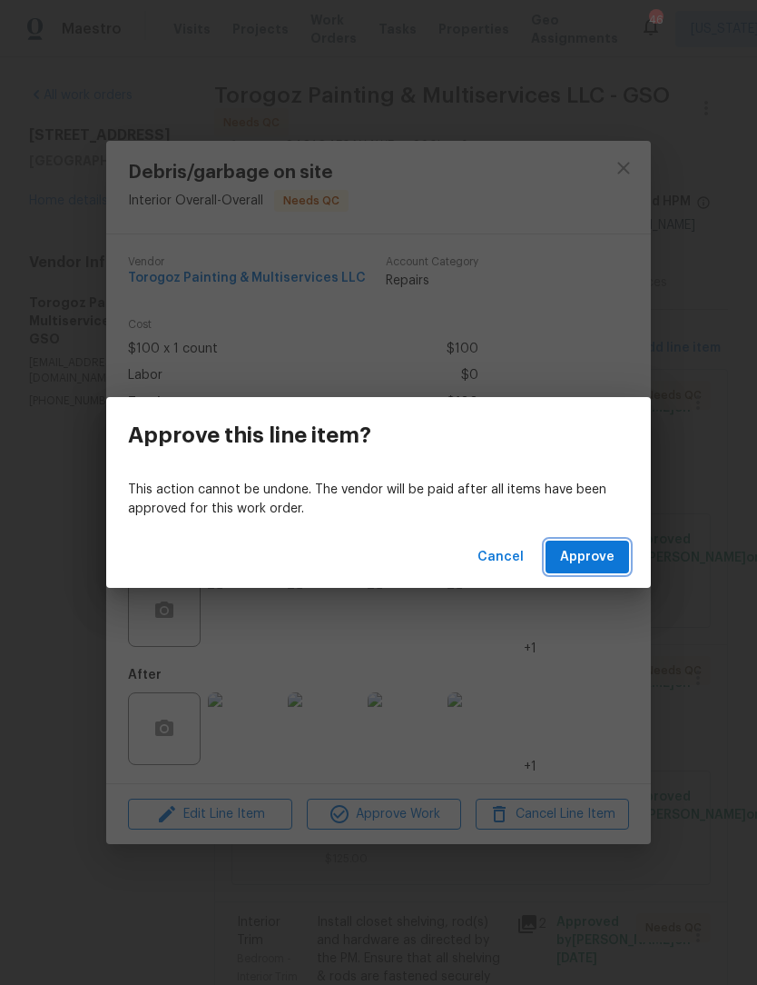
click at [601, 558] on span "Approve" at bounding box center [587, 557] width 54 height 23
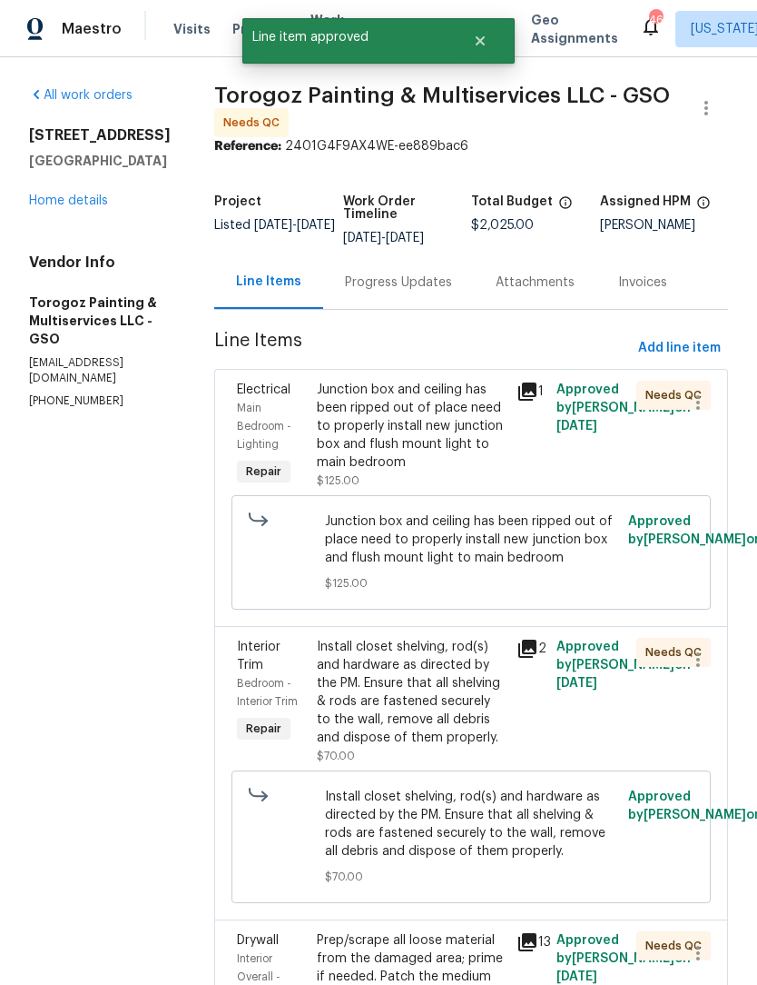
click at [435, 471] on div "Junction box and ceiling has been ripped out of place need to properly install …" at bounding box center [411, 426] width 189 height 91
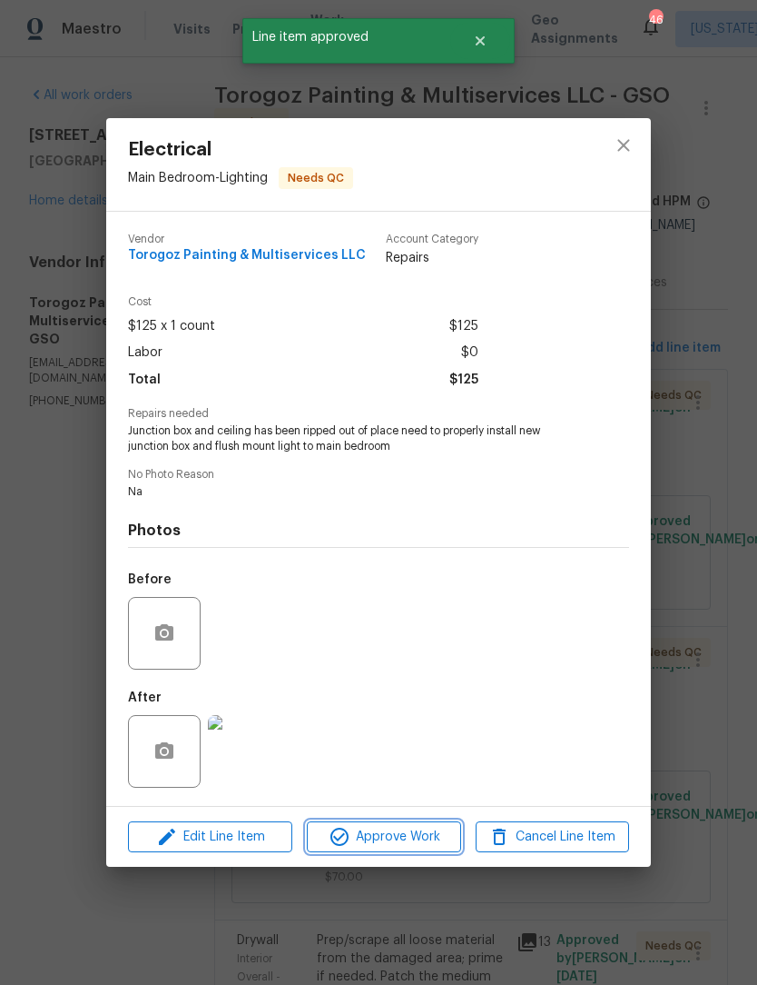
click at [402, 839] on span "Approve Work" at bounding box center [383, 837] width 143 height 23
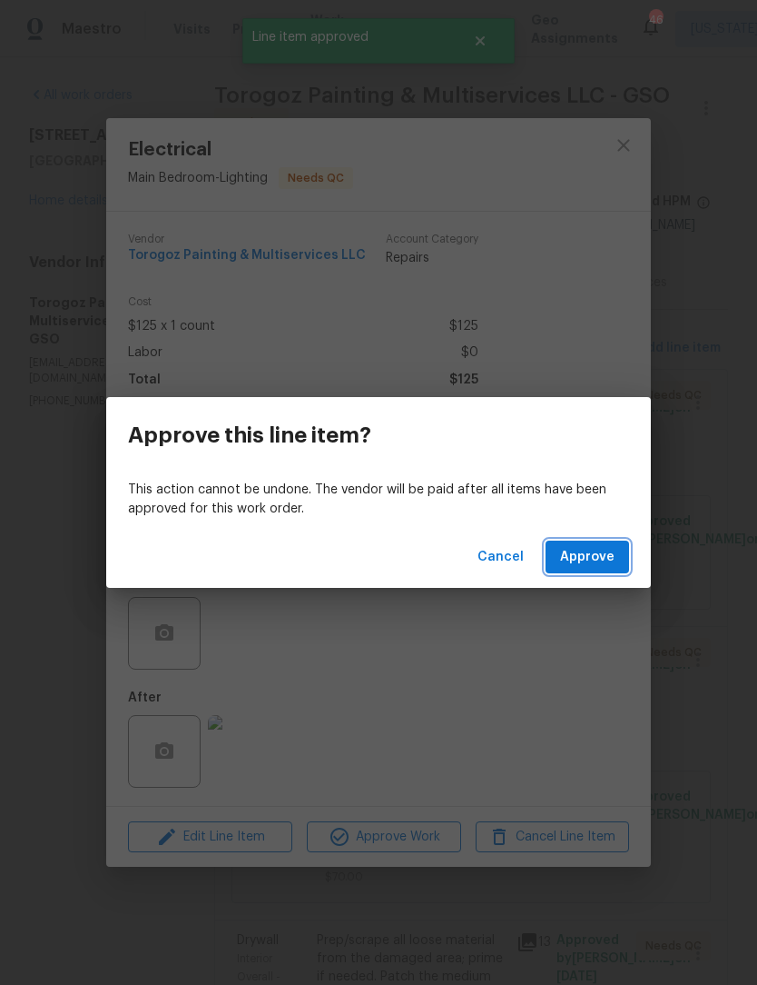
click at [602, 561] on span "Approve" at bounding box center [587, 557] width 54 height 23
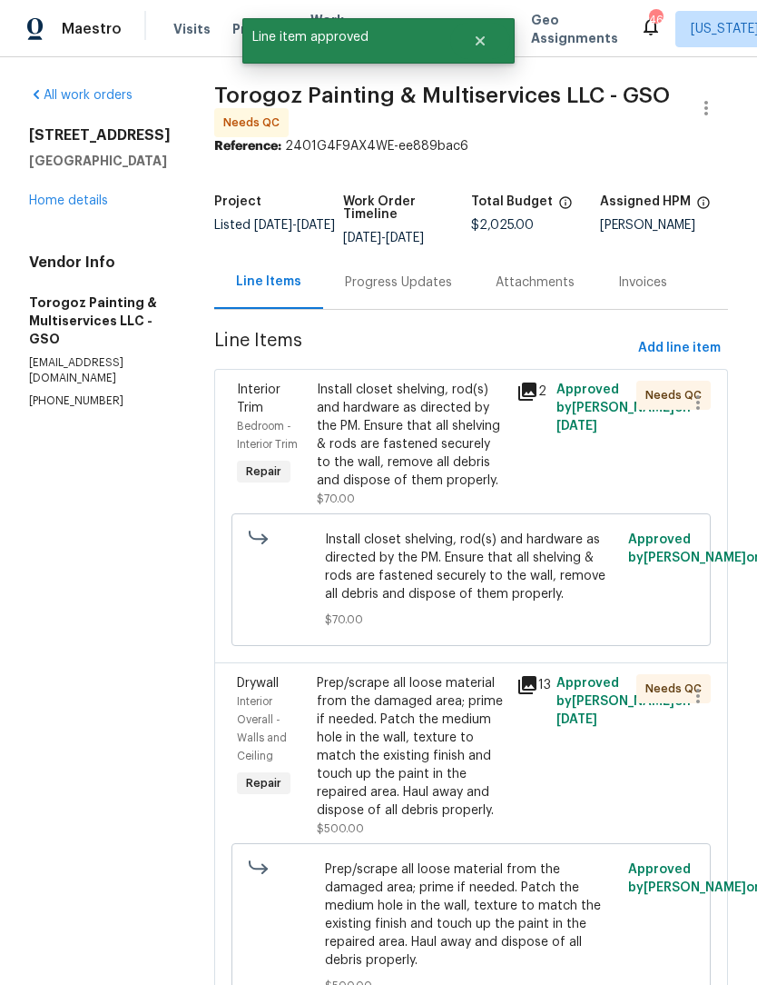
click at [457, 481] on div "Install closet shelving, rod(s) and hardware as directed by the PM. Ensure that…" at bounding box center [411, 435] width 189 height 109
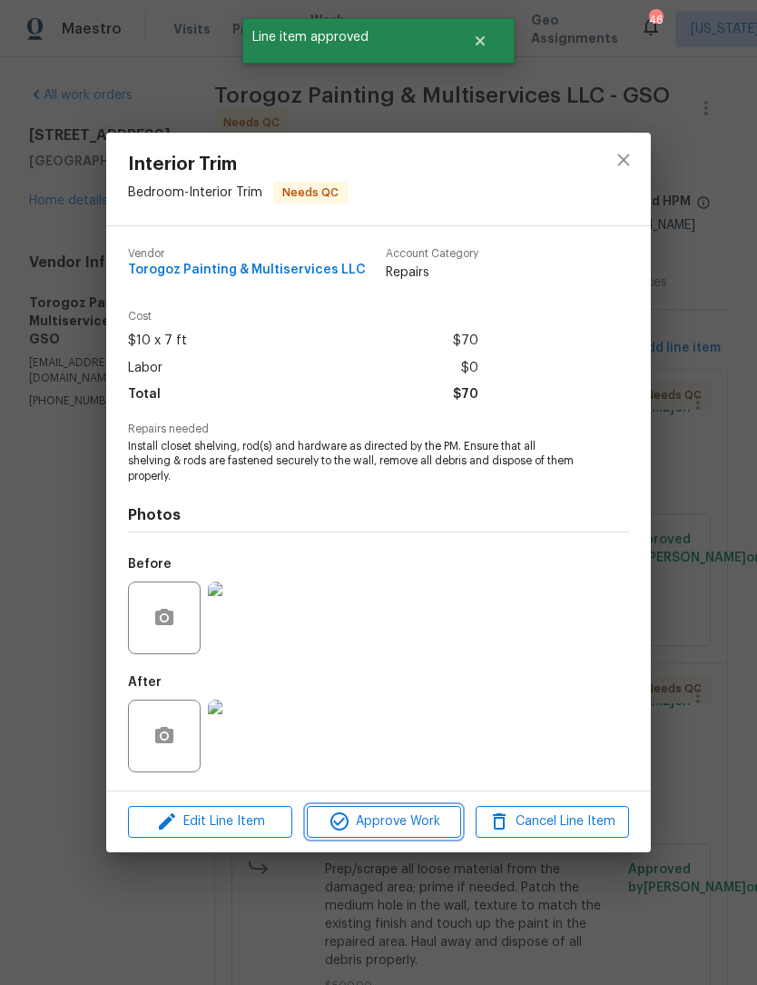
click at [410, 826] on span "Approve Work" at bounding box center [383, 821] width 143 height 23
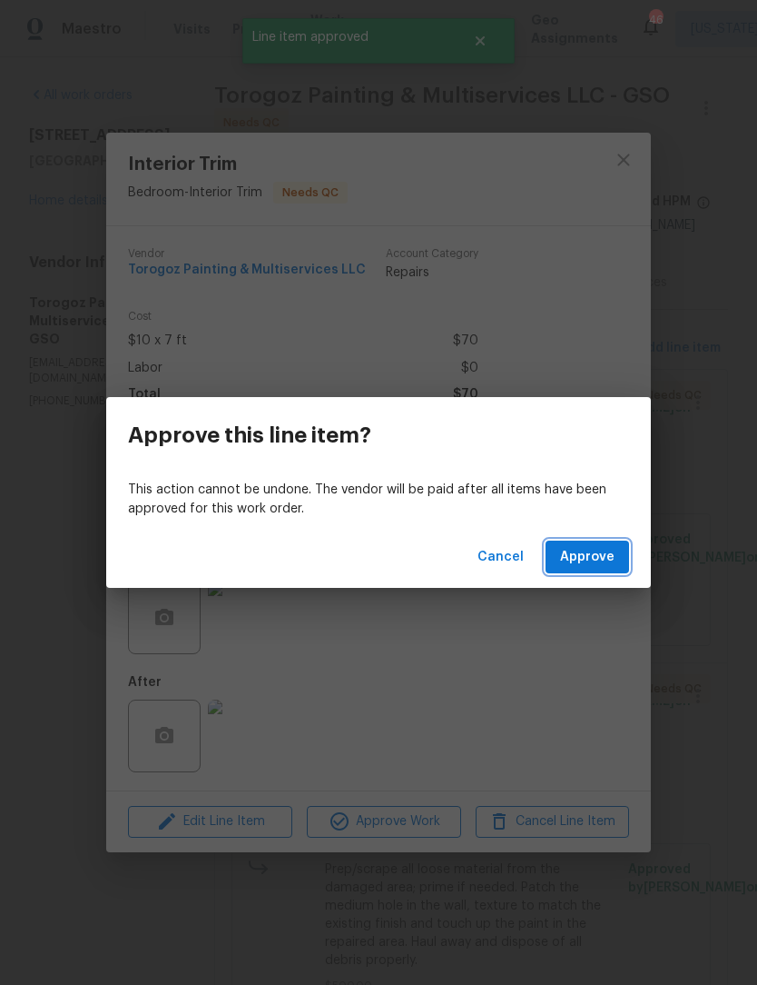
click at [600, 543] on button "Approve" at bounding box center [588, 557] width 84 height 34
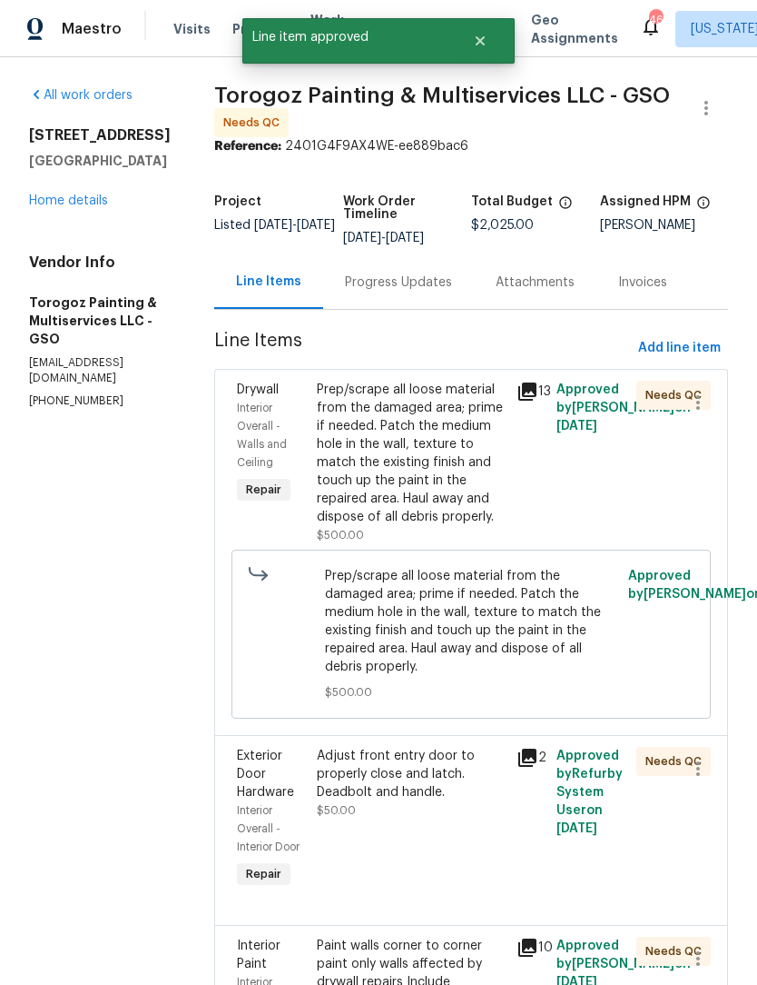
click at [477, 480] on div "Prep/scrape all loose material from the damaged area; prime if needed. Patch th…" at bounding box center [411, 453] width 189 height 145
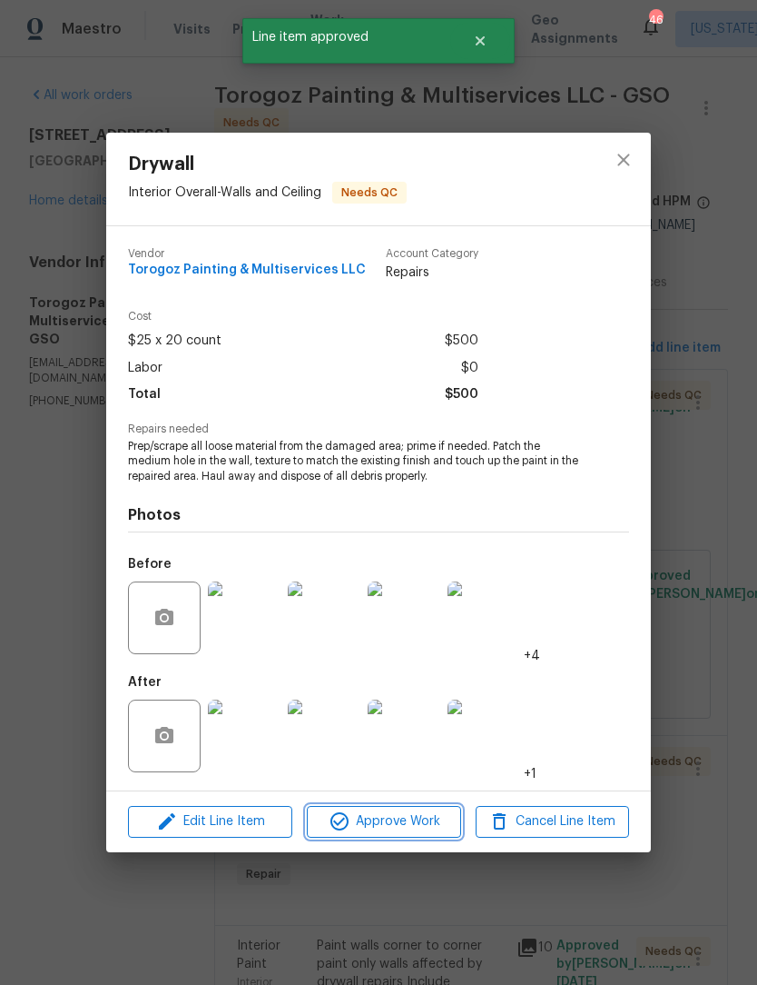
click at [411, 827] on span "Approve Work" at bounding box center [383, 821] width 143 height 23
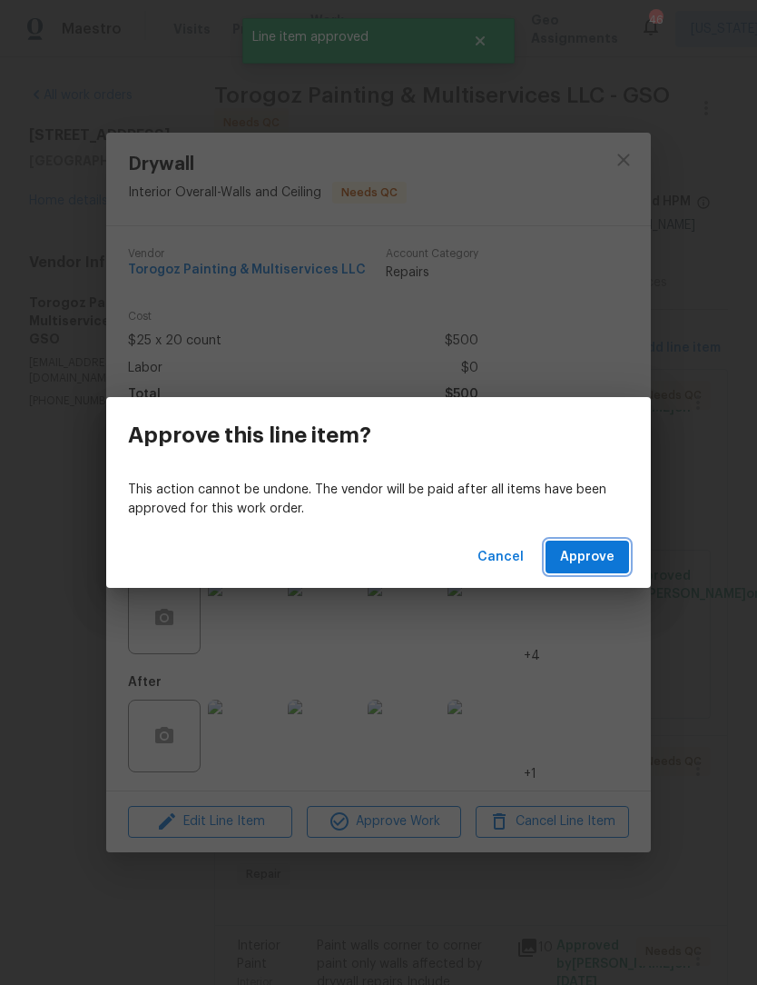
click at [605, 553] on span "Approve" at bounding box center [587, 557] width 54 height 23
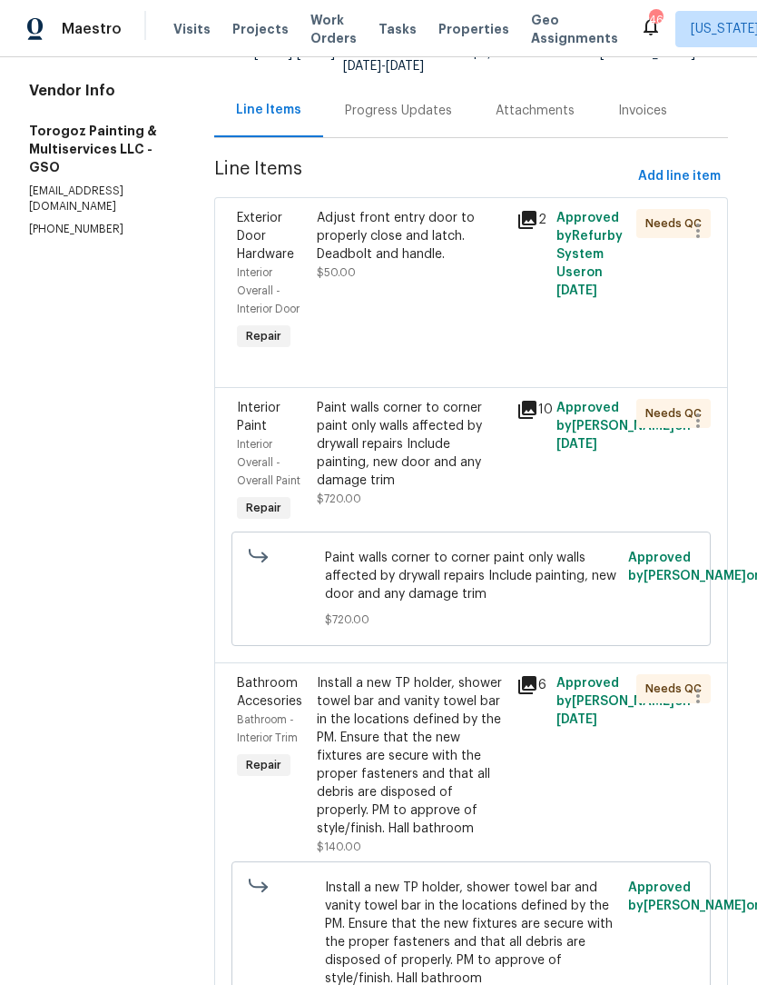
scroll to position [170, 0]
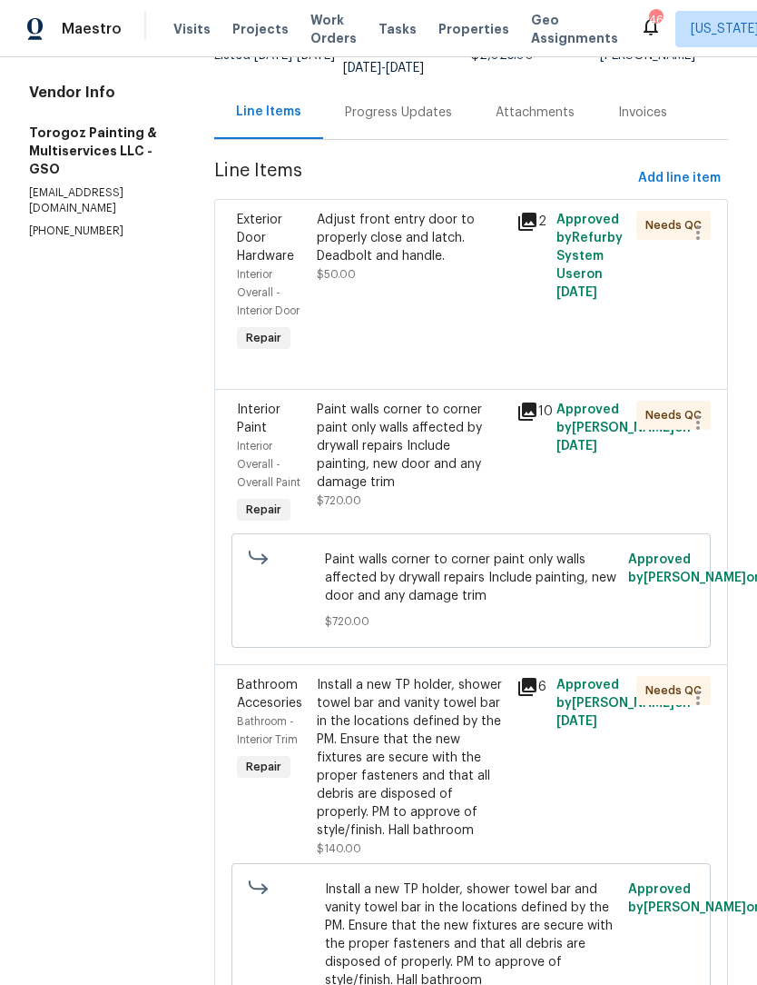
click at [441, 297] on div "Adjust front entry door to properly close and latch. Deadbolt and handle. $50.00" at bounding box center [412, 283] width 200 height 156
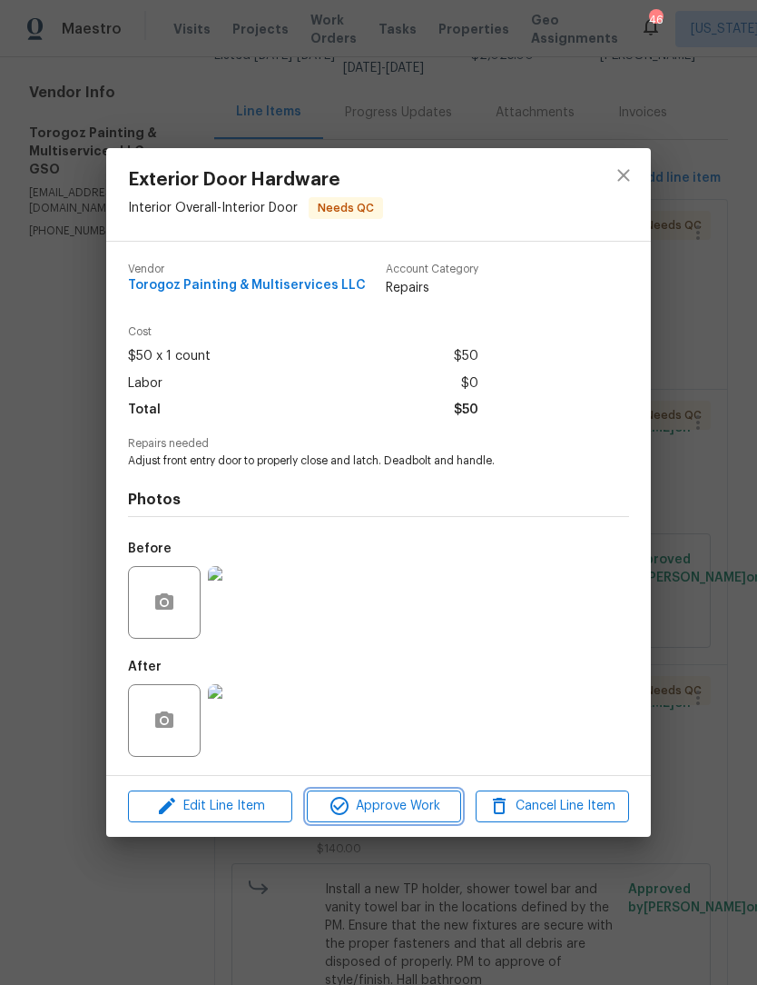
click at [402, 814] on span "Approve Work" at bounding box center [383, 806] width 143 height 23
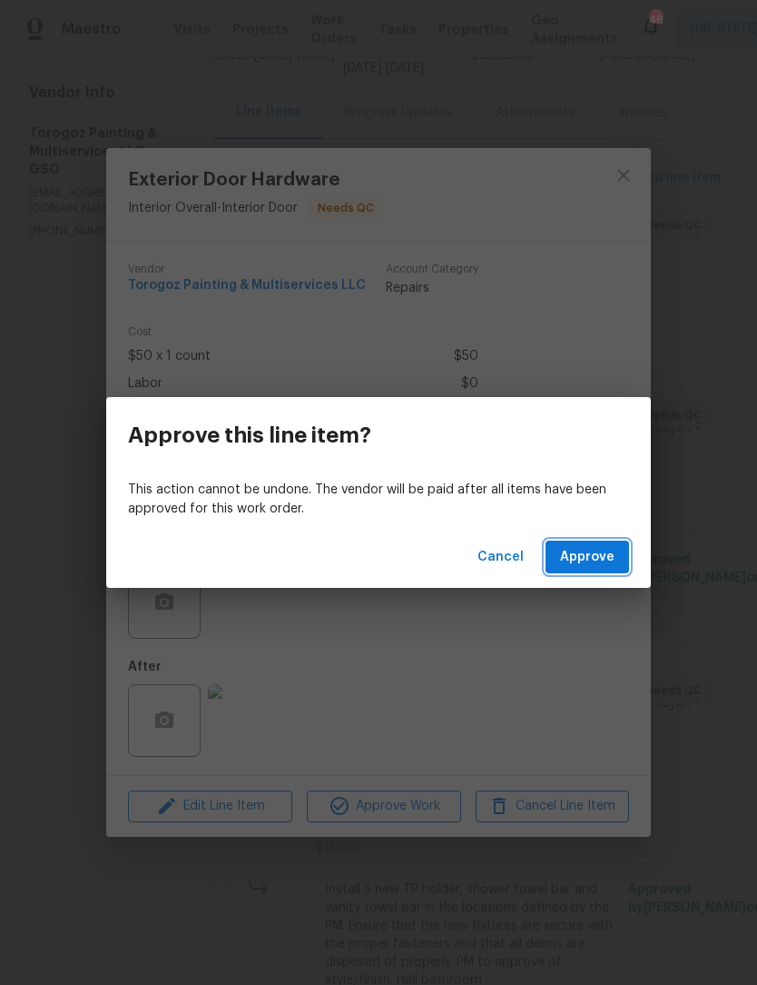
click at [602, 560] on span "Approve" at bounding box center [587, 557] width 54 height 23
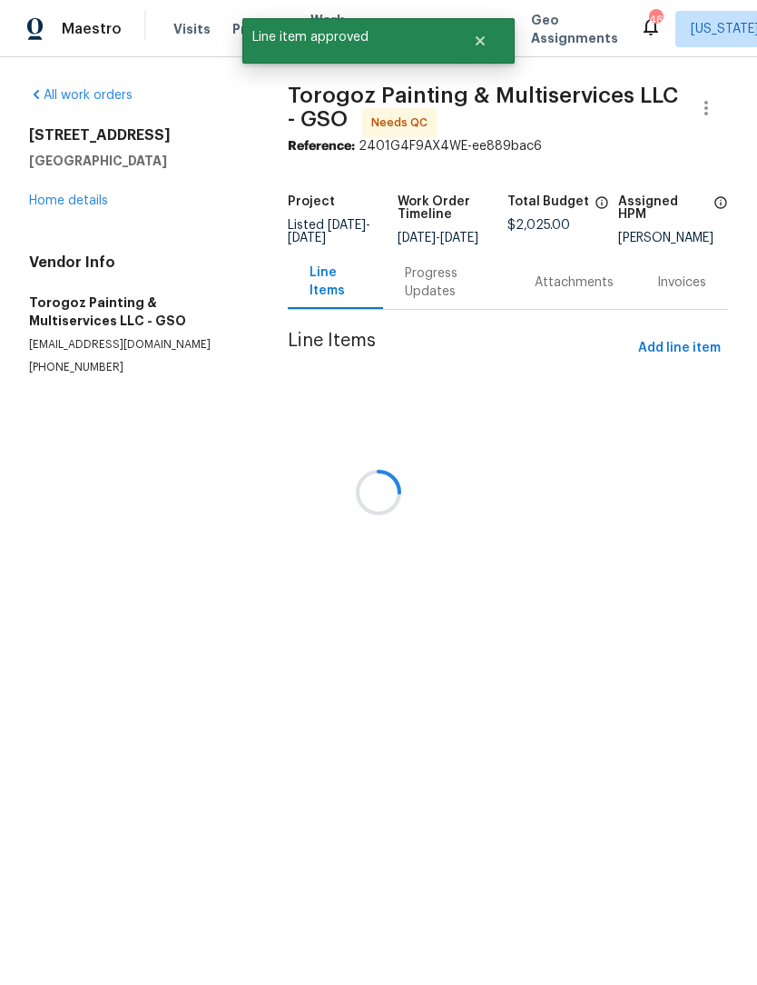
scroll to position [0, 0]
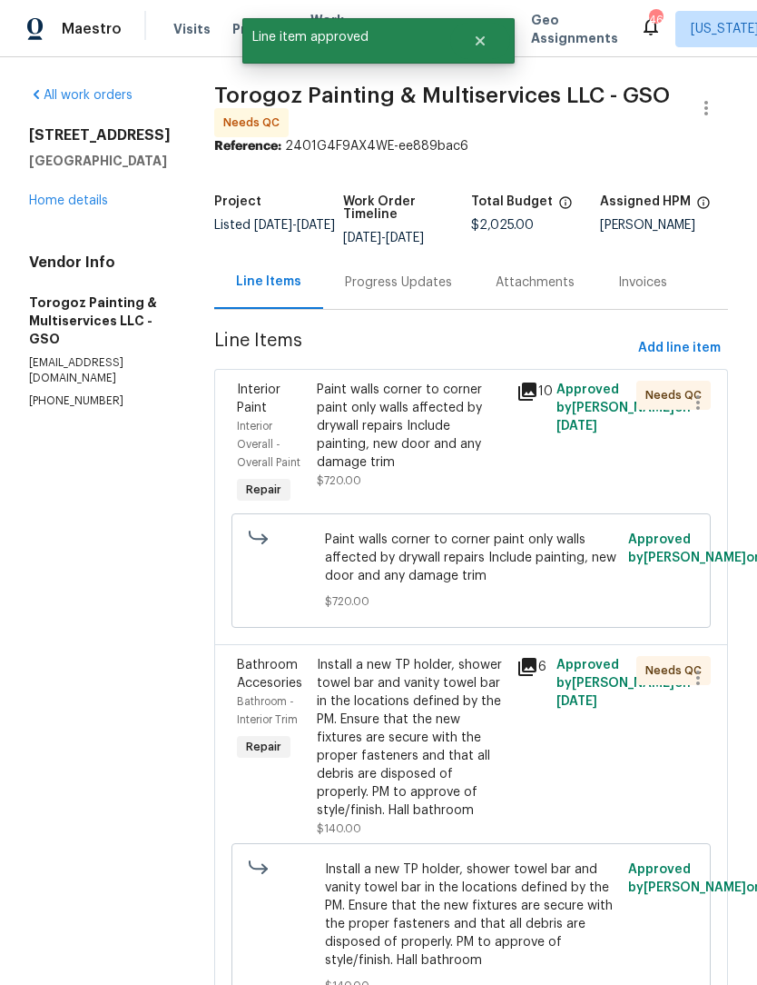
click at [452, 465] on div "Paint walls corner to corner paint only walls affected by drywall repairs Inclu…" at bounding box center [411, 426] width 189 height 91
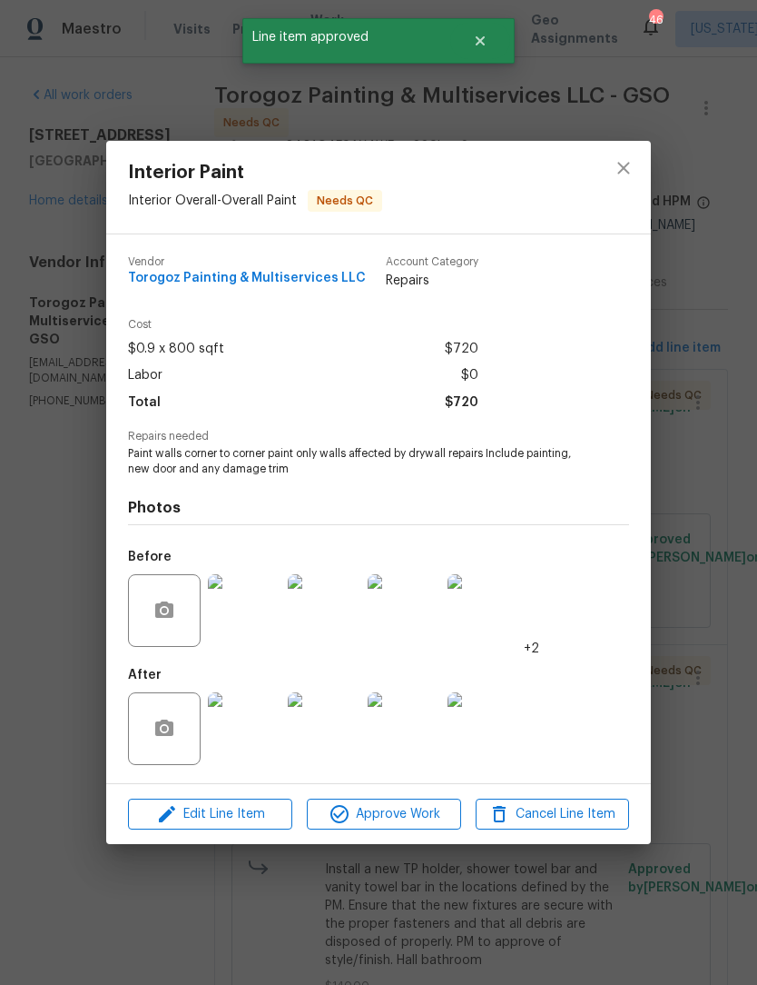
click at [254, 742] on img at bounding box center [244, 728] width 73 height 73
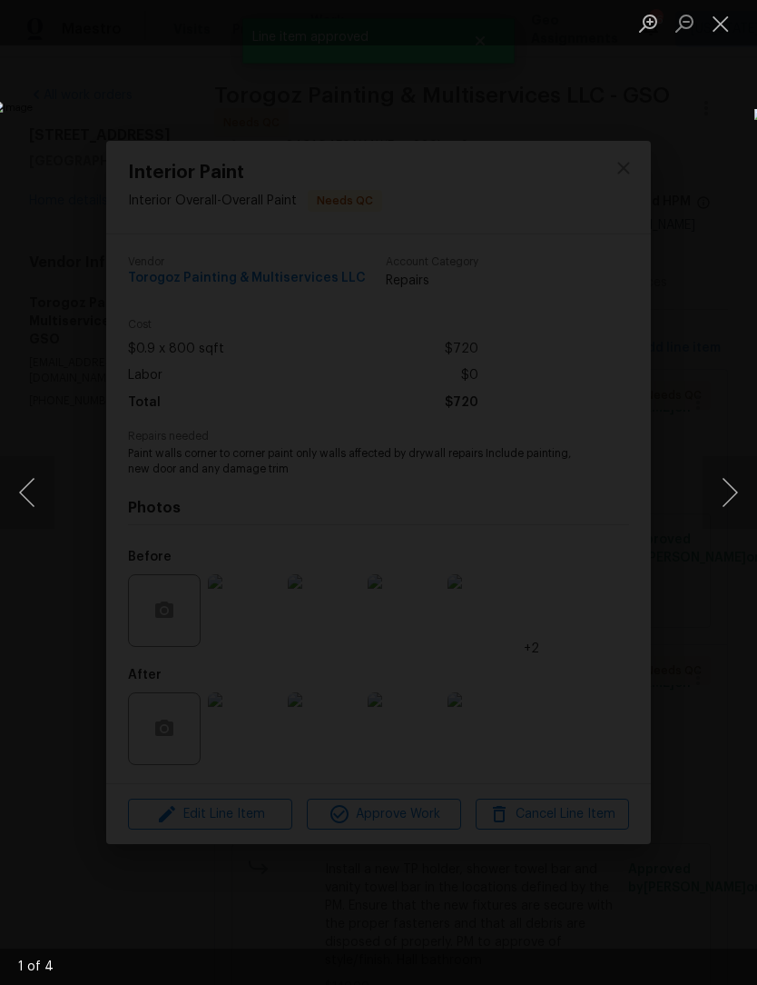
click at [737, 487] on button "Next image" at bounding box center [730, 492] width 54 height 73
click at [737, 493] on button "Next image" at bounding box center [730, 492] width 54 height 73
click at [735, 495] on button "Next image" at bounding box center [730, 492] width 54 height 73
click at [732, 498] on button "Next image" at bounding box center [730, 492] width 54 height 73
click at [731, 494] on button "Next image" at bounding box center [730, 492] width 54 height 73
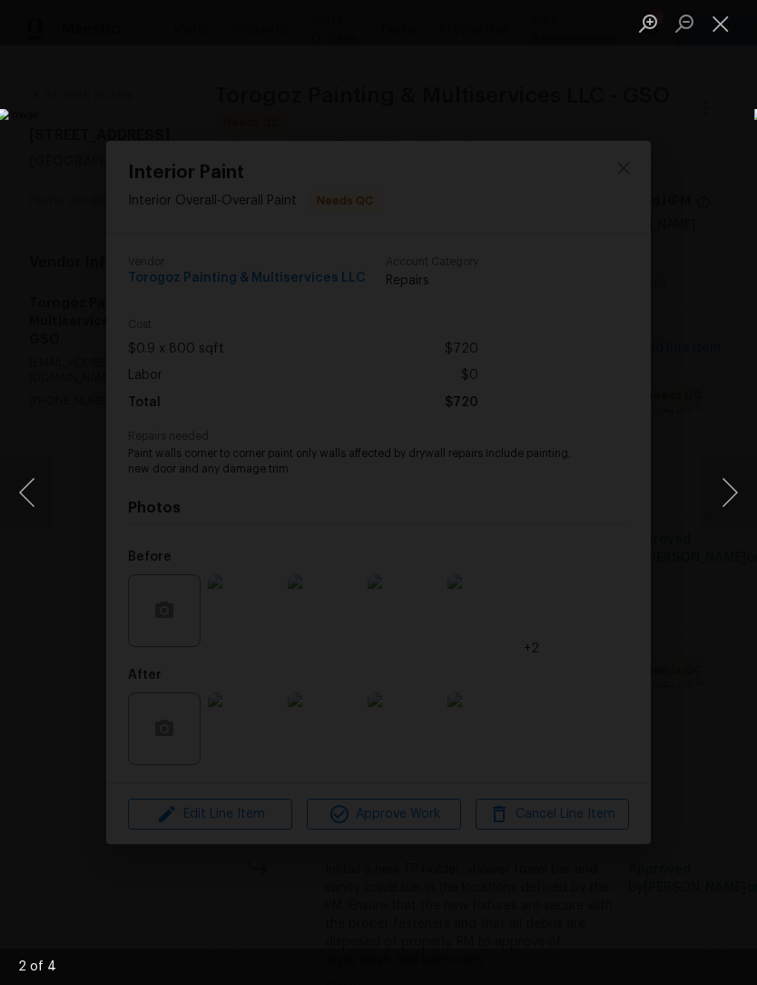
click at [723, 33] on button "Close lightbox" at bounding box center [721, 23] width 36 height 32
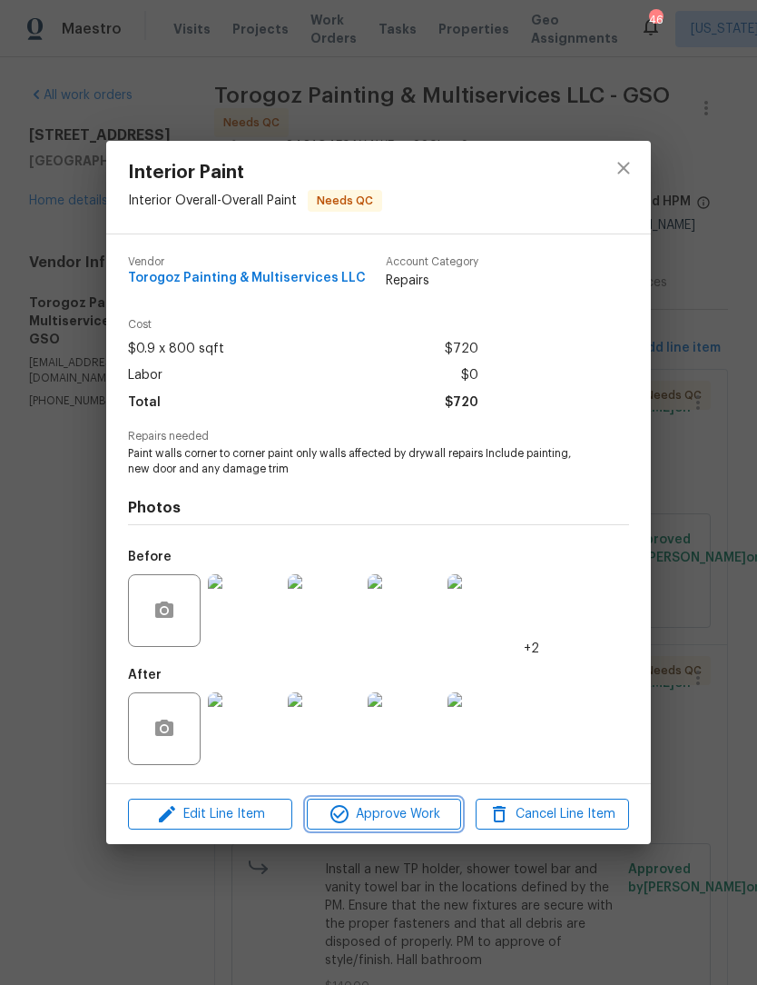
click at [412, 828] on button "Approve Work" at bounding box center [383, 814] width 153 height 32
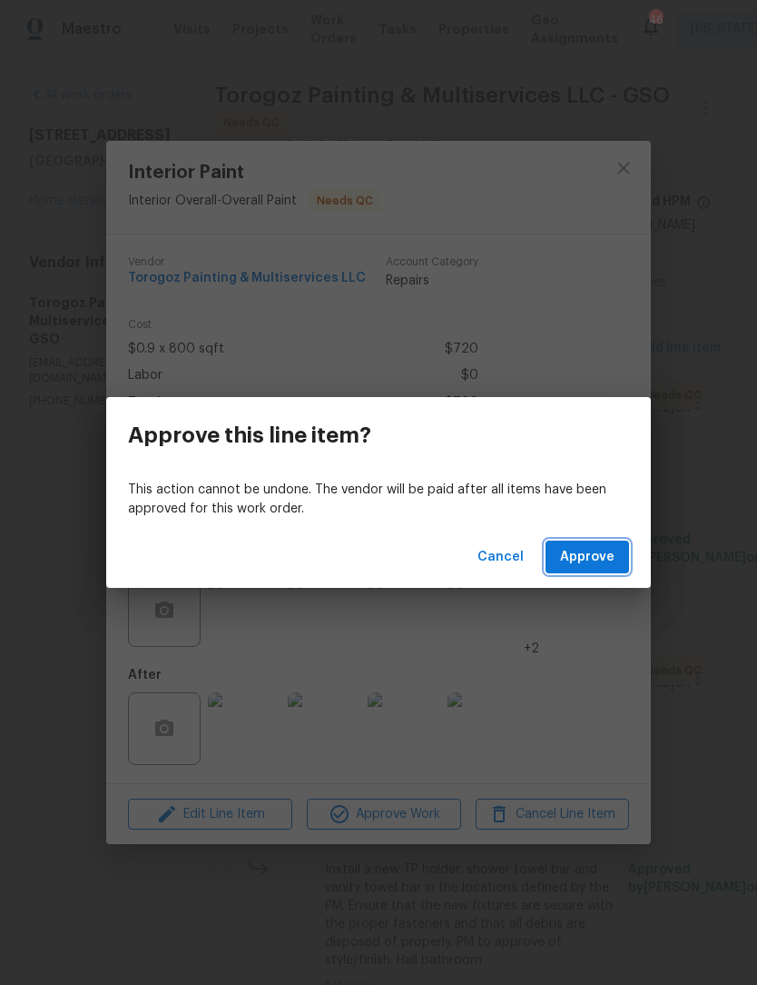
click at [606, 546] on span "Approve" at bounding box center [587, 557] width 54 height 23
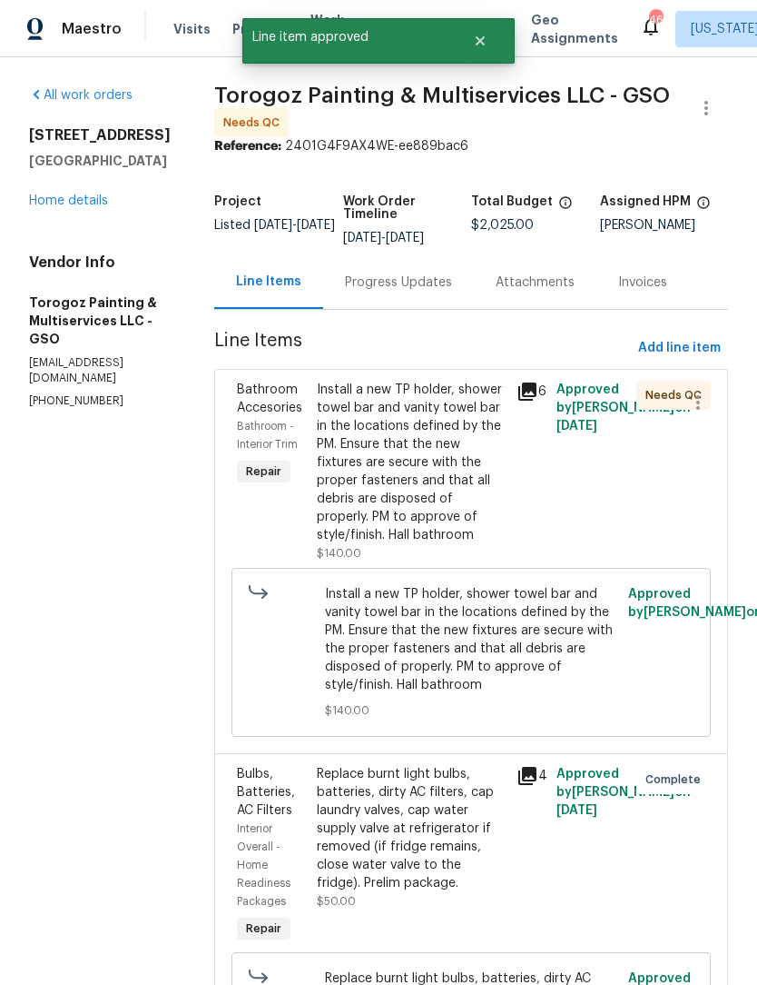
click at [426, 544] on div "Install a new TP holder, shower towel bar and vanity towel bar in the locations…" at bounding box center [411, 462] width 189 height 163
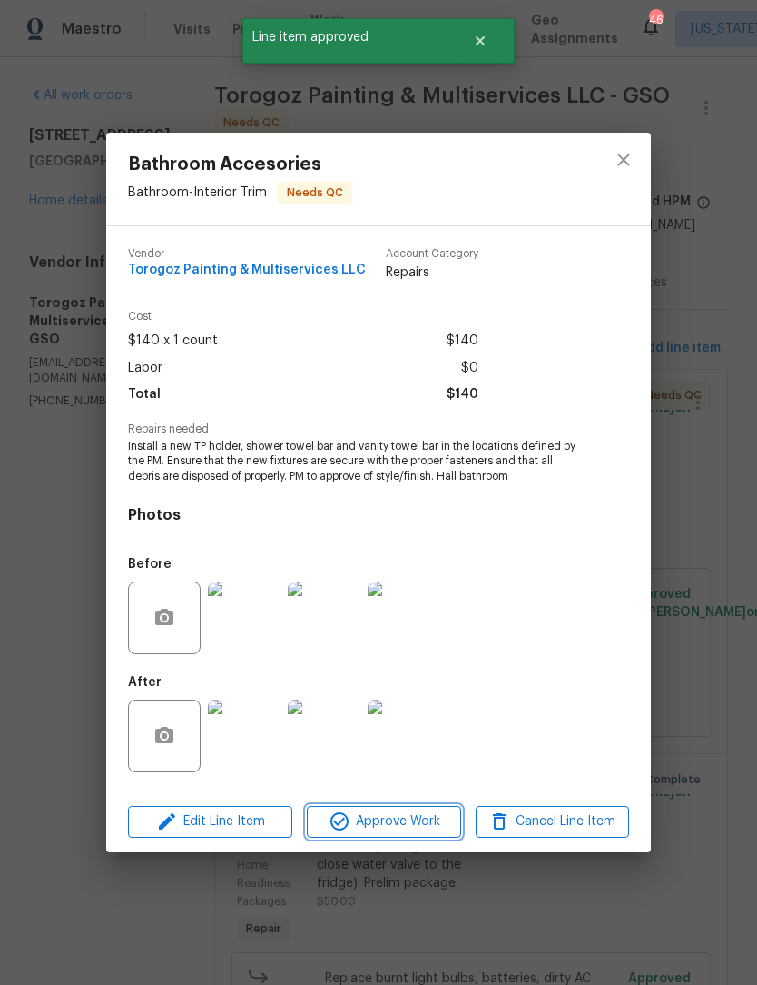
click at [411, 821] on span "Approve Work" at bounding box center [383, 821] width 143 height 23
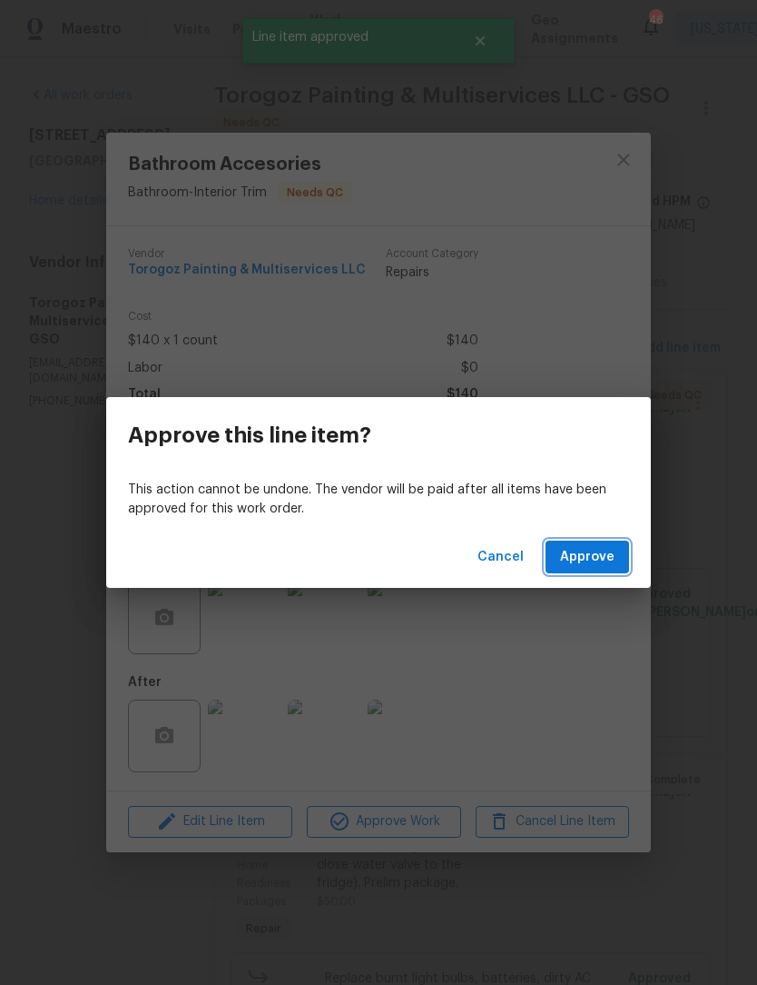
click at [590, 562] on span "Approve" at bounding box center [587, 557] width 54 height 23
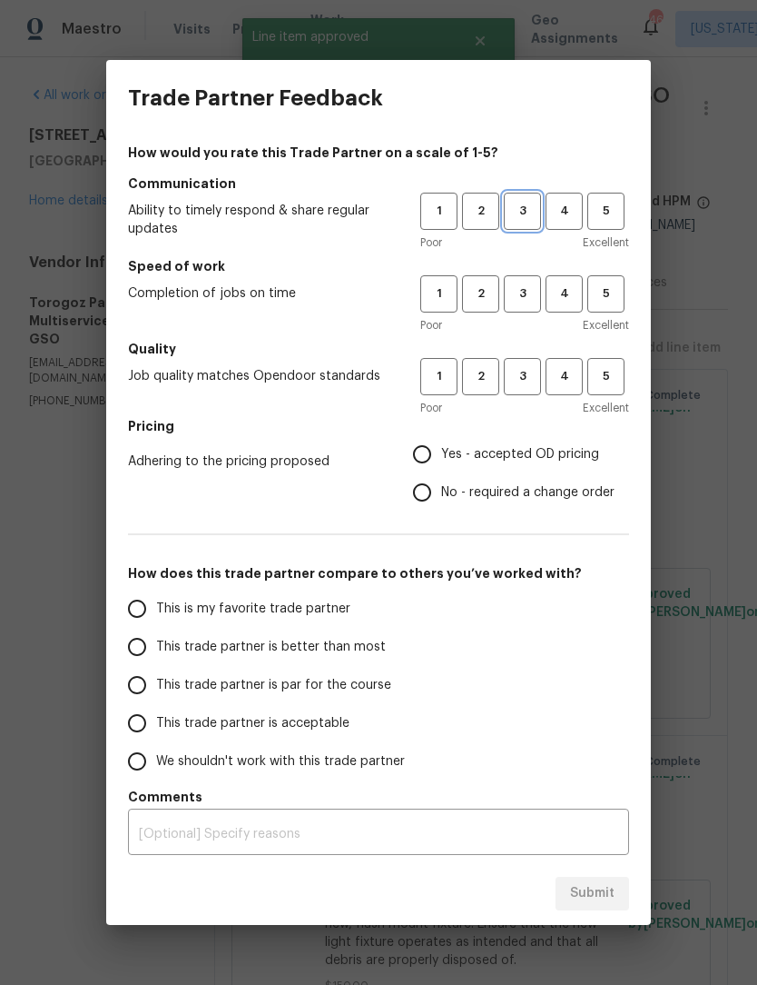
click at [528, 205] on span "3" at bounding box center [523, 211] width 34 height 21
click at [529, 289] on span "3" at bounding box center [523, 293] width 34 height 21
click at [540, 390] on button "3" at bounding box center [522, 376] width 37 height 37
click at [434, 450] on input "Yes - accepted OD pricing" at bounding box center [422, 454] width 38 height 38
radio input "true"
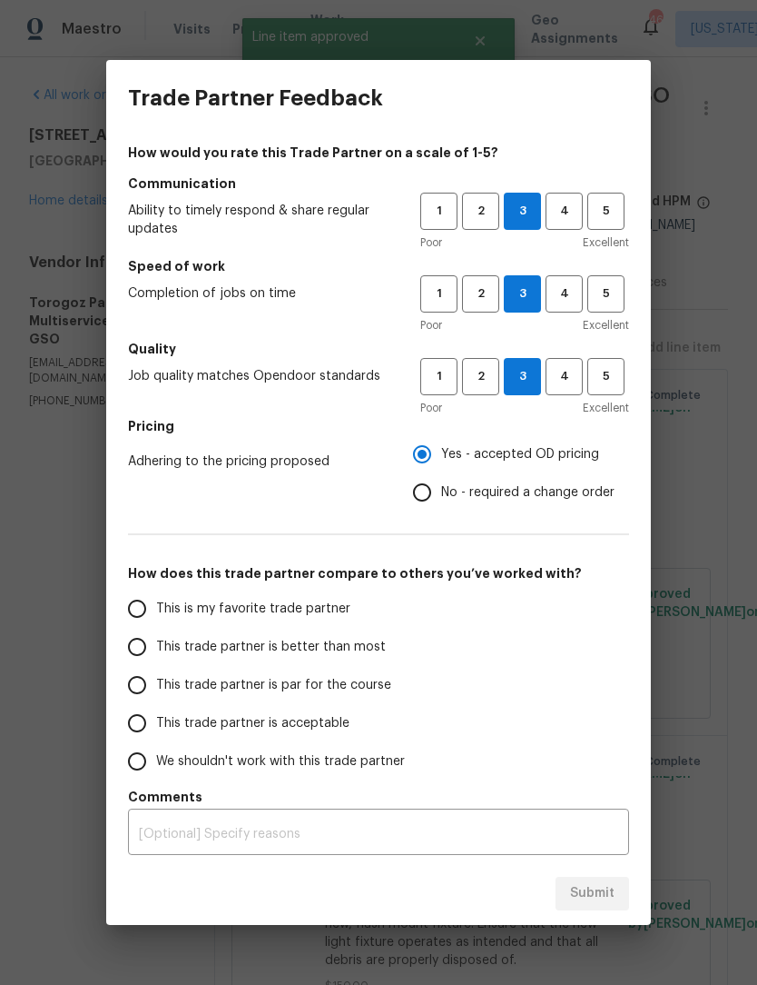
click at [145, 691] on input "This trade partner is par for the course" at bounding box center [137, 685] width 38 height 38
click at [609, 905] on button "Submit" at bounding box center [593, 893] width 74 height 34
radio input "true"
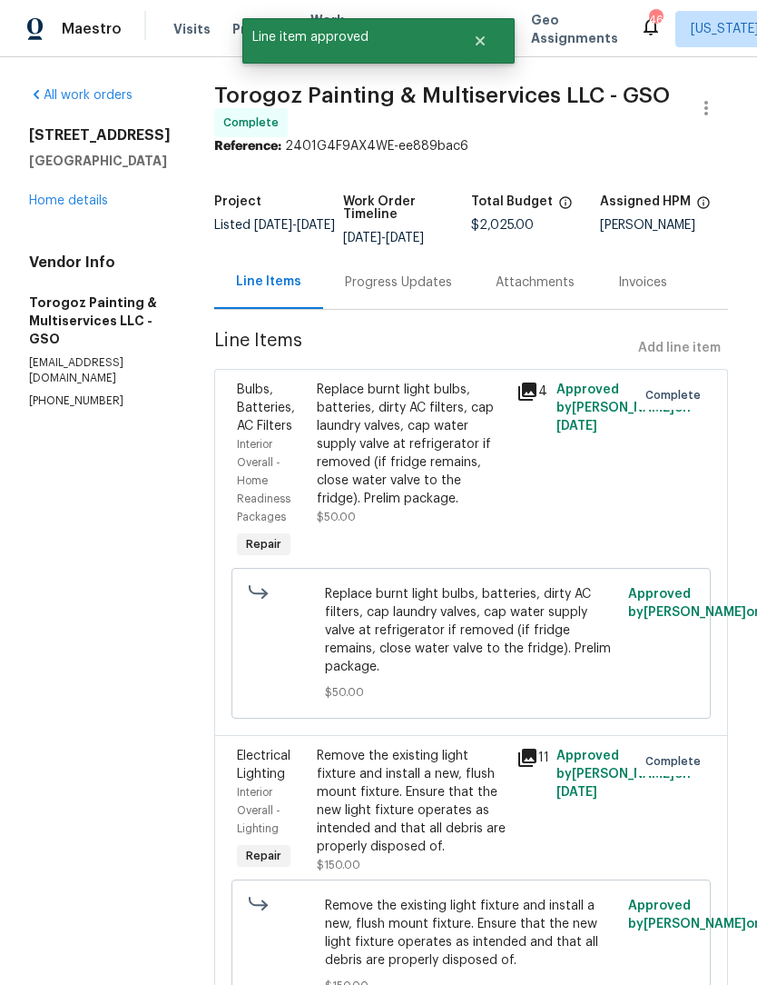
radio input "false"
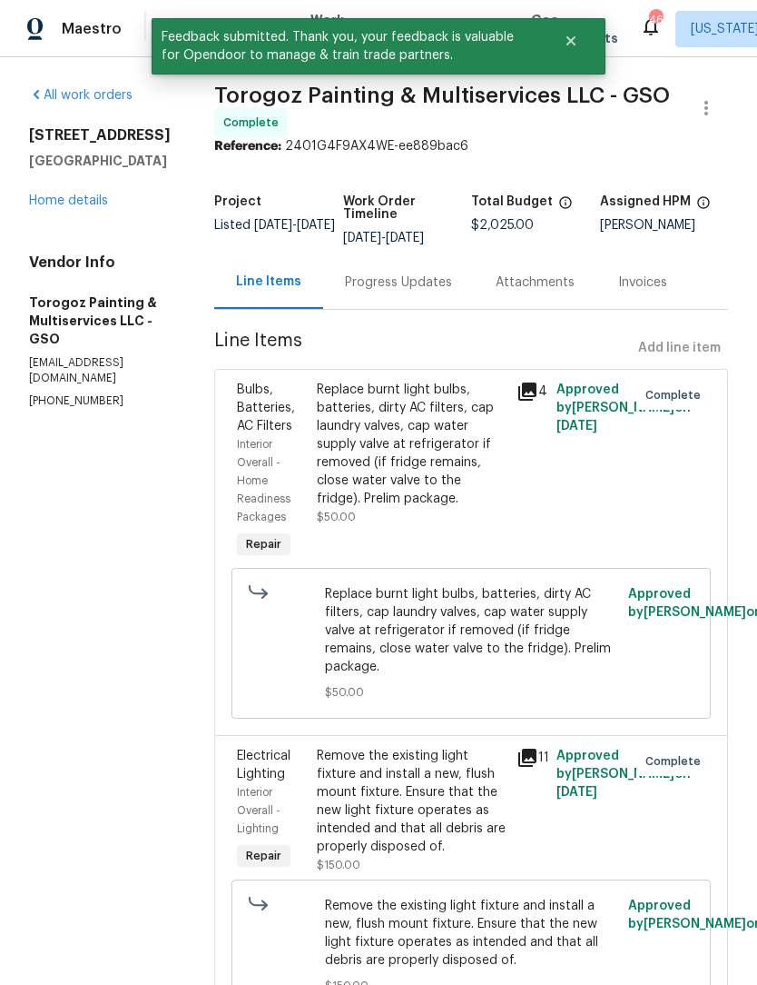
click at [52, 200] on link "Home details" at bounding box center [68, 200] width 79 height 13
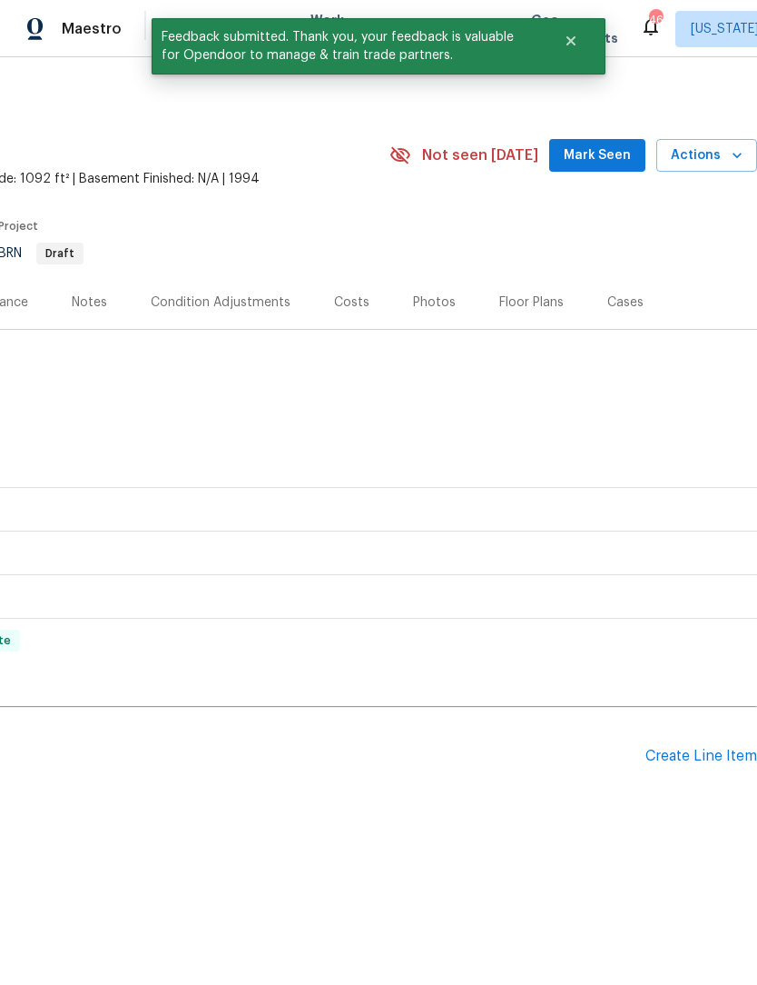
scroll to position [0, 269]
click at [599, 160] on span "Mark Seen" at bounding box center [597, 155] width 67 height 23
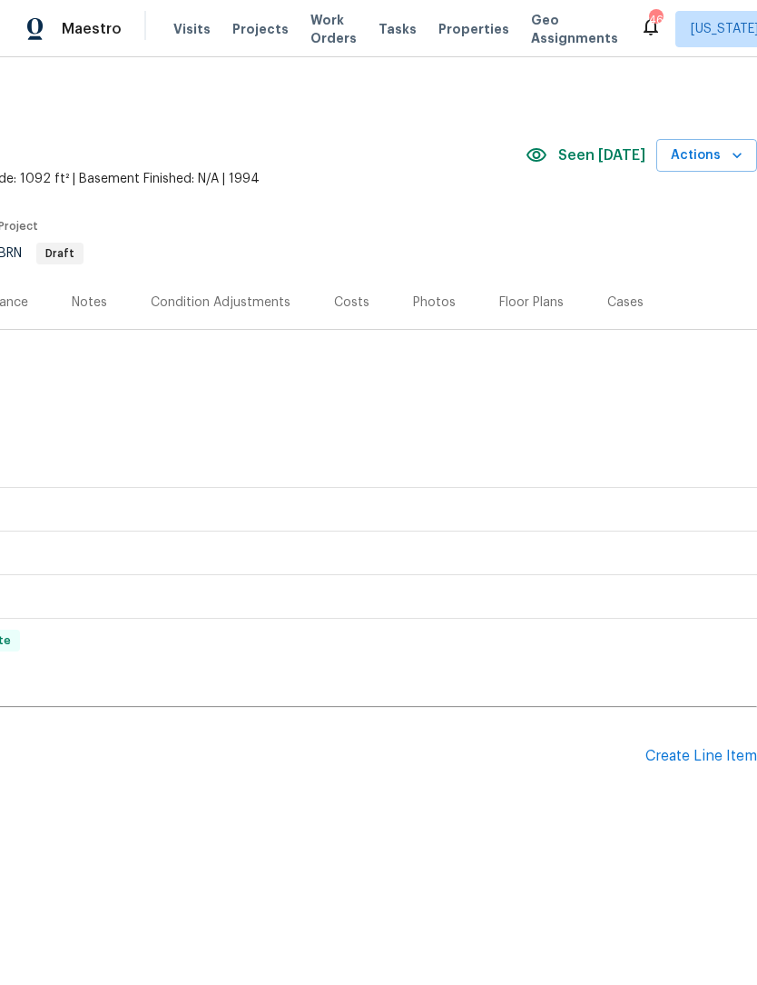
click at [315, 44] on span "Work Orders" at bounding box center [334, 29] width 46 height 36
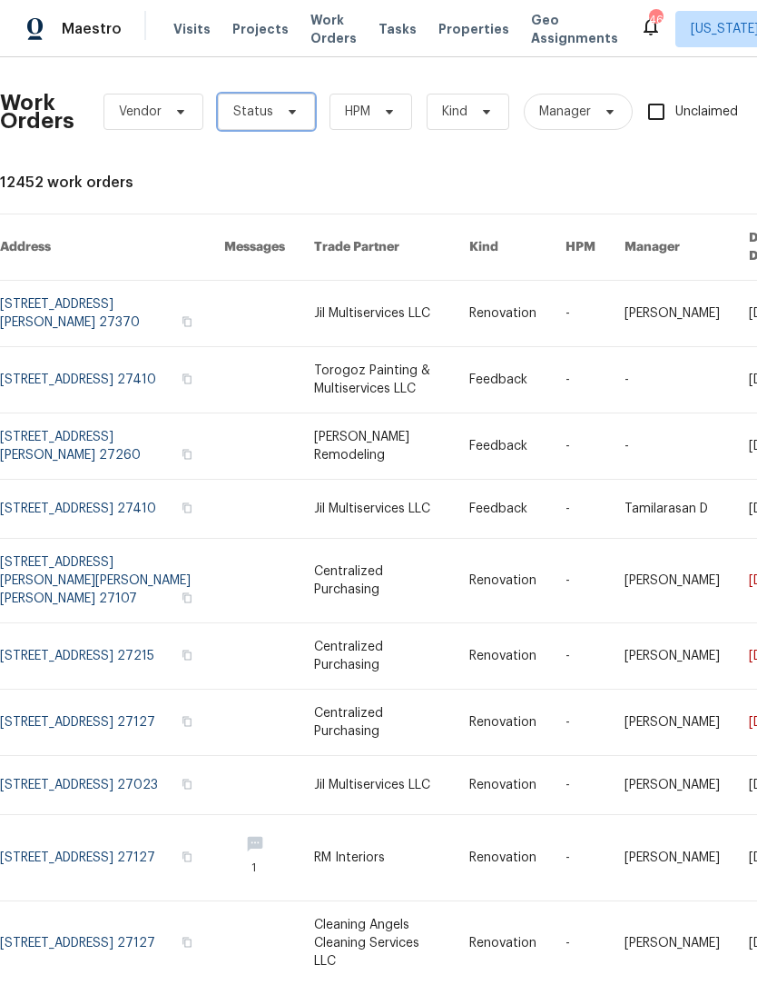
click at [280, 115] on span at bounding box center [290, 111] width 20 height 15
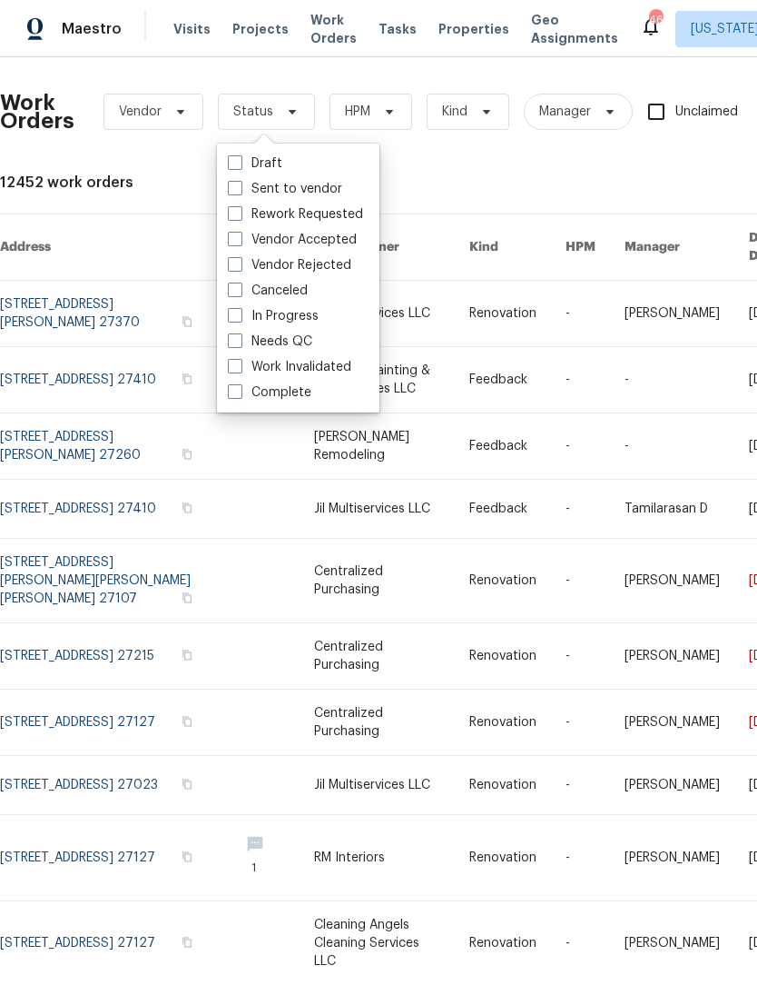
click at [301, 343] on label "Needs QC" at bounding box center [270, 341] width 84 height 18
click at [240, 343] on input "Needs QC" at bounding box center [234, 338] width 12 height 12
checkbox input "true"
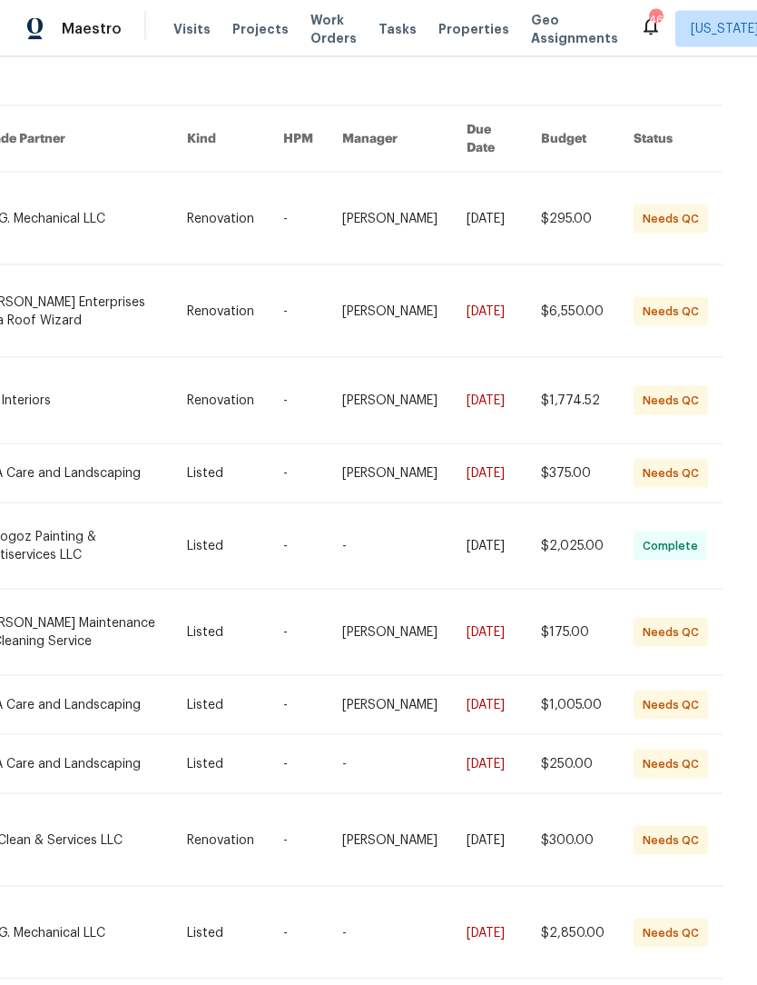
scroll to position [108, 322]
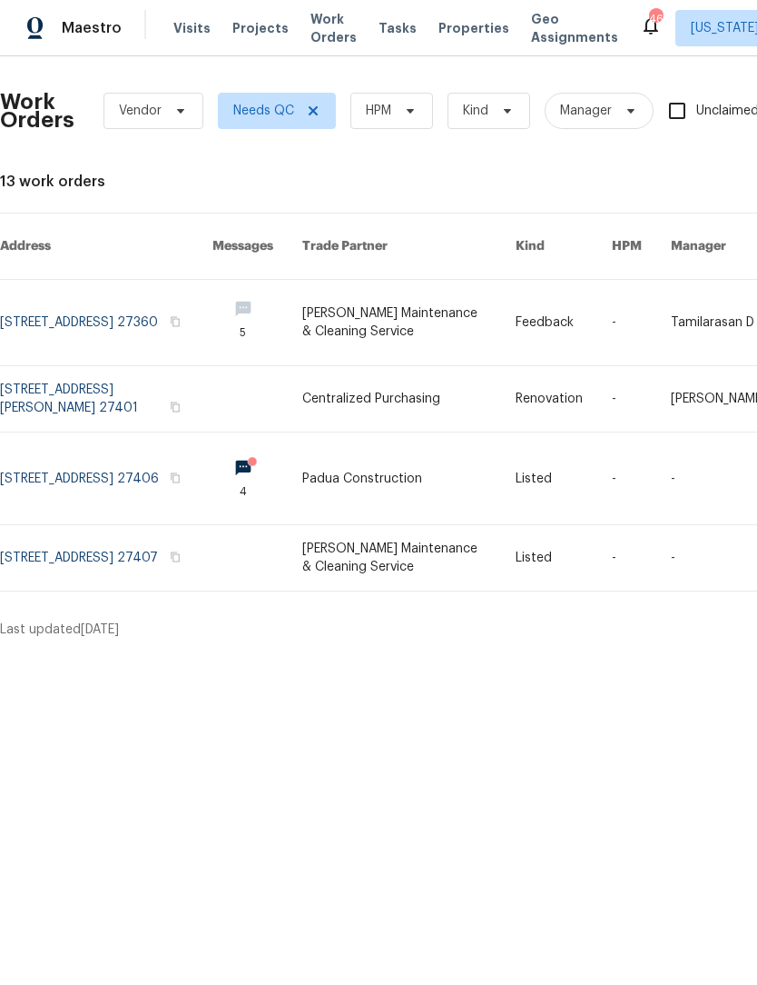
scroll to position [0, 0]
click at [143, 450] on link at bounding box center [106, 479] width 213 height 92
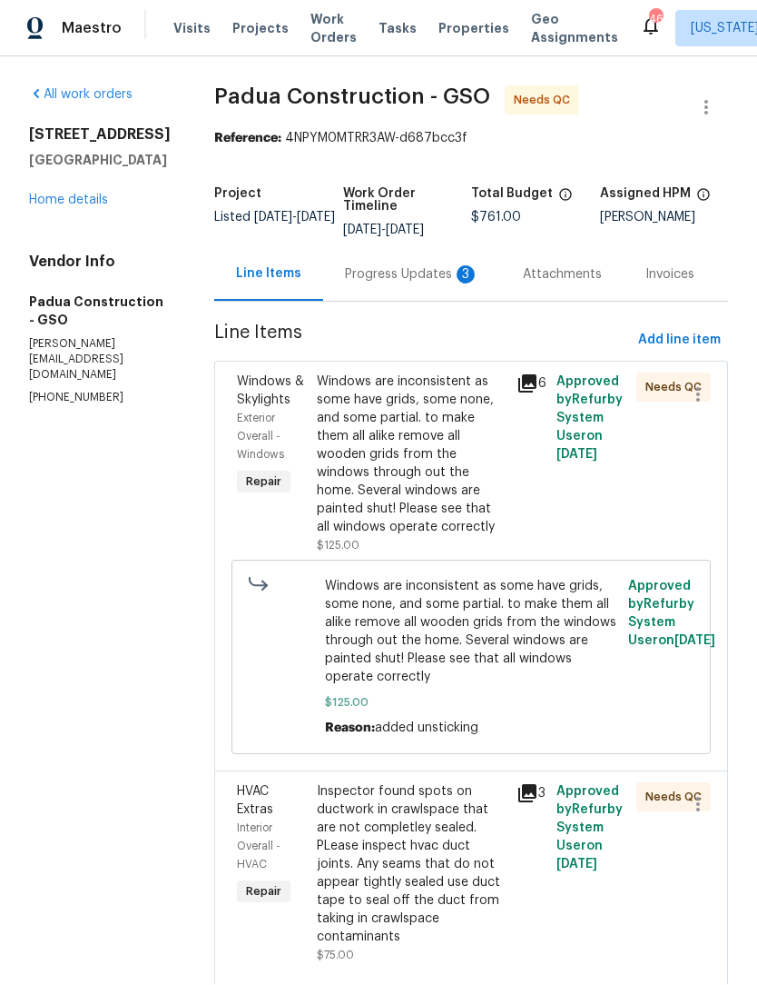
scroll to position [1, 0]
click at [416, 466] on div "Windows are inconsistent as some have grids, some none, and some partial. to ma…" at bounding box center [411, 454] width 189 height 163
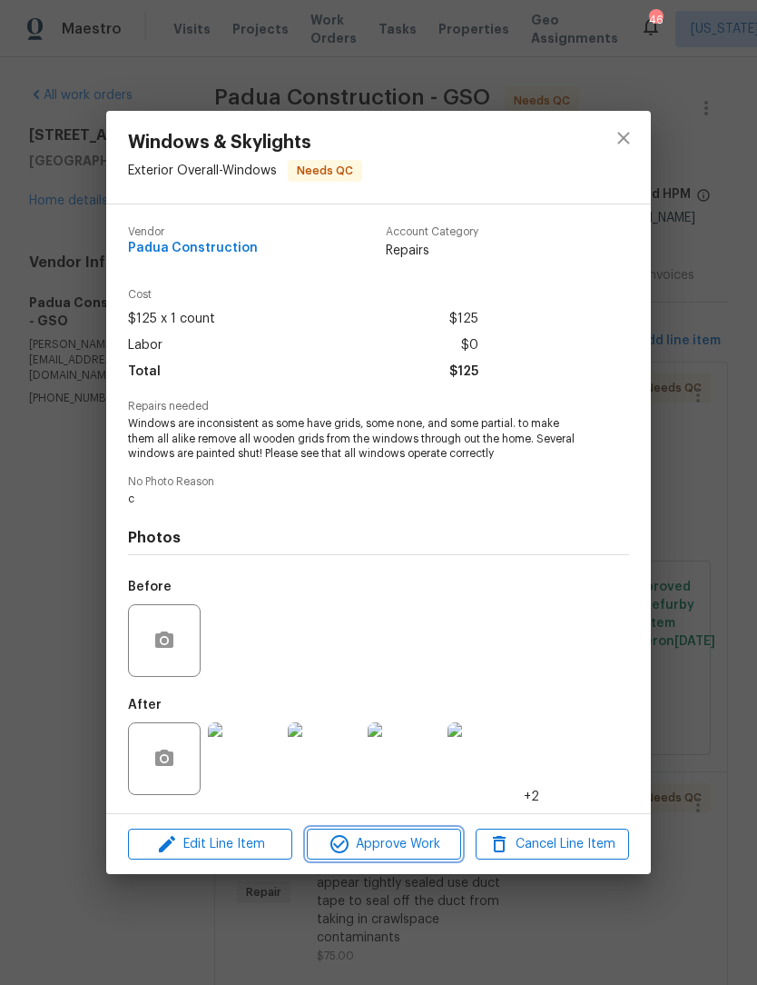
click at [413, 849] on span "Approve Work" at bounding box center [383, 844] width 143 height 23
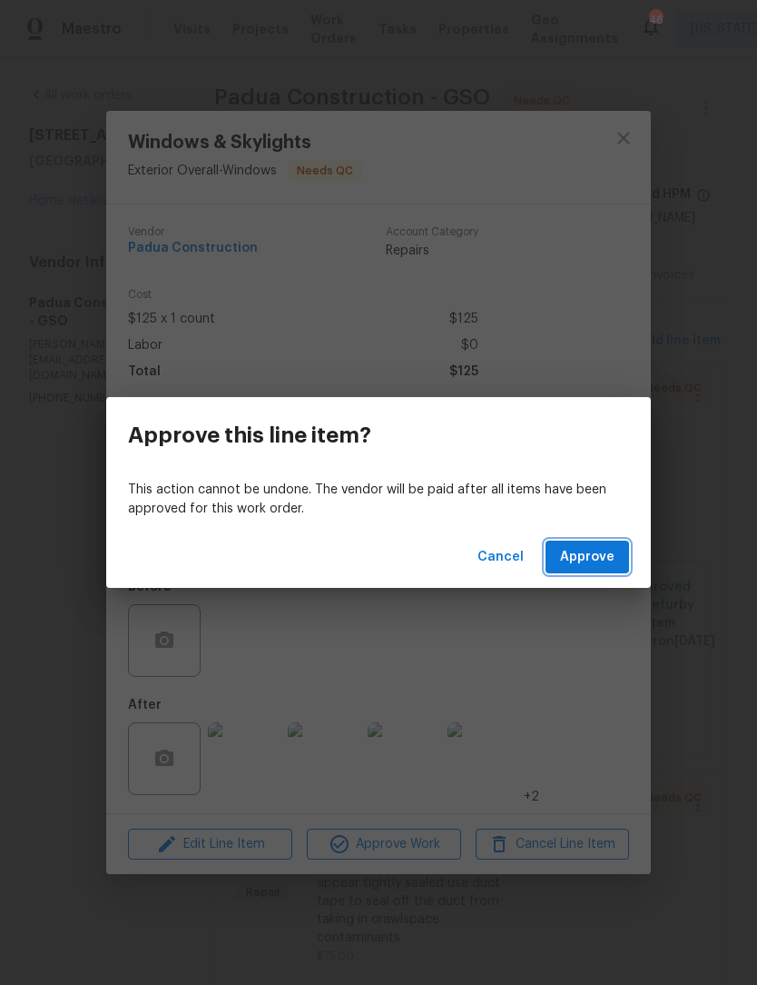
click at [593, 551] on span "Approve" at bounding box center [587, 557] width 54 height 23
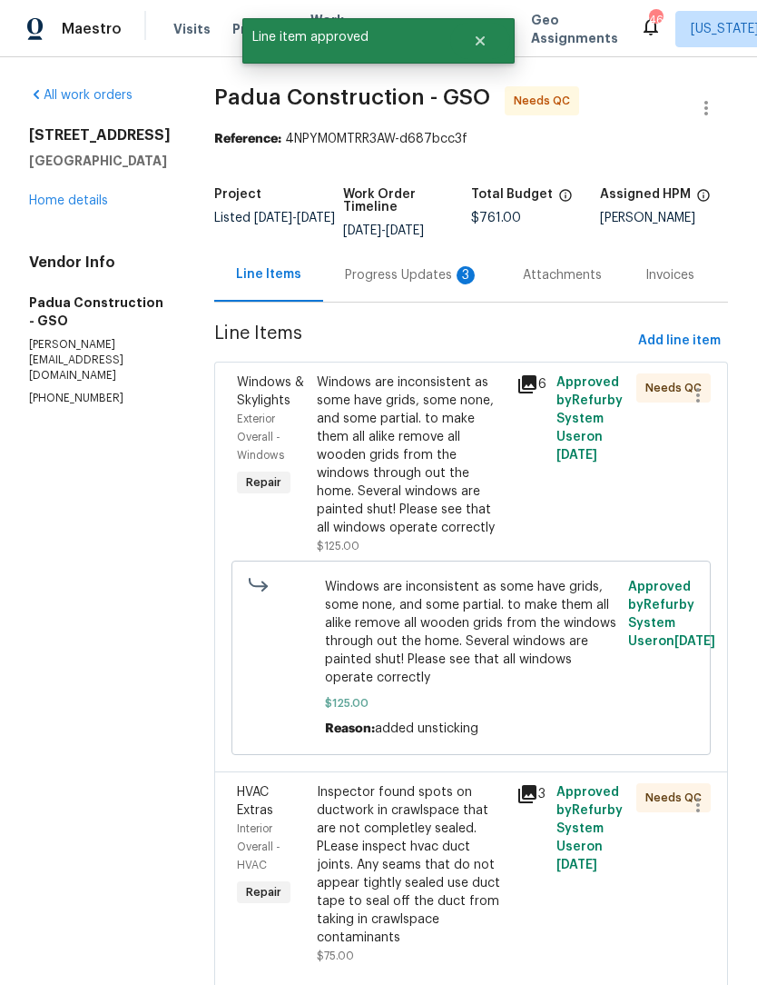
scroll to position [0, 0]
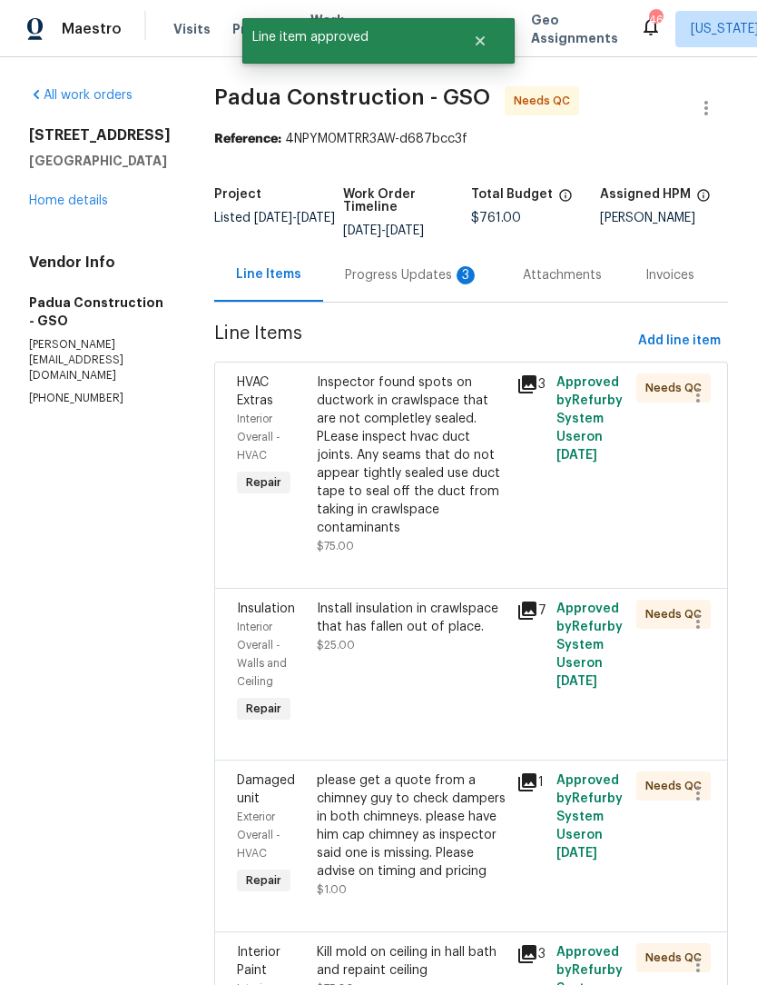
click at [380, 487] on div "Inspector found spots on ductwork in crawlspace that are not completley sealed.…" at bounding box center [411, 454] width 189 height 163
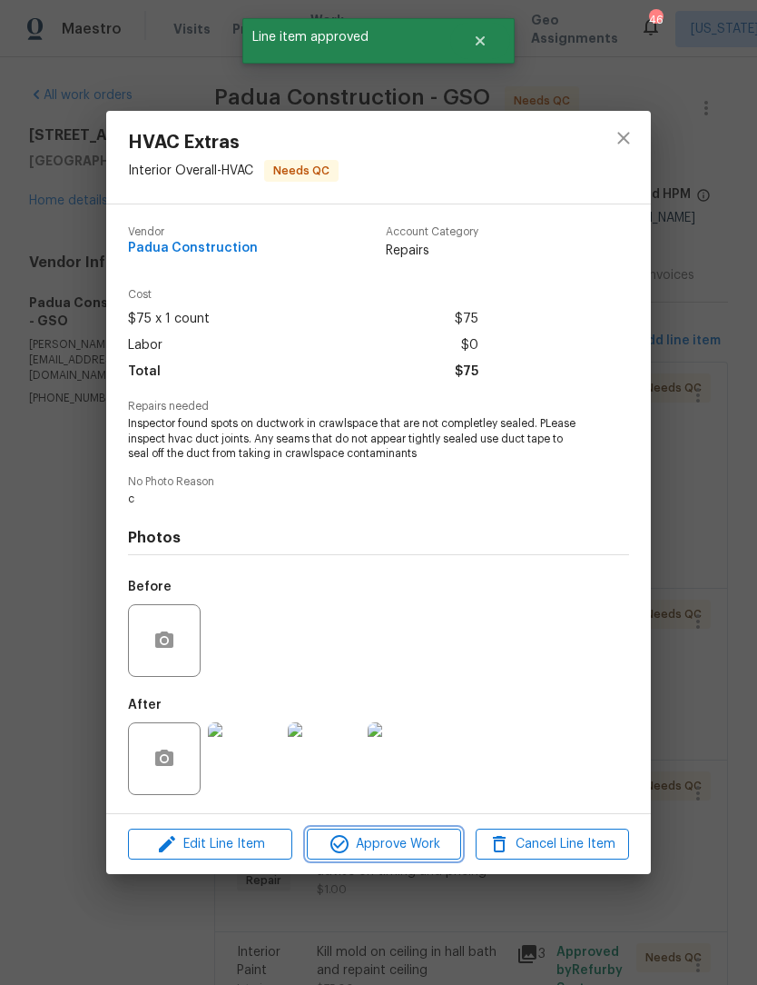
click at [406, 851] on span "Approve Work" at bounding box center [383, 844] width 143 height 23
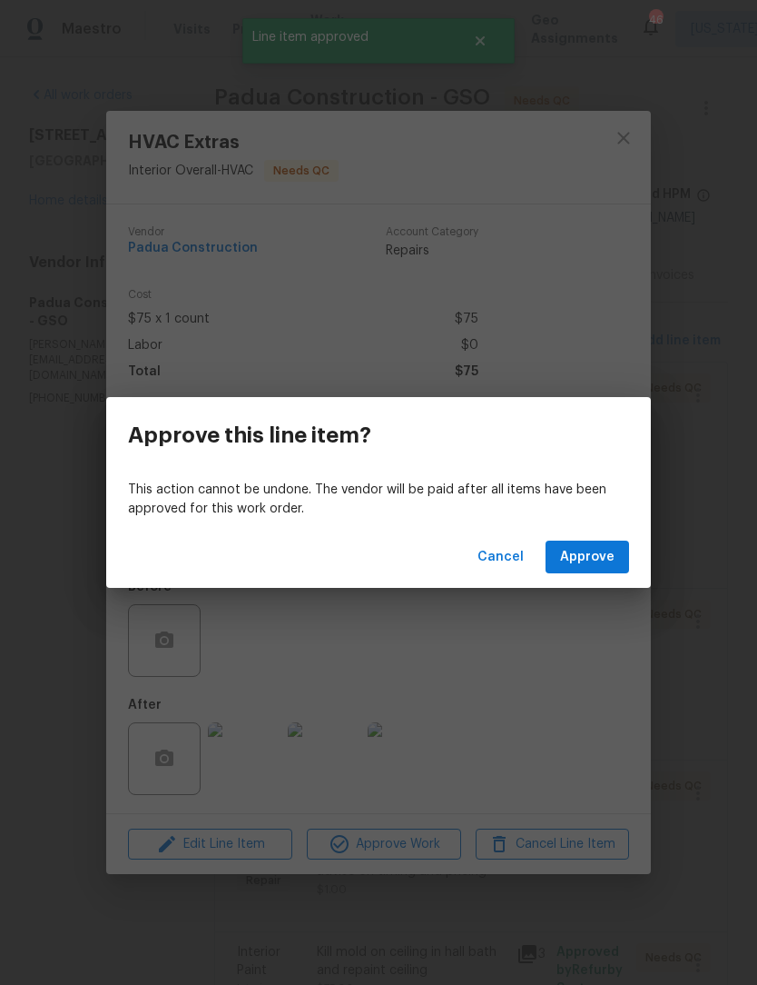
click at [591, 555] on span "Approve" at bounding box center [587, 557] width 54 height 23
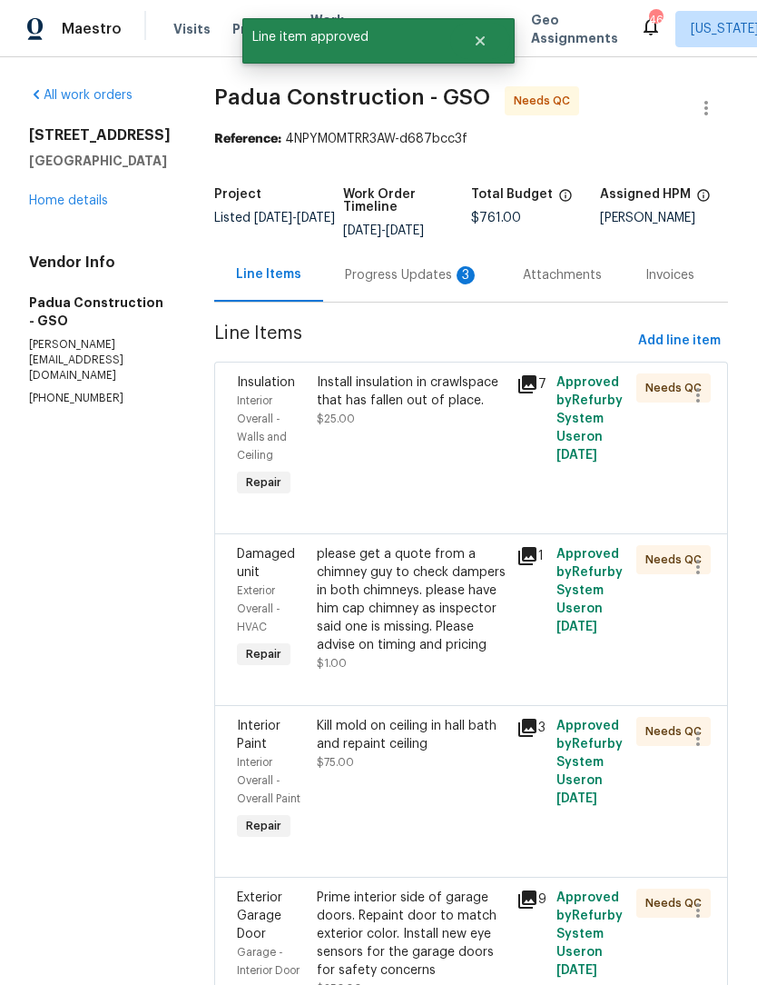
click at [363, 280] on div "Progress Updates 3" at bounding box center [412, 275] width 134 height 18
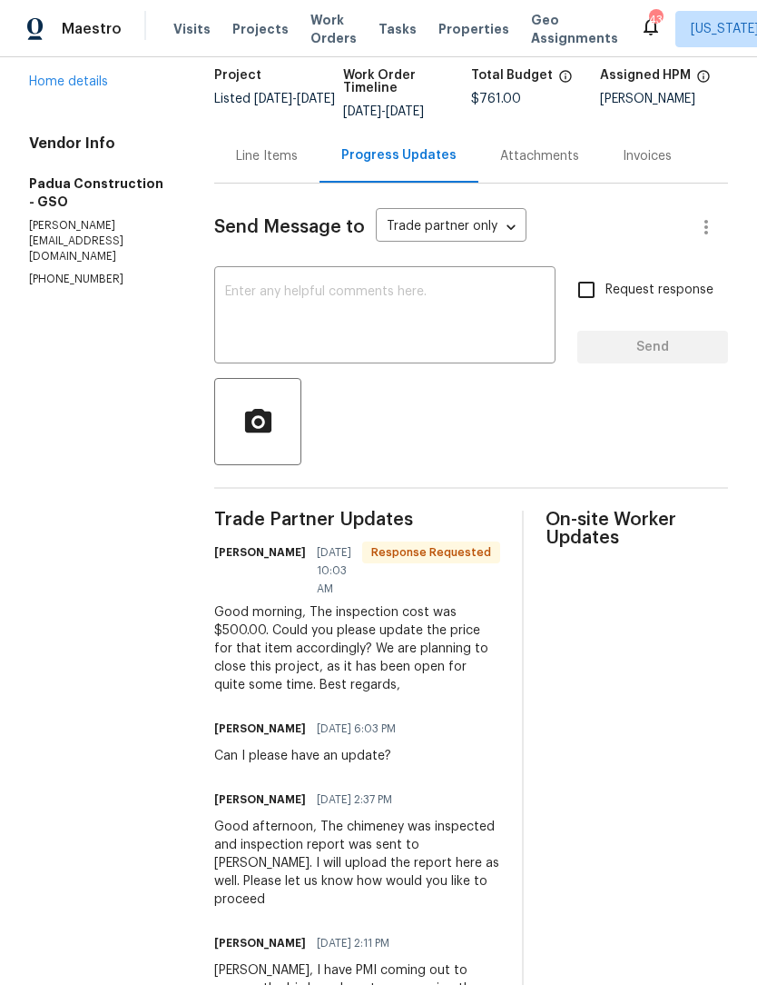
scroll to position [63, 0]
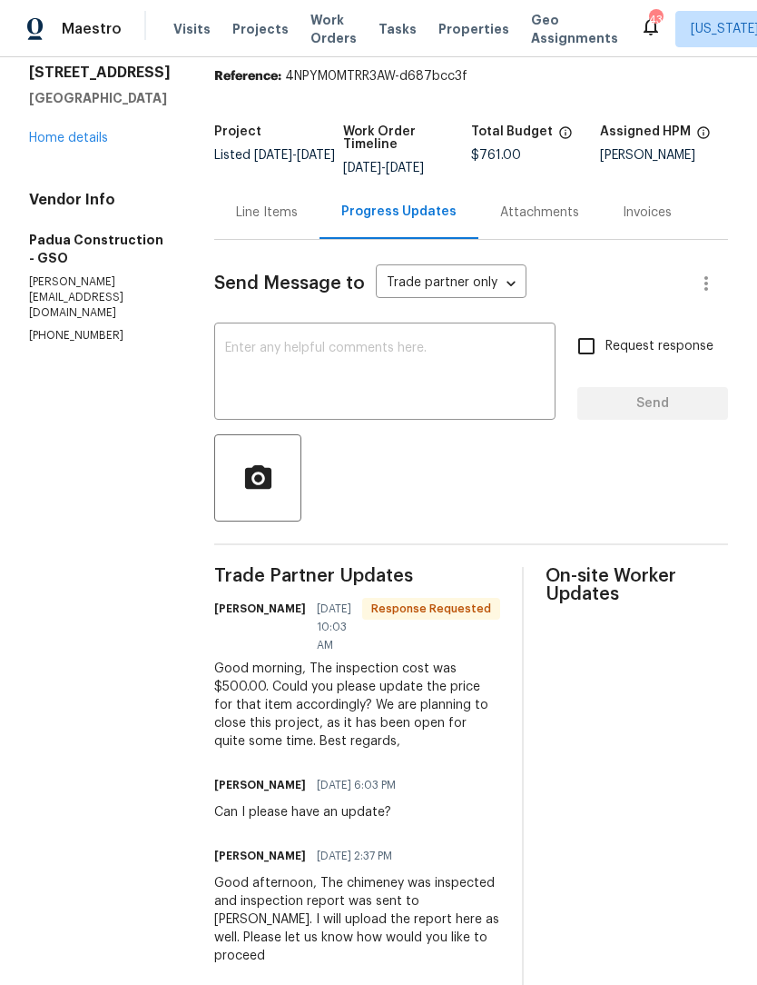
click at [236, 220] on div "Line Items" at bounding box center [267, 212] width 62 height 18
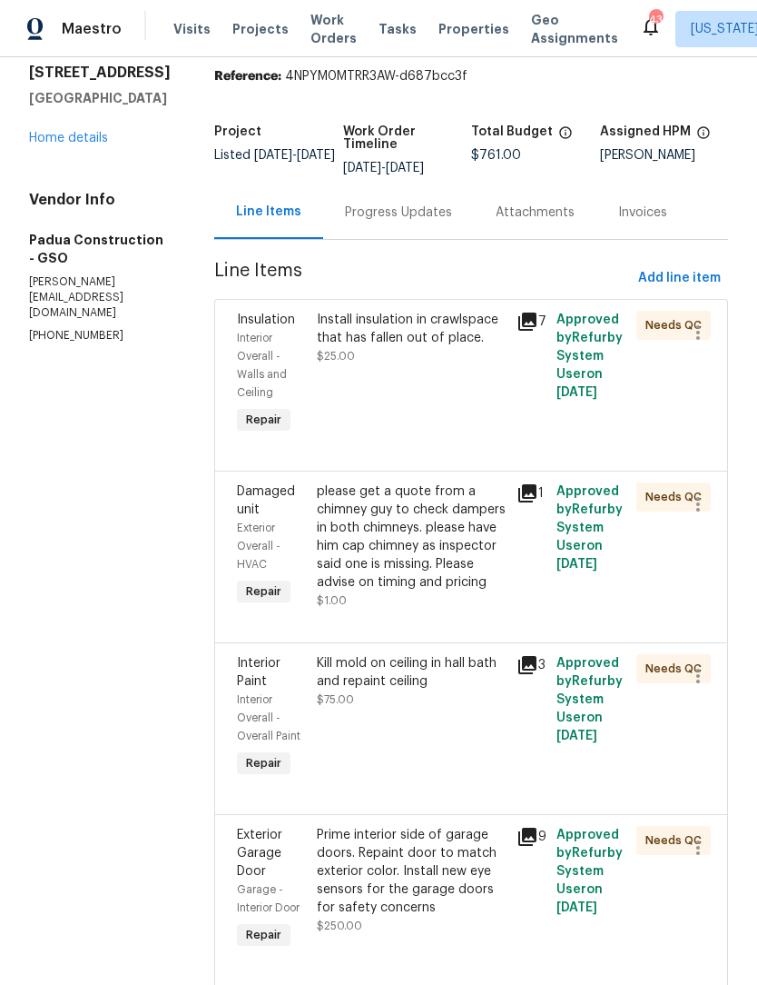
click at [390, 355] on div "Install insulation in crawlspace that has fallen out of place. $25.00" at bounding box center [411, 338] width 189 height 54
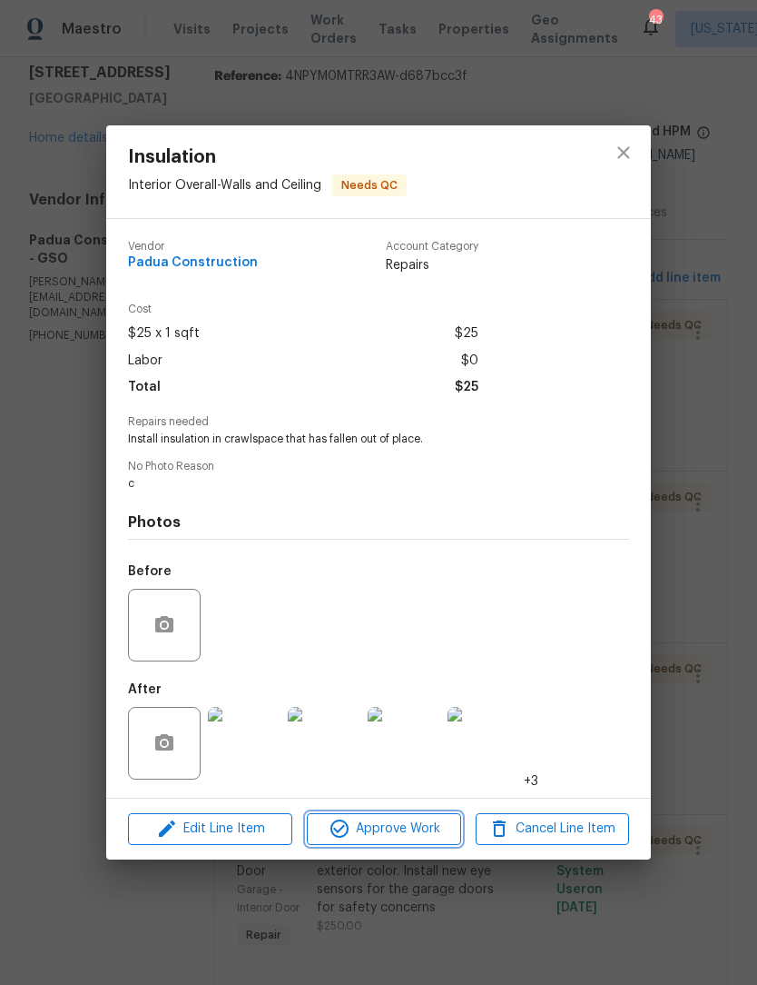
click at [422, 826] on span "Approve Work" at bounding box center [383, 828] width 143 height 23
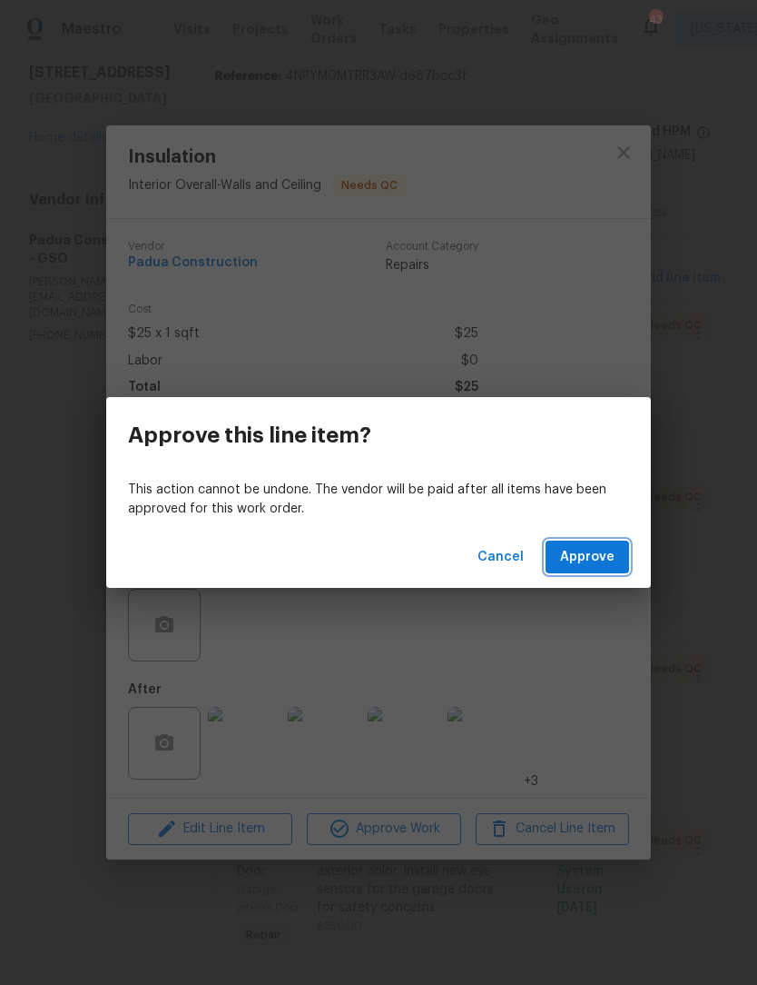
click at [615, 548] on button "Approve" at bounding box center [588, 557] width 84 height 34
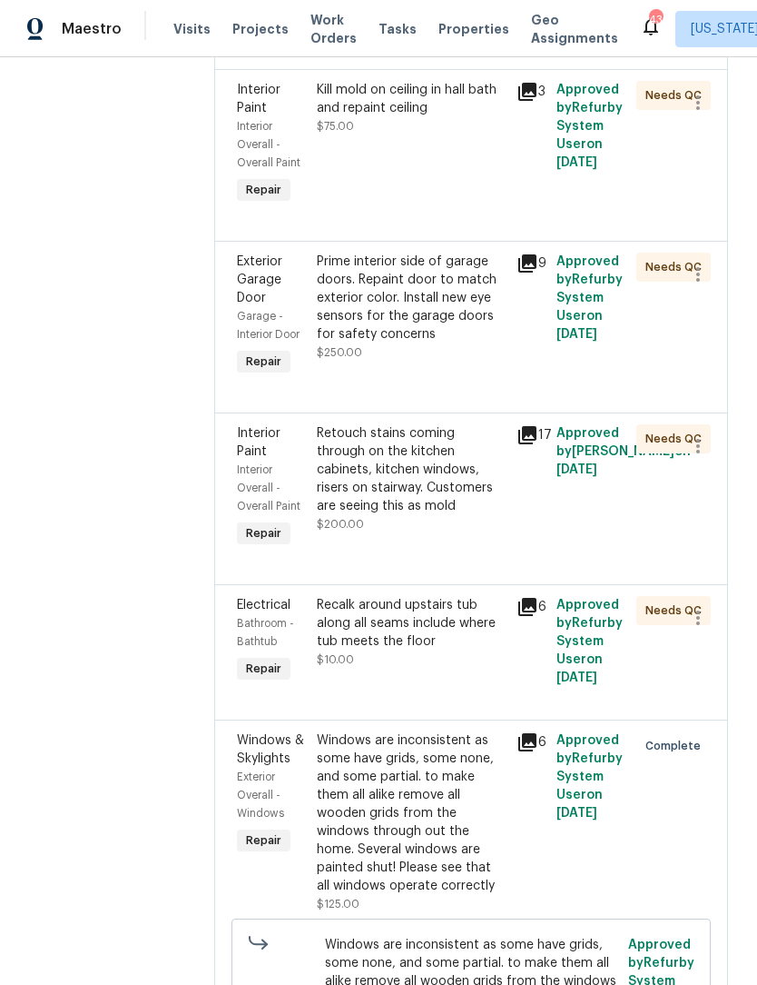
scroll to position [395, 0]
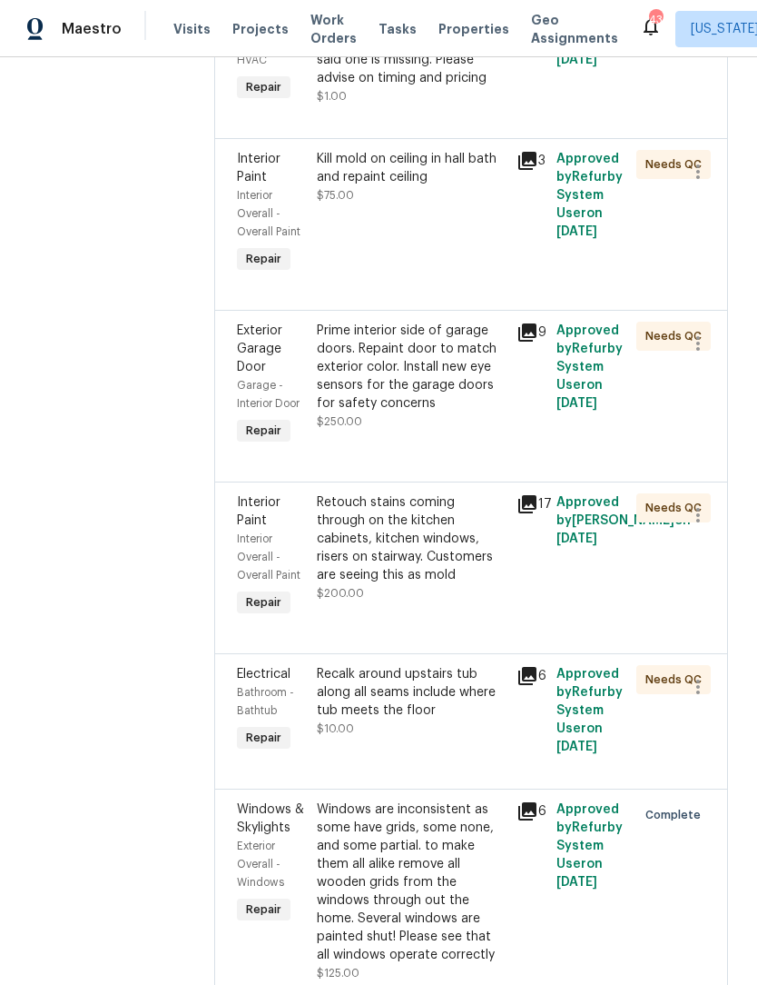
click at [433, 694] on div "Recalk around upstairs tub along all seams include where tub meets the floor" at bounding box center [411, 692] width 189 height 54
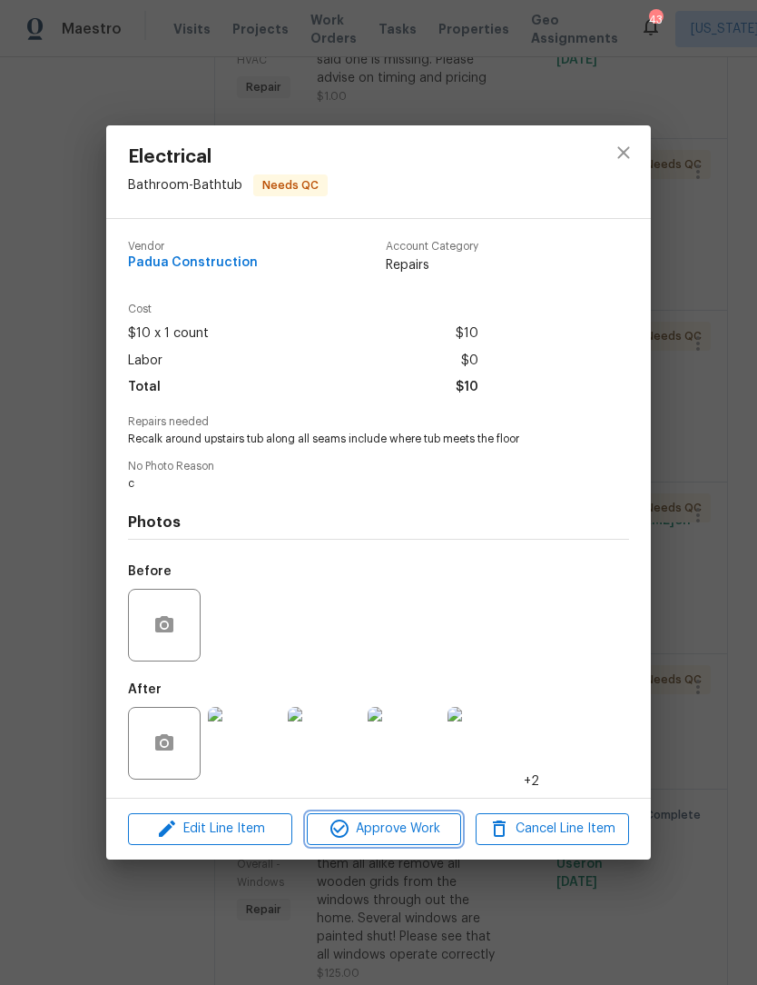
click at [424, 832] on span "Approve Work" at bounding box center [383, 828] width 143 height 23
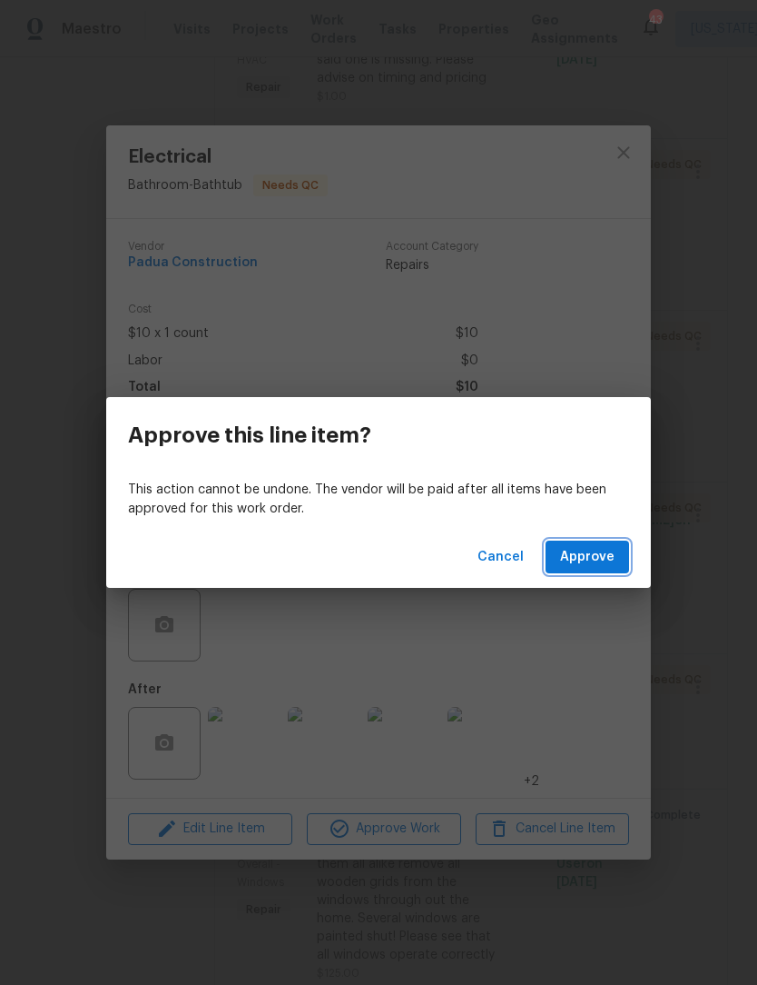
click at [594, 559] on span "Approve" at bounding box center [587, 557] width 54 height 23
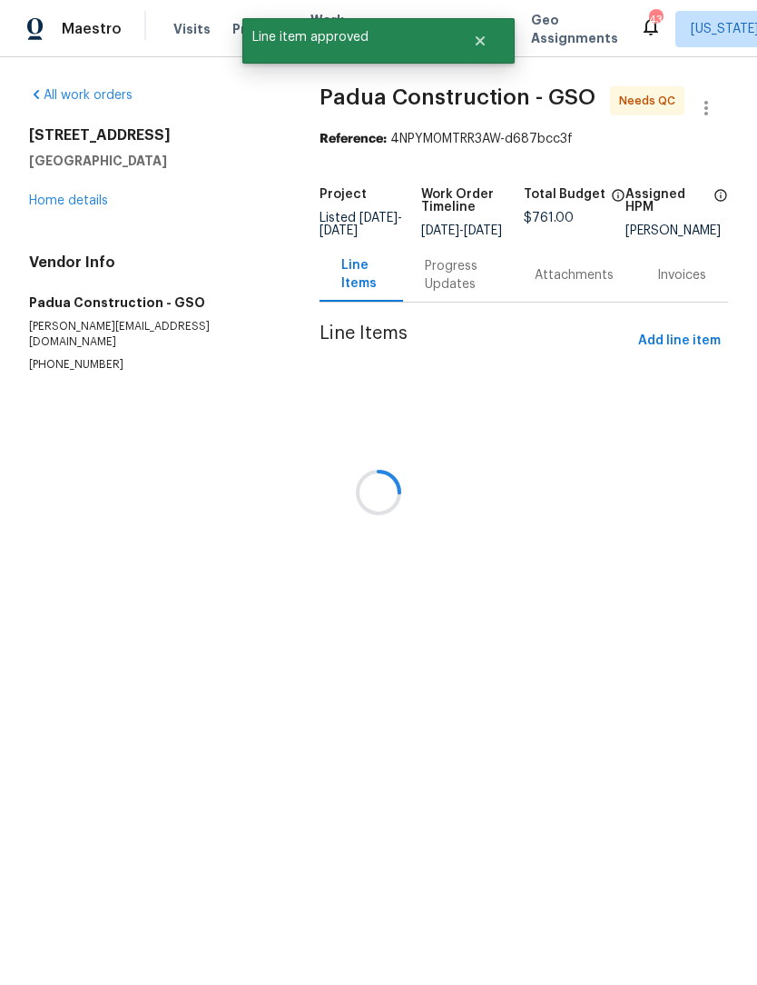
scroll to position [0, 0]
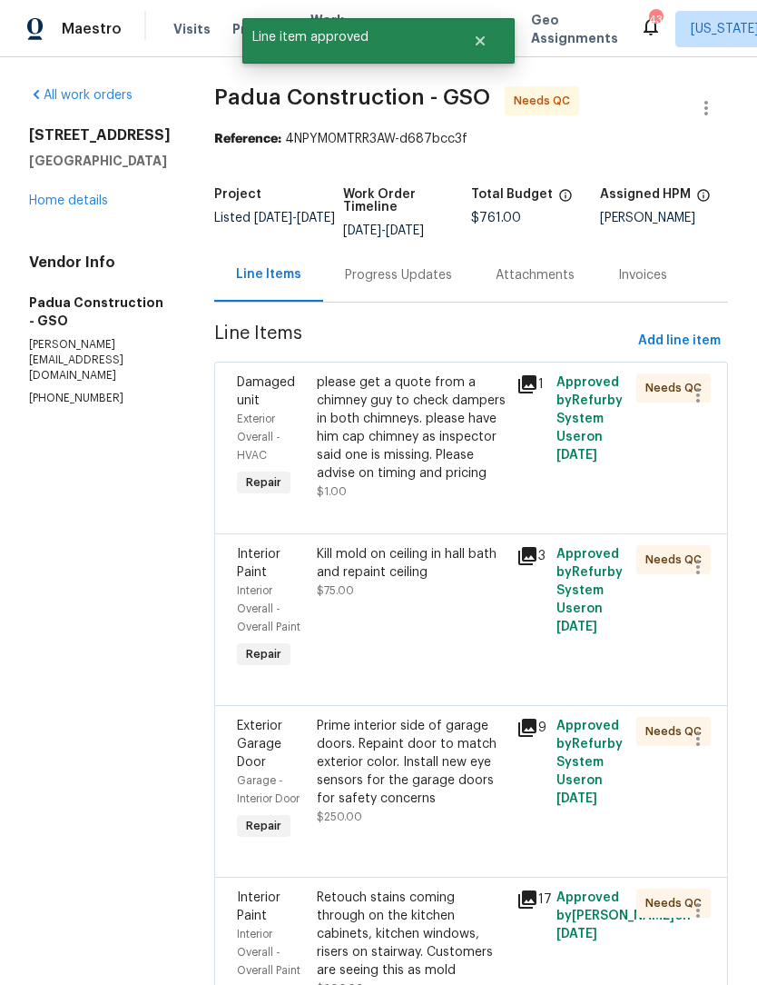
click at [419, 782] on div "Prime interior side of garage doors. Repaint door to match exterior color. Inst…" at bounding box center [411, 762] width 189 height 91
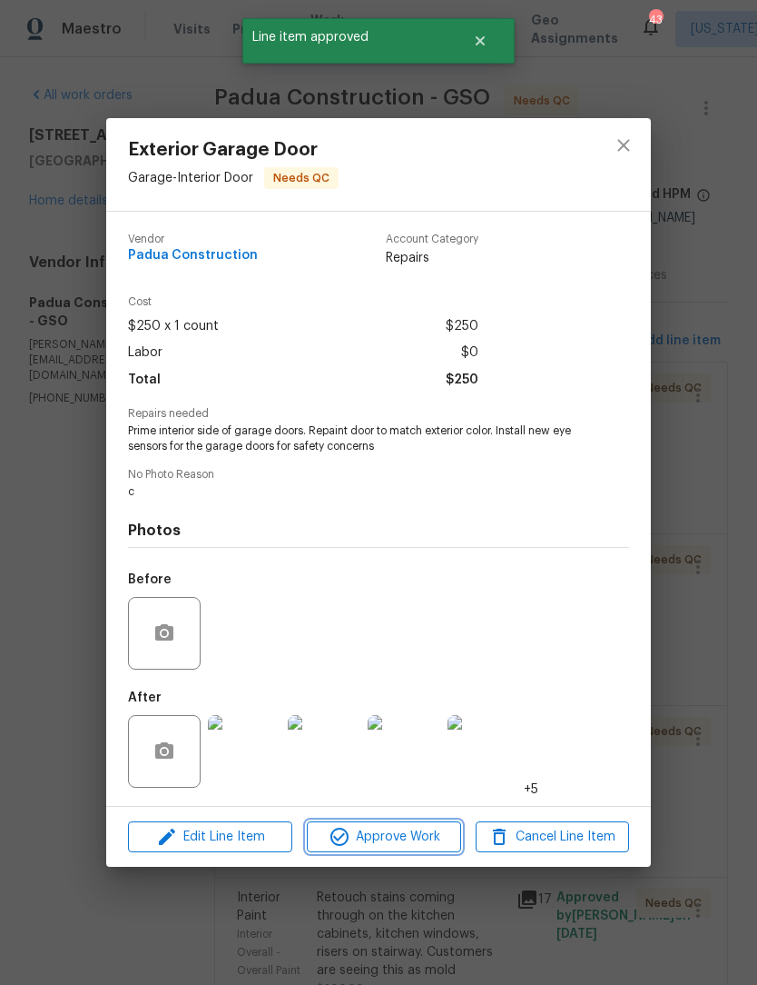
click at [416, 852] on button "Approve Work" at bounding box center [383, 837] width 153 height 32
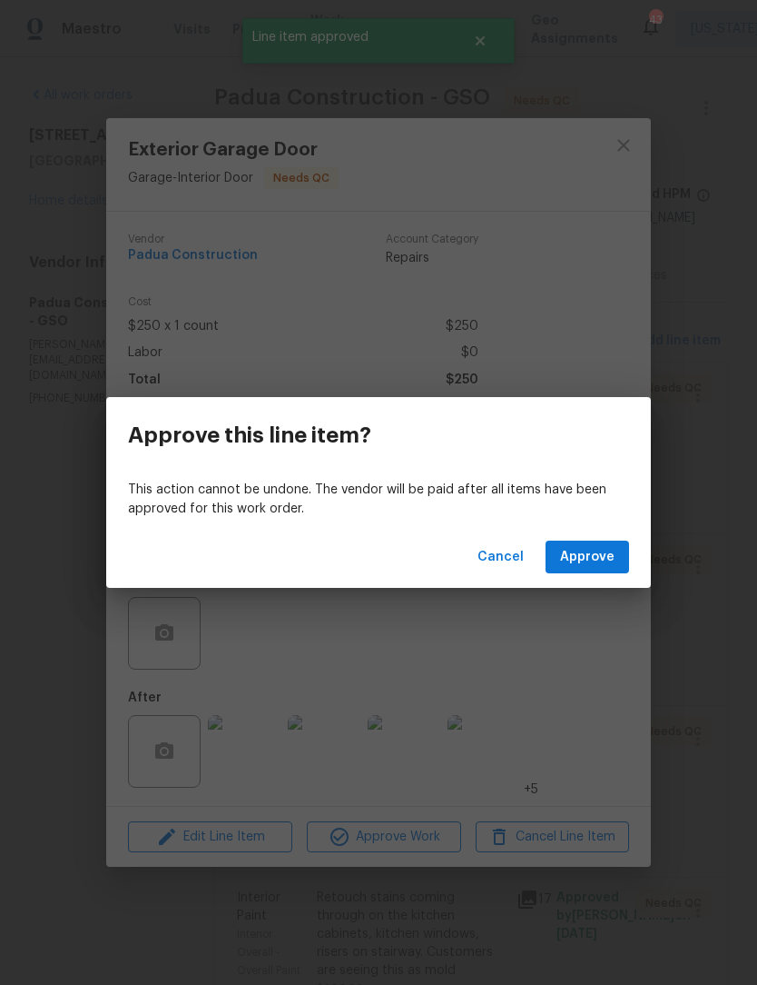
click at [589, 583] on div "Cancel Approve" at bounding box center [378, 557] width 545 height 63
click at [602, 560] on span "Approve" at bounding box center [587, 557] width 54 height 23
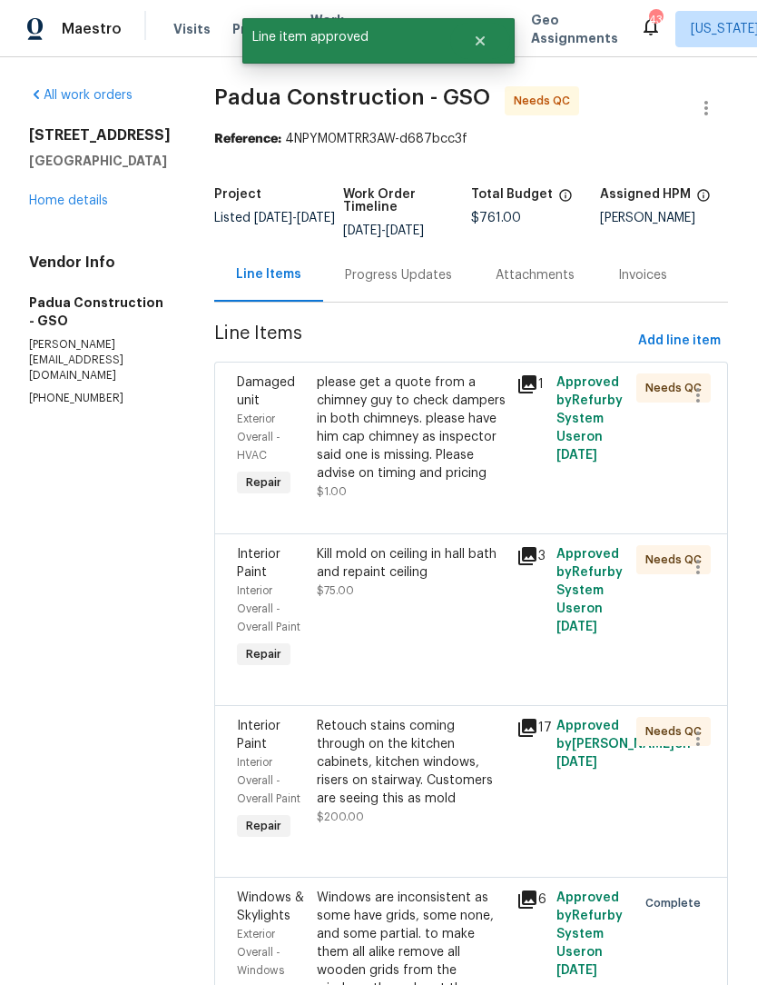
click at [423, 762] on div "Retouch stains coming through on the kitchen cabinets, kitchen windows, risers …" at bounding box center [411, 762] width 189 height 91
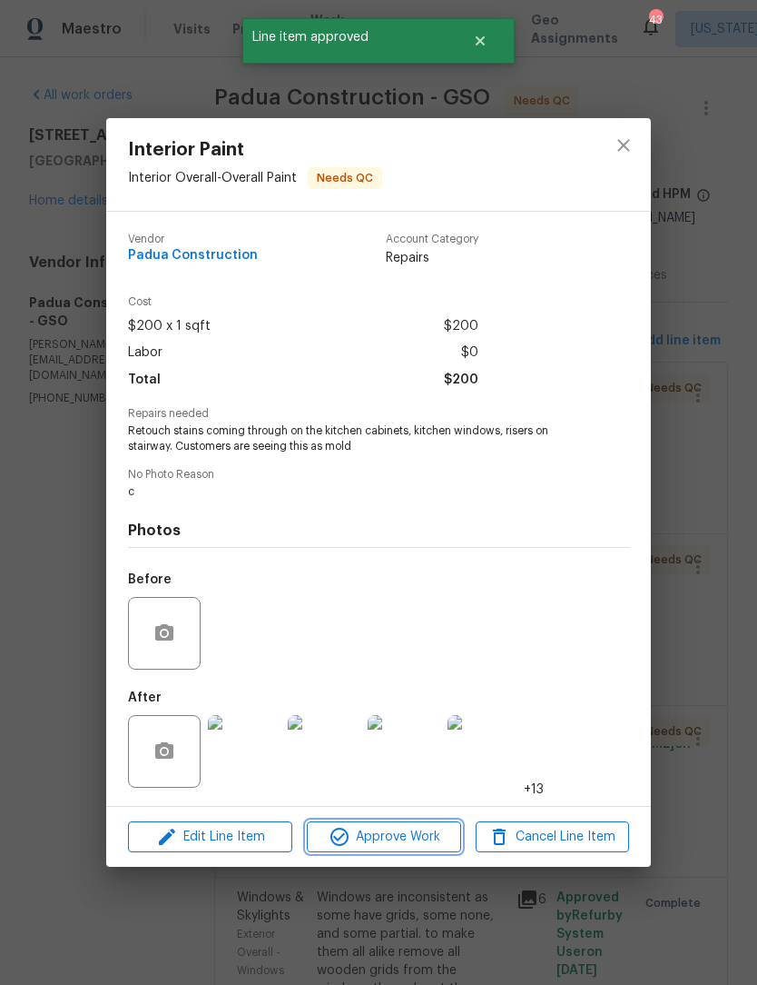
click at [414, 843] on span "Approve Work" at bounding box center [383, 837] width 143 height 23
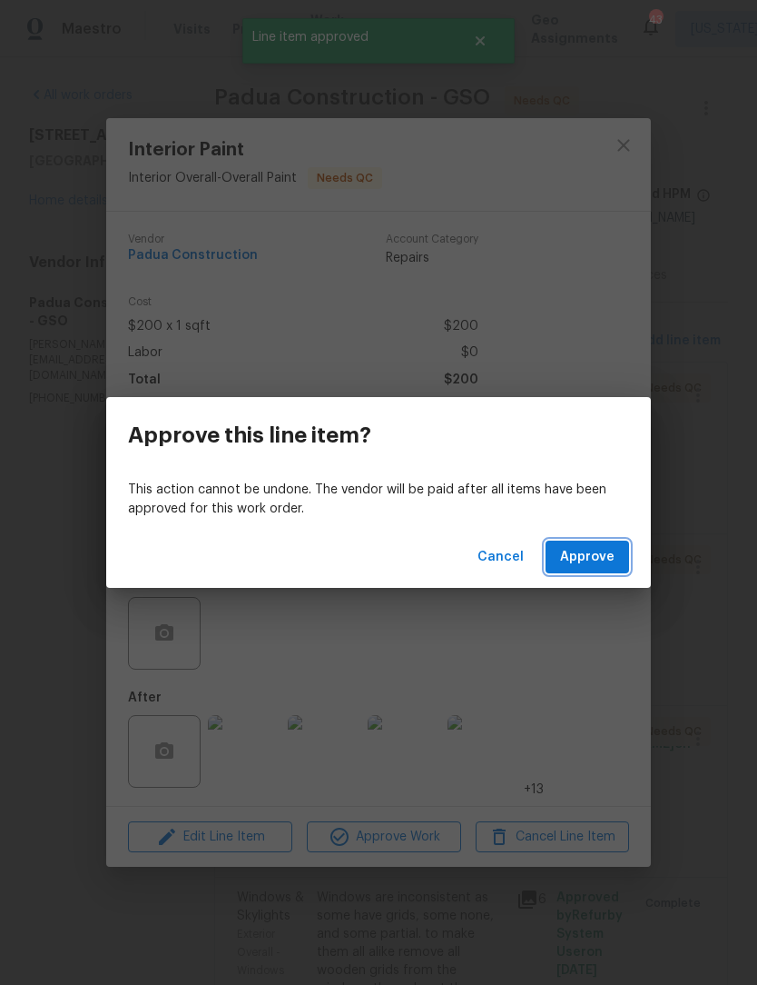
click at [602, 562] on span "Approve" at bounding box center [587, 557] width 54 height 23
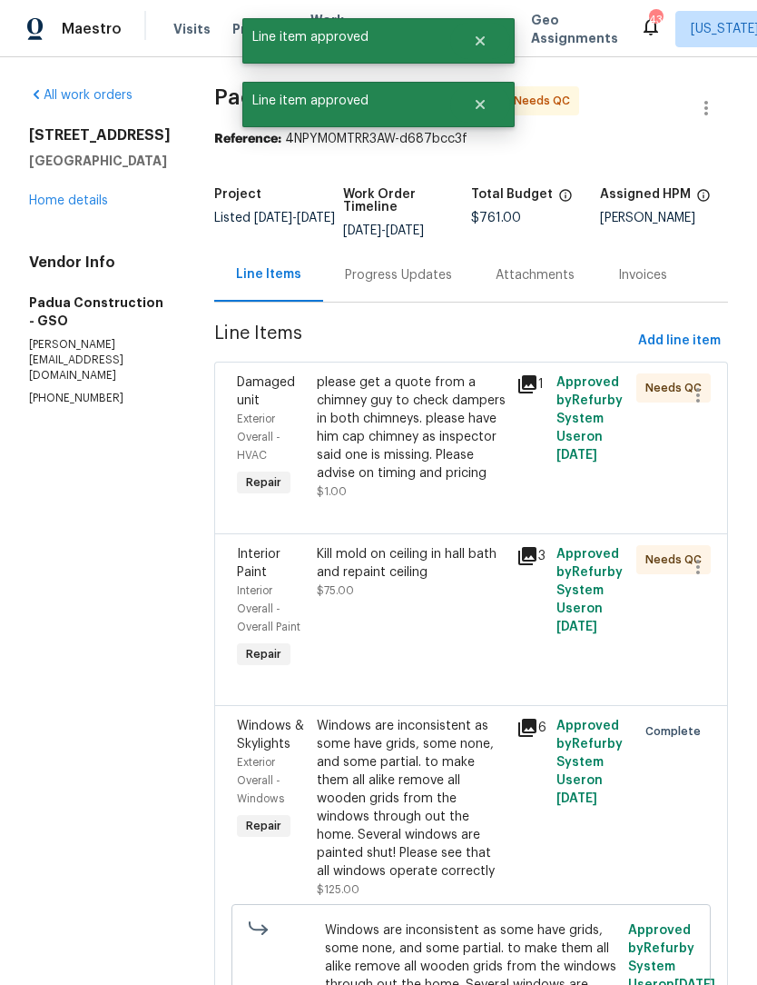
click at [408, 569] on div "Kill mold on ceiling in hall bath and repaint ceiling" at bounding box center [411, 563] width 189 height 36
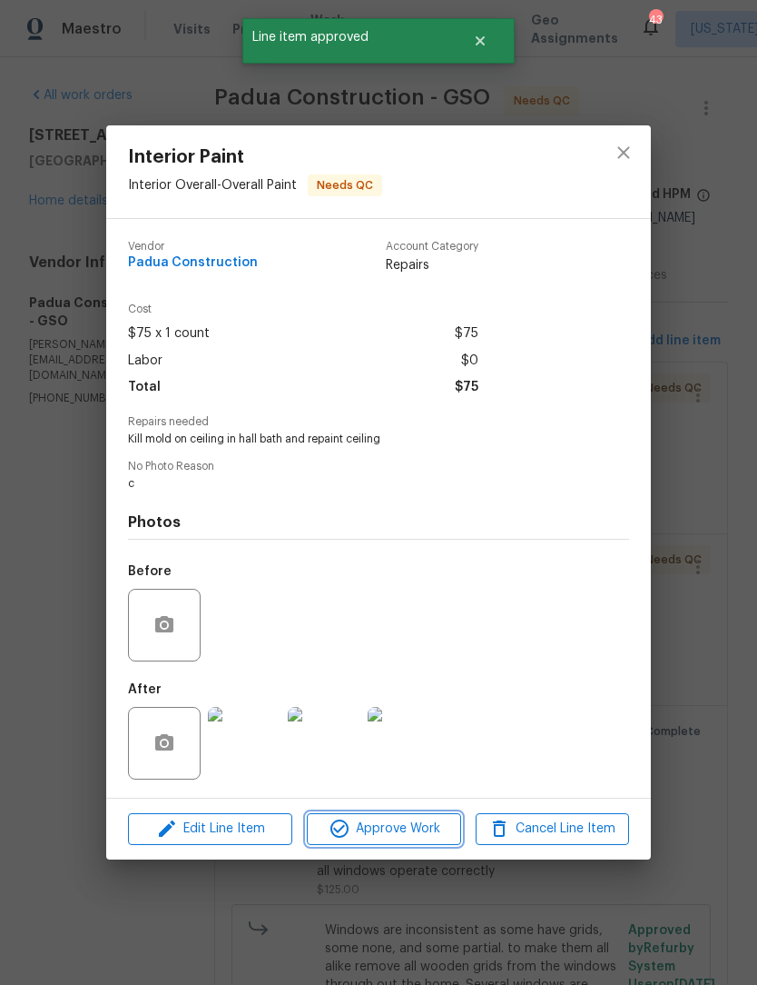
click at [411, 845] on button "Approve Work" at bounding box center [383, 829] width 153 height 32
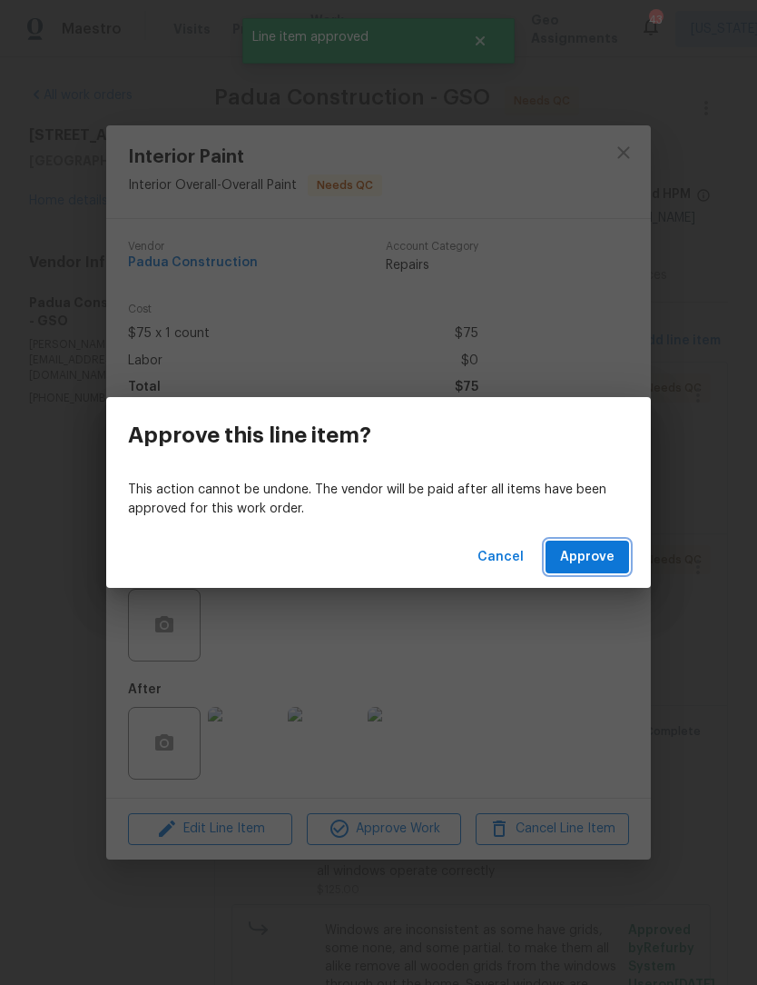
click at [590, 561] on span "Approve" at bounding box center [587, 557] width 54 height 23
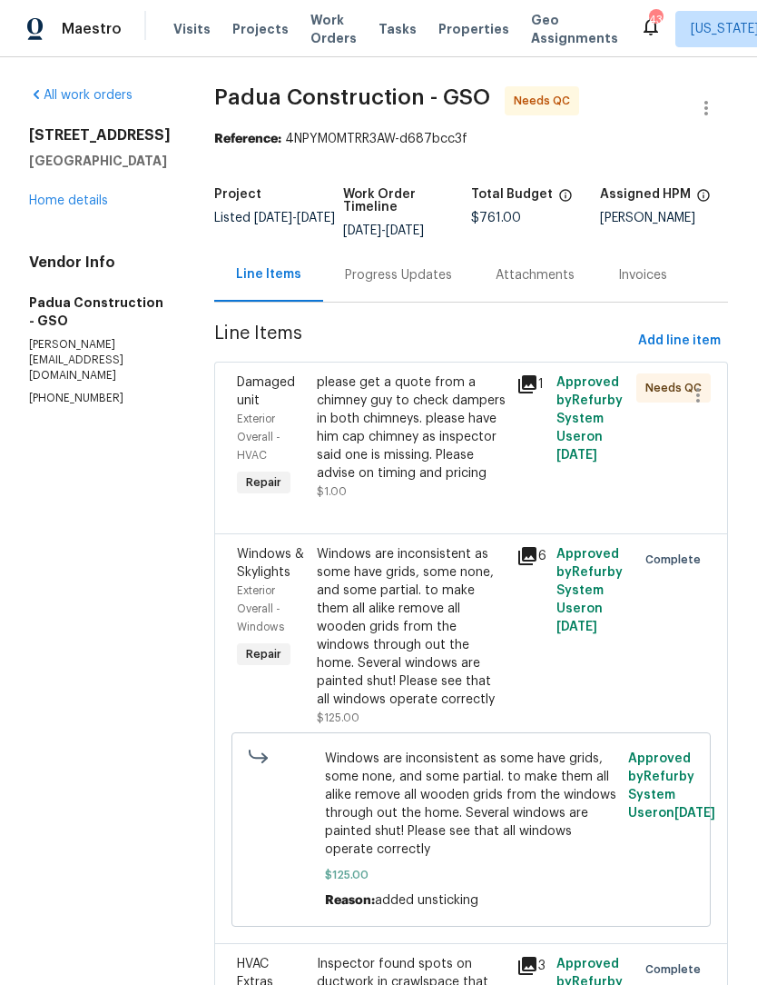
click at [519, 384] on icon at bounding box center [528, 384] width 18 height 18
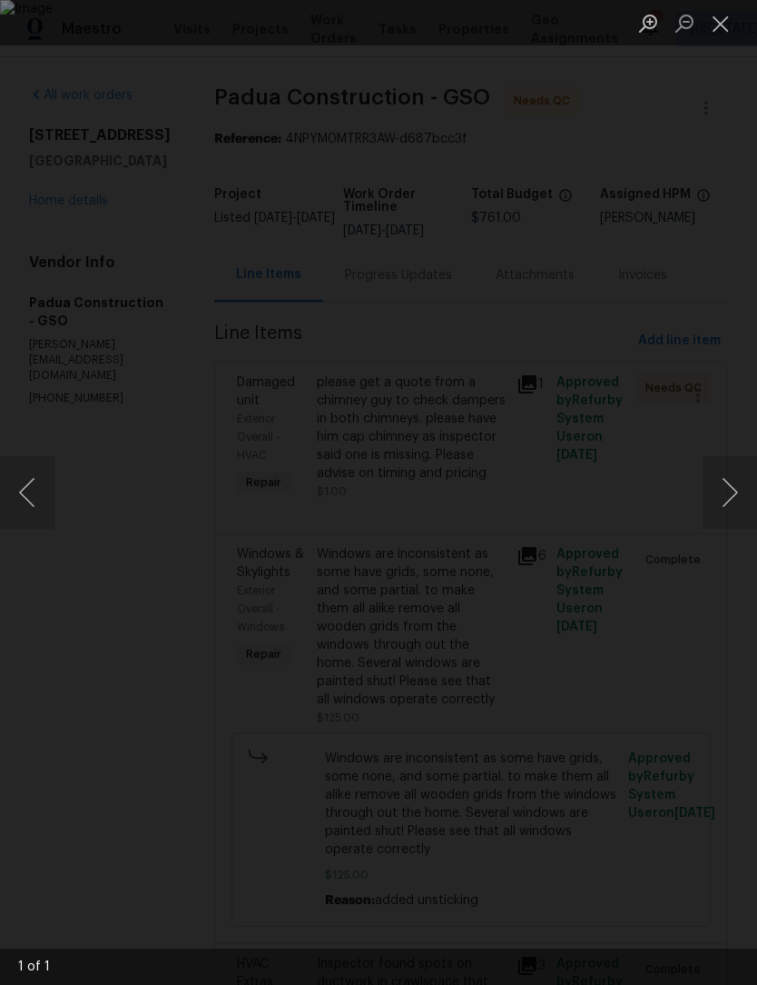
click at [729, 27] on button "Close lightbox" at bounding box center [721, 23] width 36 height 32
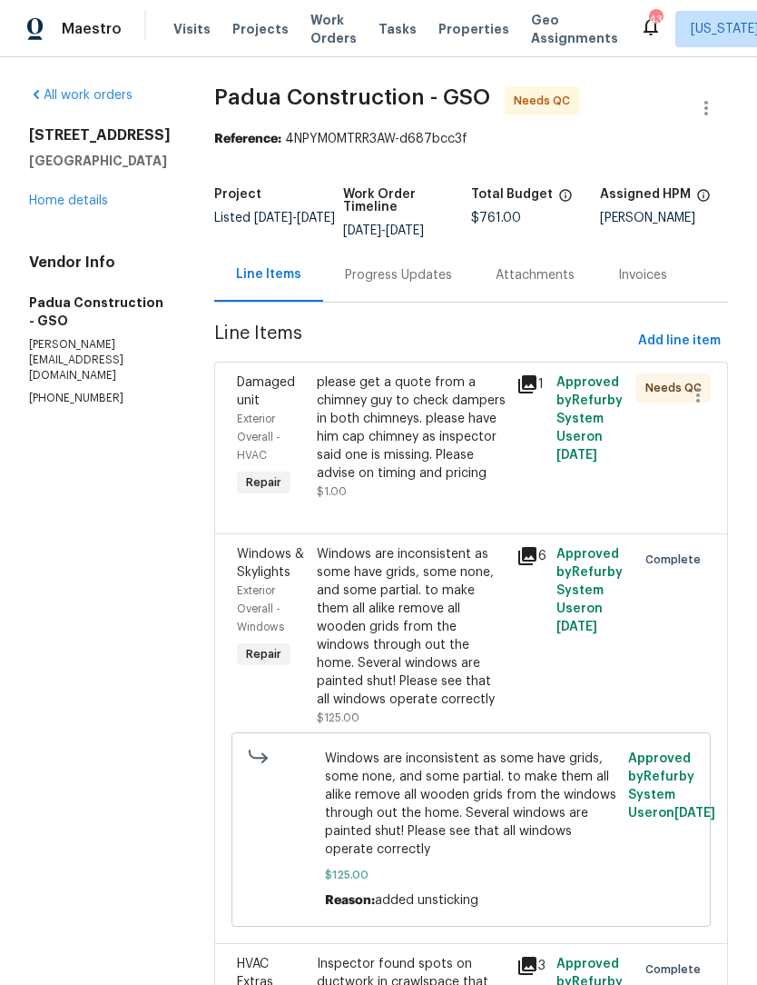
click at [356, 449] on div "please get a quote from a chimney guy to check dampers in both chimneys. please…" at bounding box center [411, 427] width 189 height 109
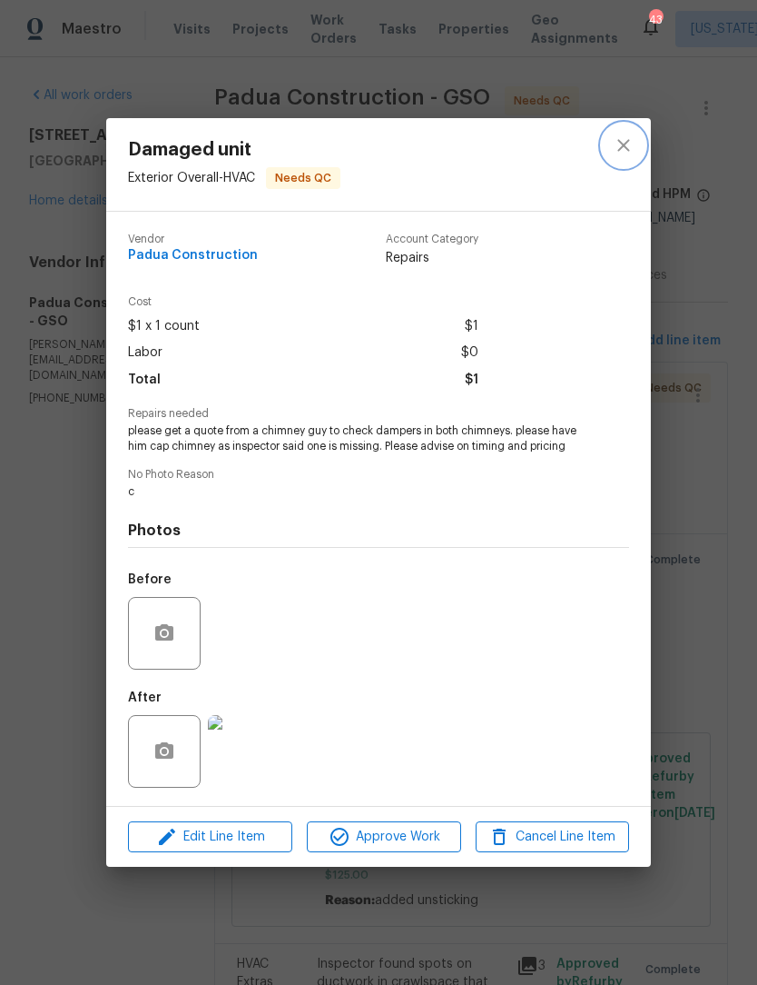
click at [637, 146] on button "close" at bounding box center [624, 146] width 44 height 44
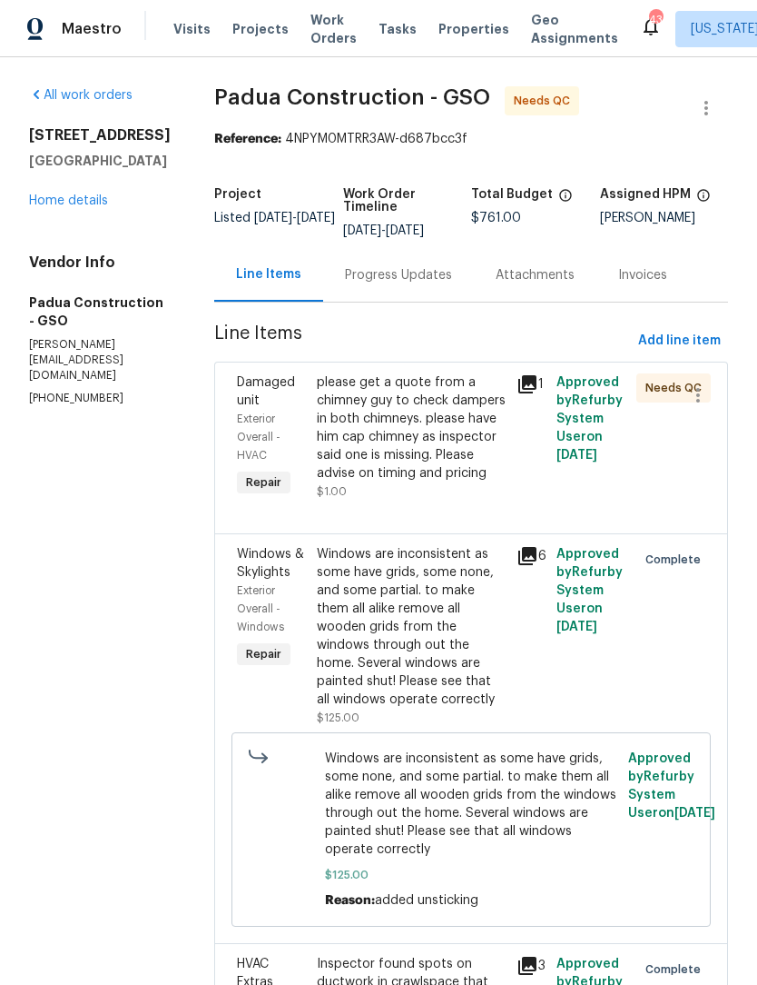
click at [391, 448] on div "please get a quote from a chimney guy to check dampers in both chimneys. please…" at bounding box center [411, 427] width 189 height 109
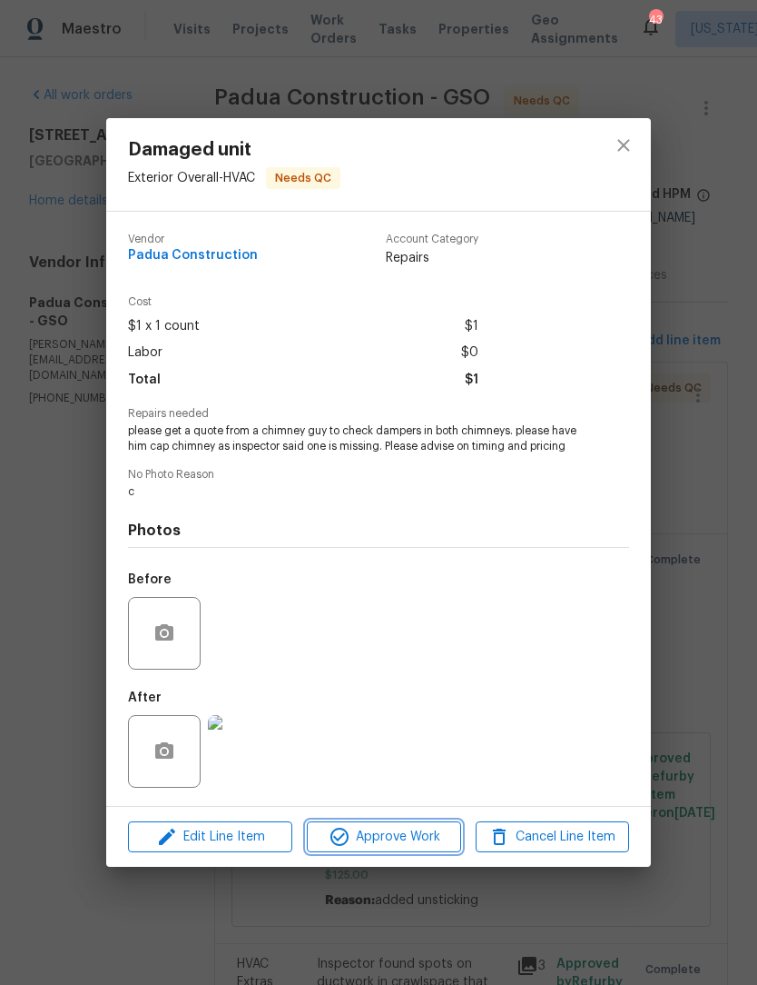
click at [404, 840] on span "Approve Work" at bounding box center [383, 837] width 143 height 23
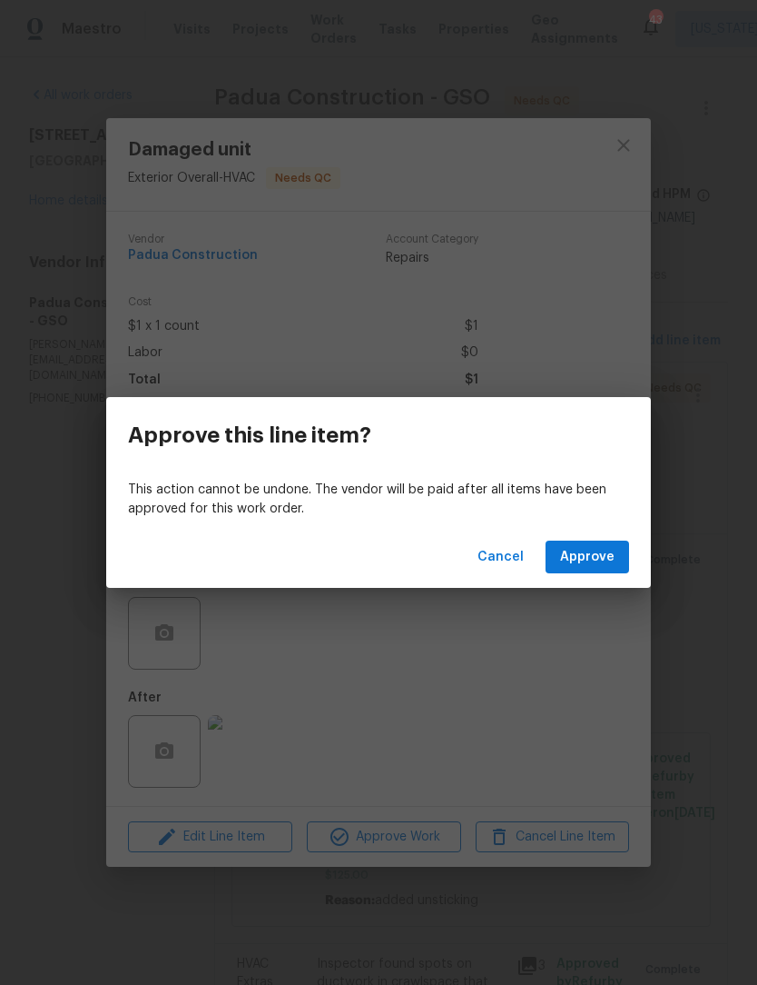
click at [602, 549] on span "Approve" at bounding box center [587, 557] width 54 height 23
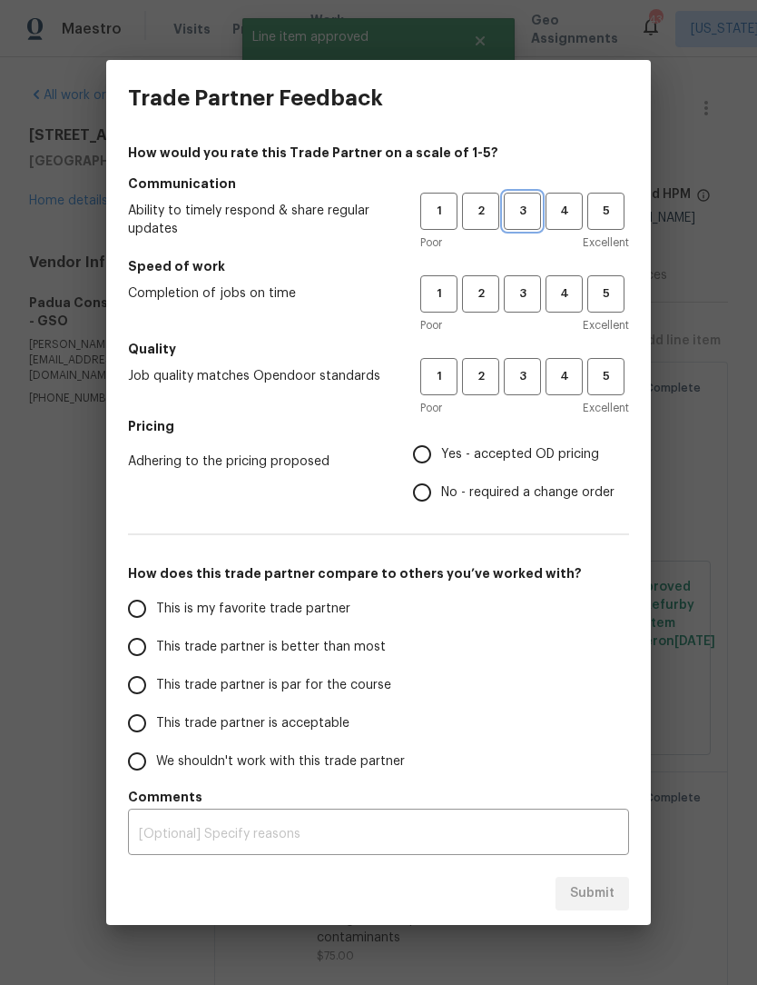
click at [528, 212] on span "3" at bounding box center [523, 211] width 34 height 21
click at [534, 292] on span "3" at bounding box center [523, 293] width 34 height 21
click at [524, 395] on button "3" at bounding box center [522, 376] width 37 height 37
click at [430, 460] on input "Yes - accepted OD pricing" at bounding box center [422, 454] width 38 height 38
radio input "true"
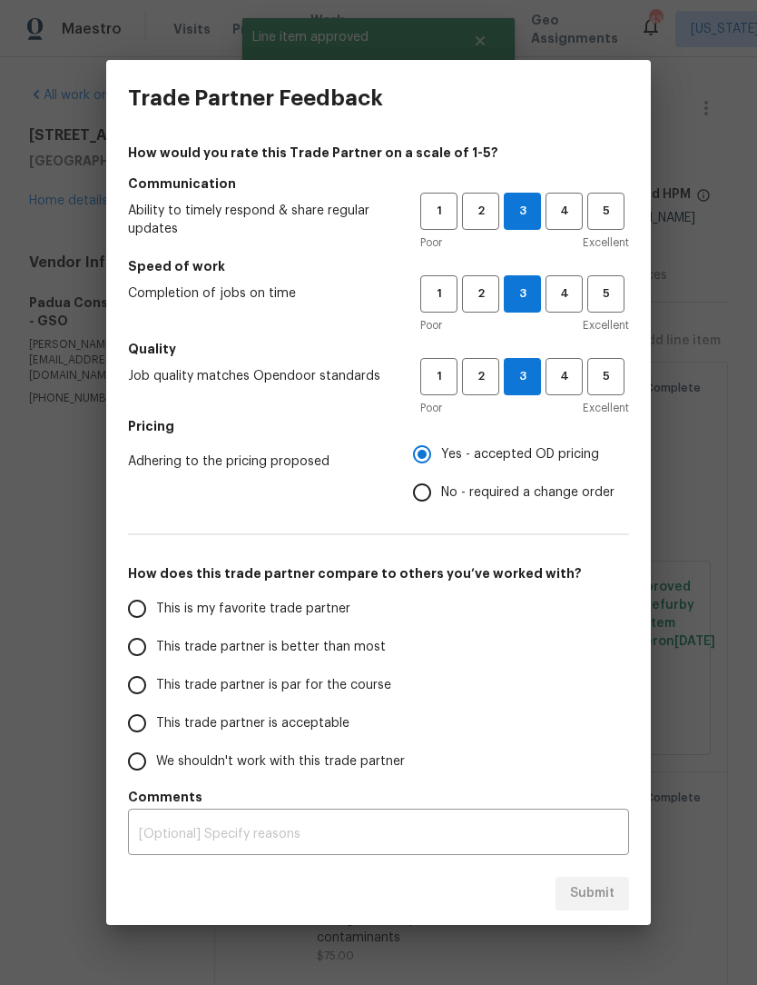
click at [152, 722] on input "This trade partner is acceptable" at bounding box center [137, 723] width 38 height 38
click at [608, 898] on span "Submit" at bounding box center [592, 893] width 45 height 23
radio input "true"
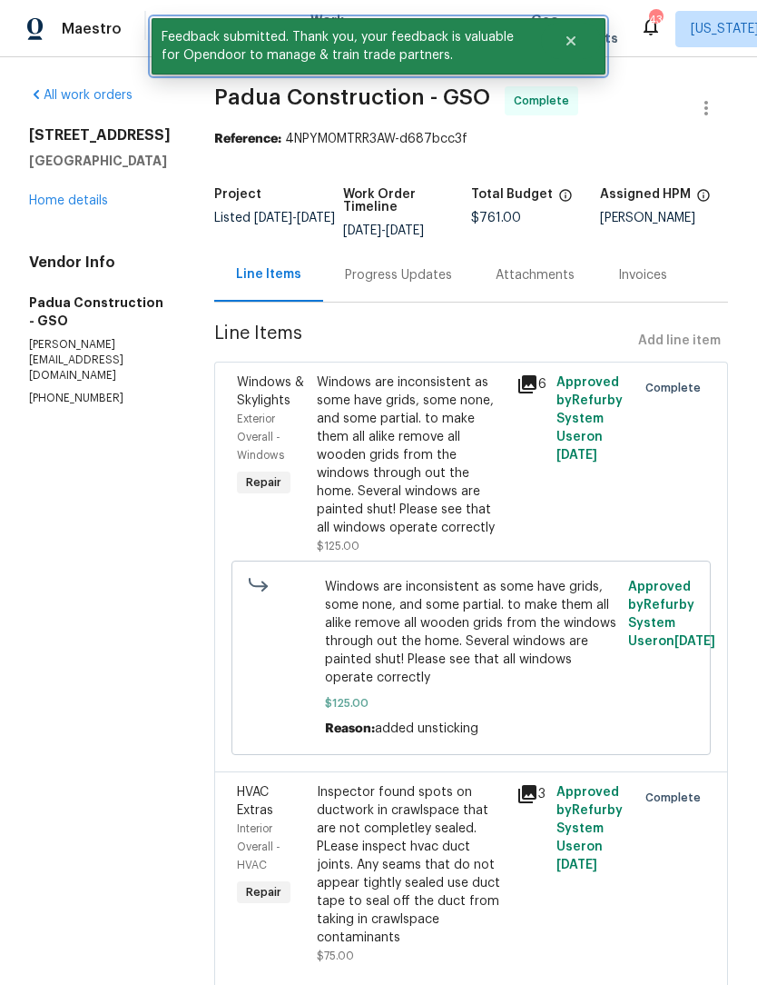
click at [569, 42] on icon "Close" at bounding box center [571, 40] width 9 height 9
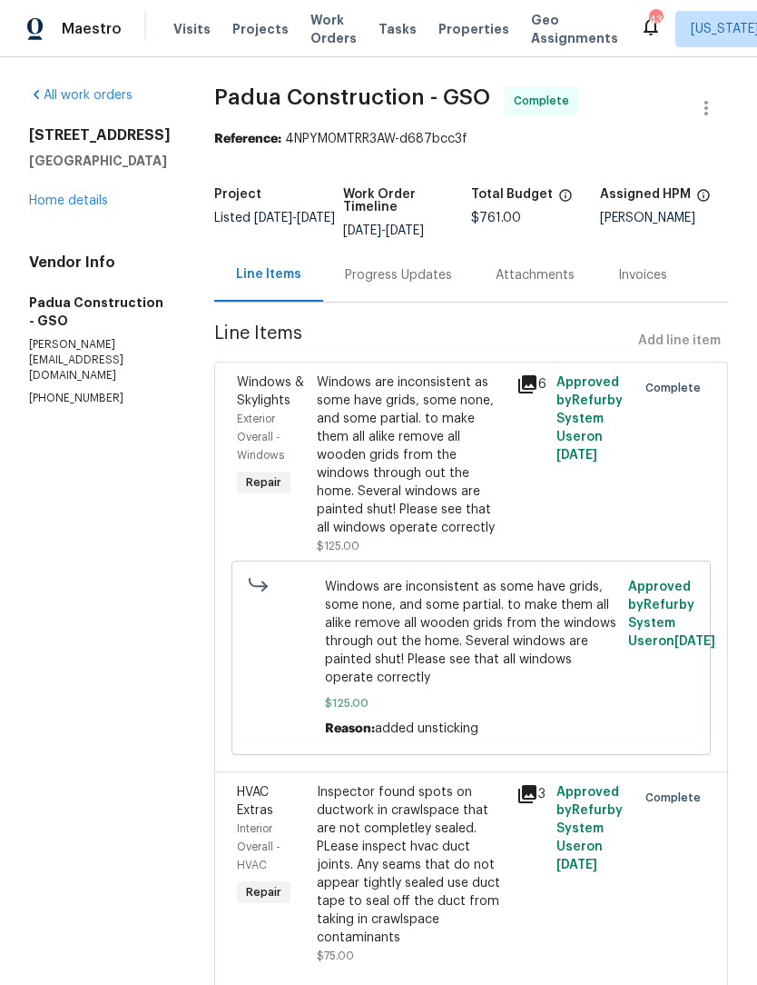
click at [323, 40] on span "Work Orders" at bounding box center [334, 29] width 46 height 36
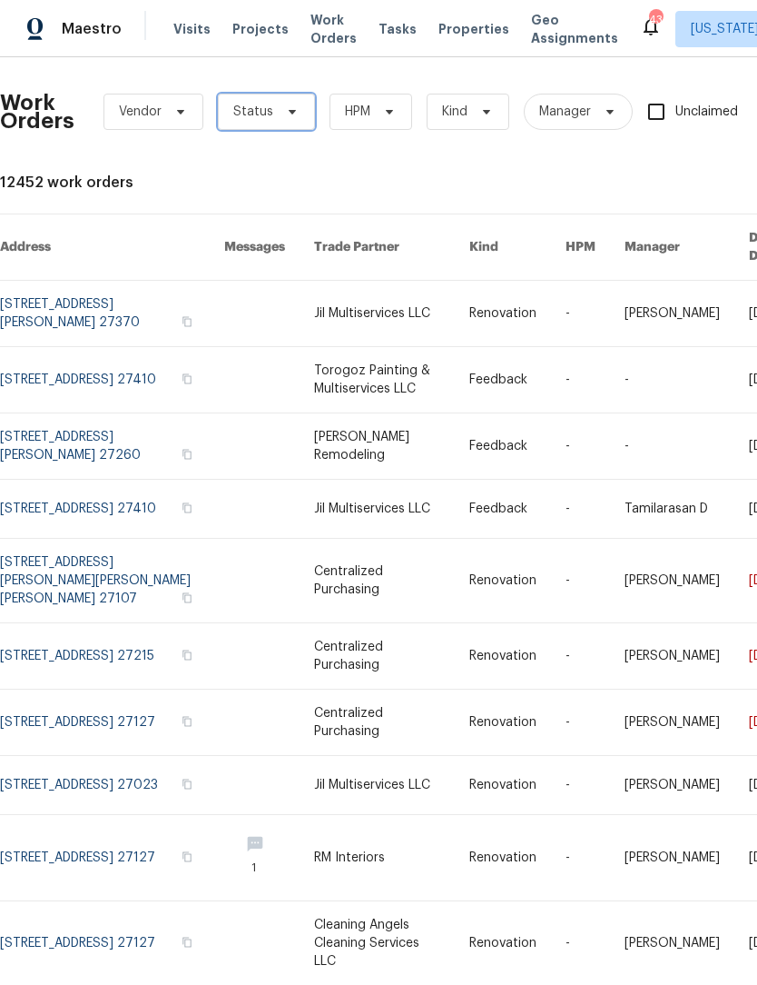
click at [283, 120] on span "Status" at bounding box center [266, 112] width 97 height 36
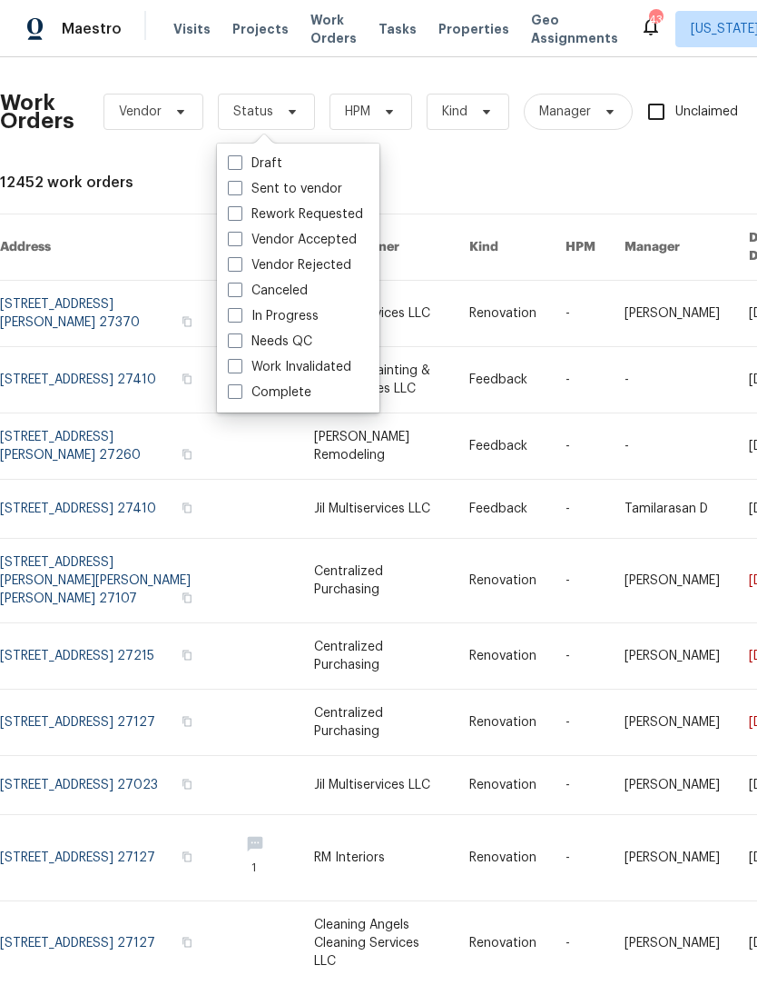
click at [300, 339] on label "Needs QC" at bounding box center [270, 341] width 84 height 18
click at [240, 339] on input "Needs QC" at bounding box center [234, 338] width 12 height 12
checkbox input "true"
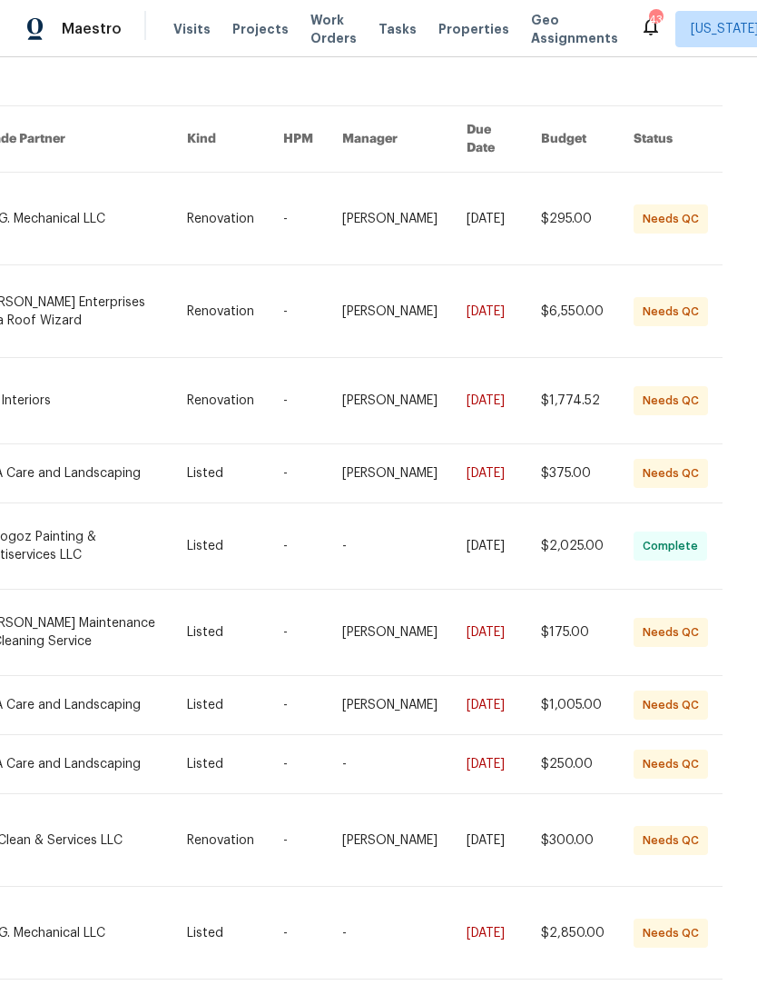
scroll to position [60, 0]
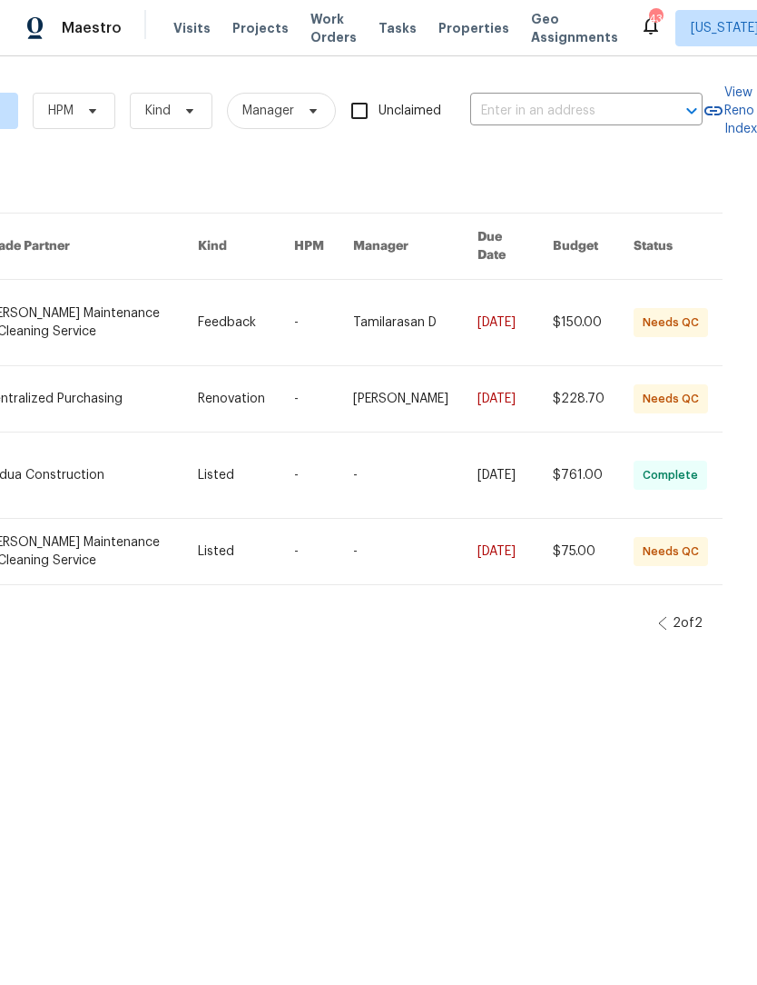
scroll to position [0, 322]
click at [71, 368] on link at bounding box center [91, 399] width 213 height 65
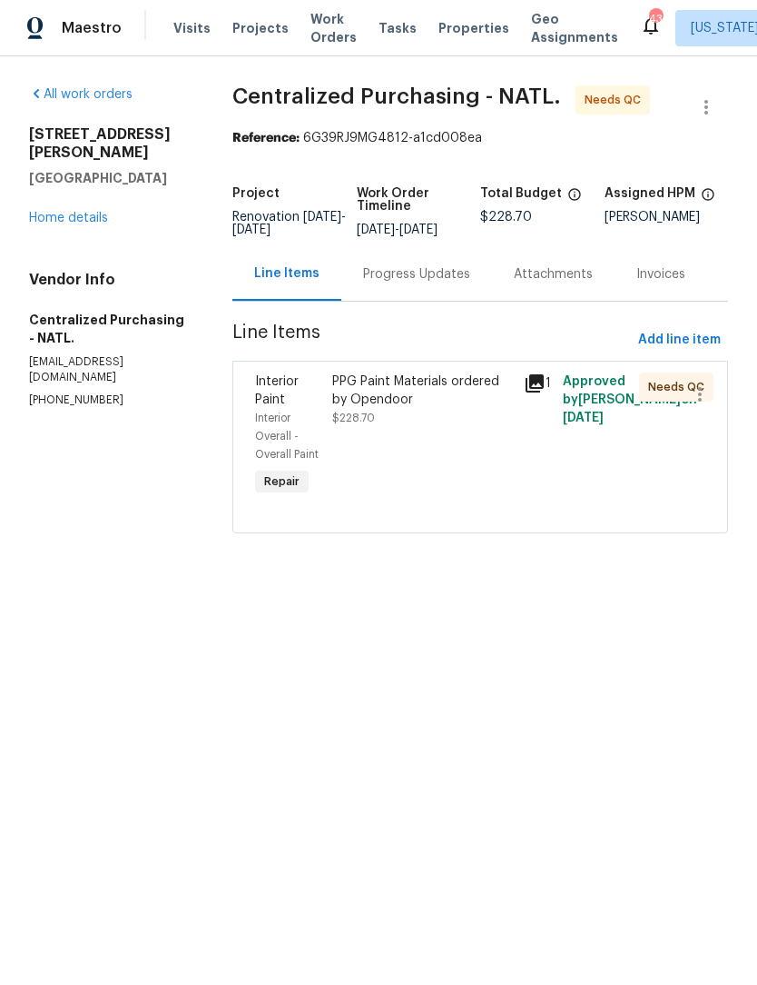
click at [413, 409] on div "PPG Paint Materials ordered by Opendoor" at bounding box center [423, 391] width 182 height 36
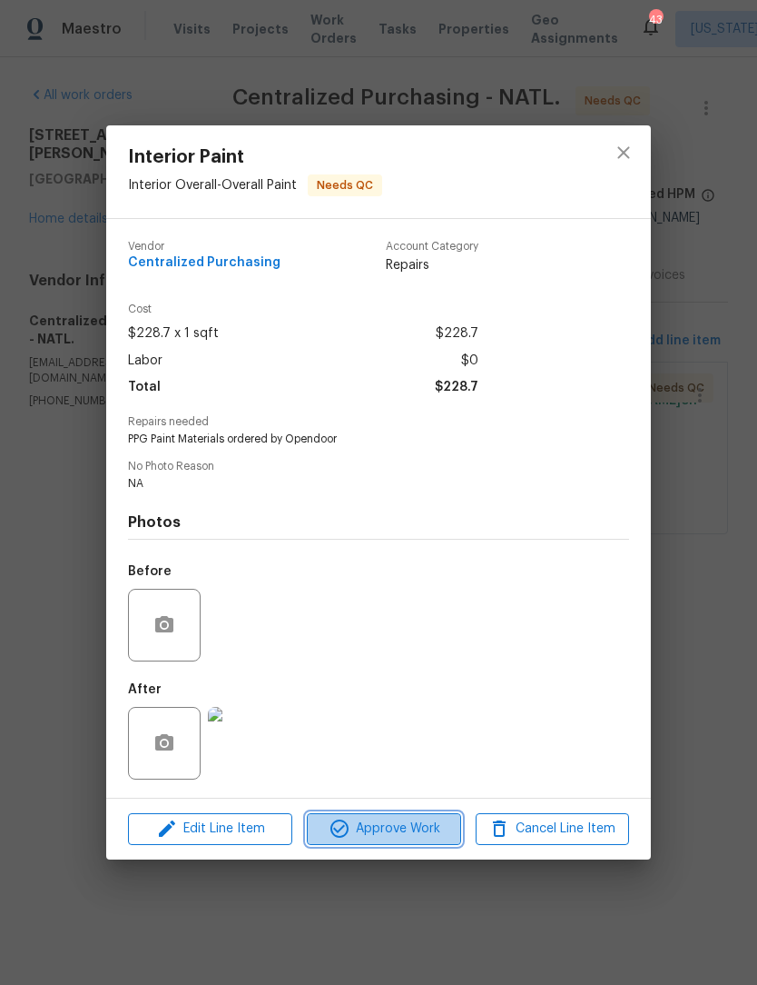
click at [417, 836] on span "Approve Work" at bounding box center [383, 828] width 143 height 23
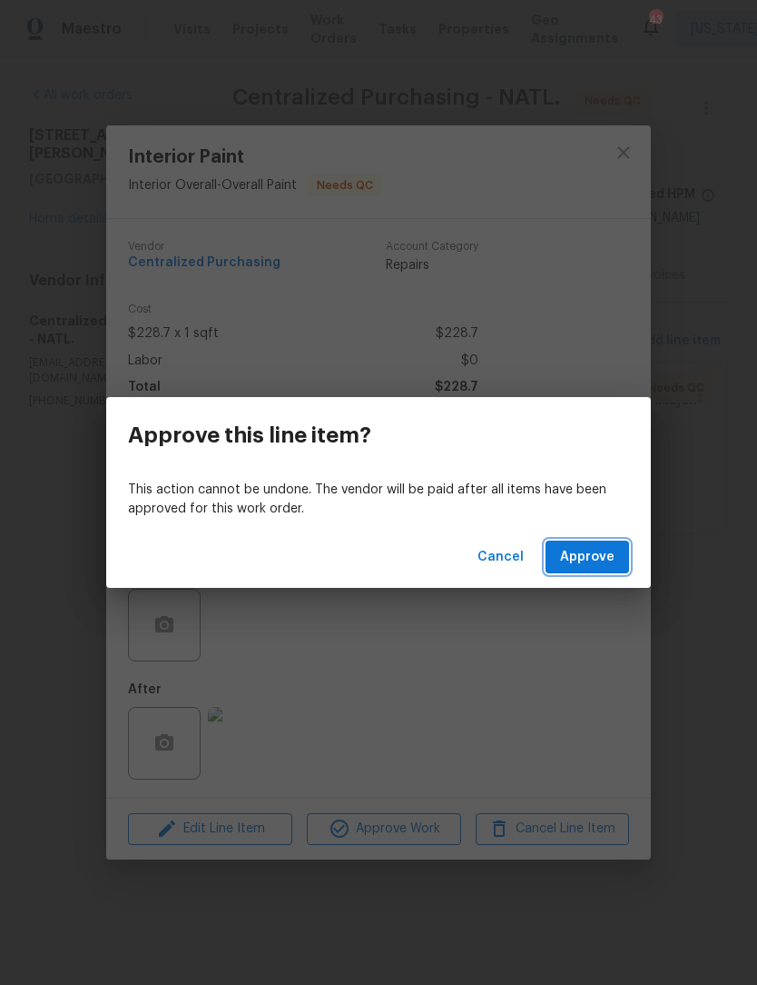
click at [607, 560] on span "Approve" at bounding box center [587, 557] width 54 height 23
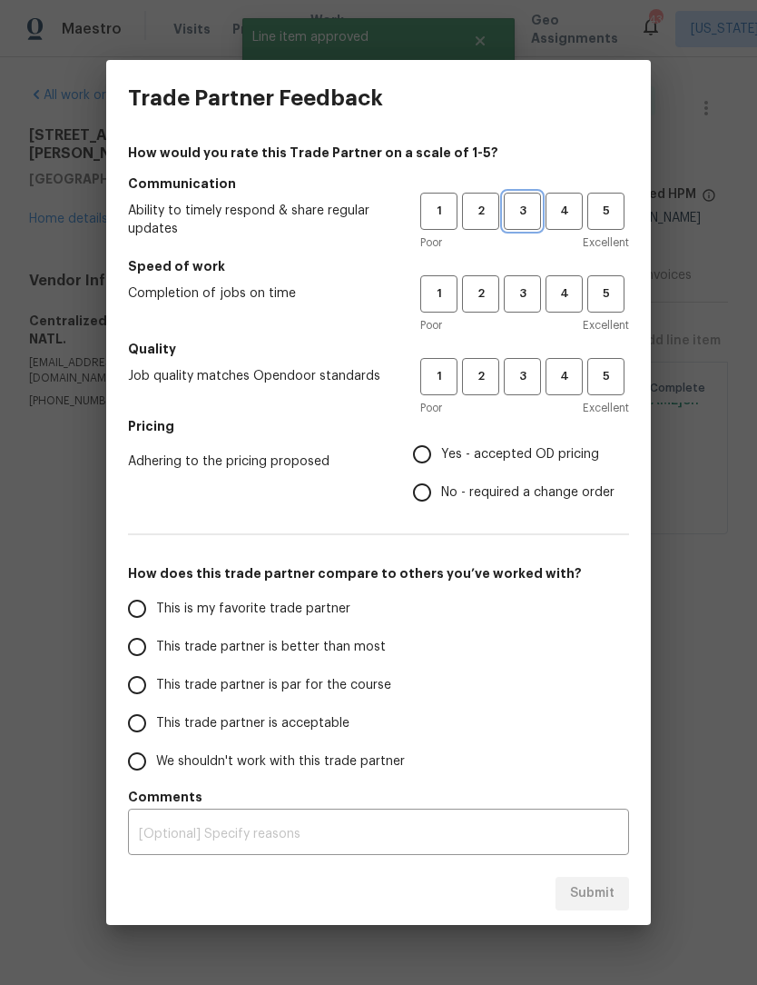
click at [519, 208] on span "3" at bounding box center [523, 211] width 34 height 21
click at [521, 289] on span "3" at bounding box center [523, 293] width 34 height 21
click at [523, 393] on button "3" at bounding box center [522, 376] width 37 height 37
click at [422, 472] on input "Yes - accepted OD pricing" at bounding box center [422, 454] width 38 height 38
radio input "true"
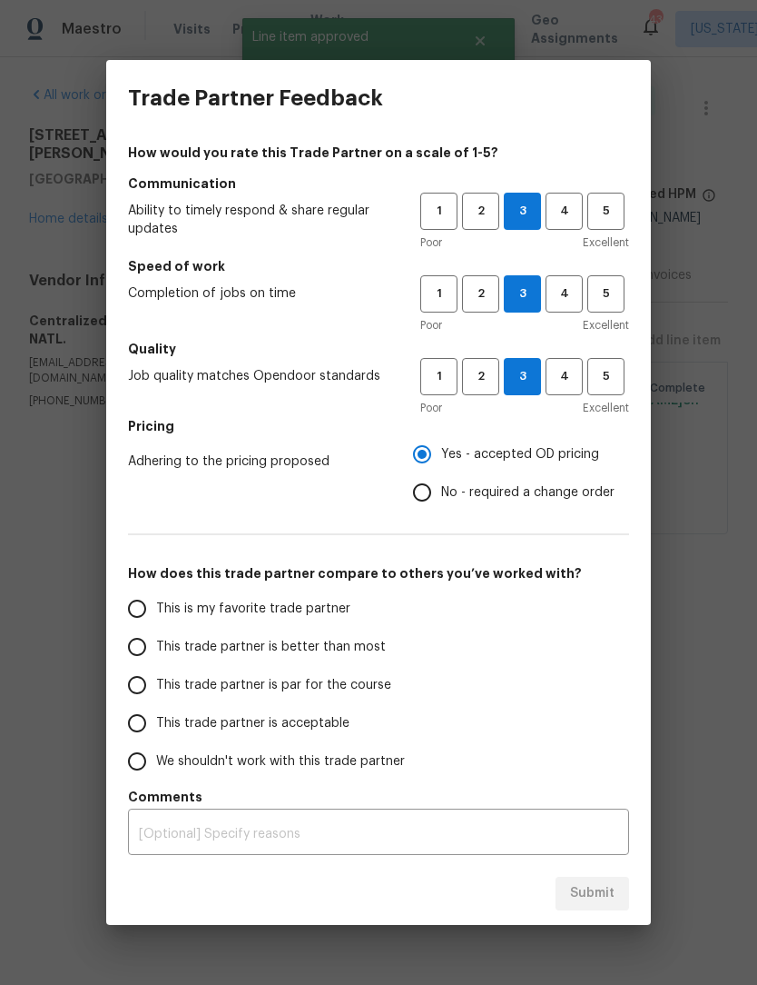
click at [144, 689] on input "This trade partner is par for the course" at bounding box center [137, 685] width 38 height 38
click at [603, 886] on span "Submit" at bounding box center [592, 893] width 45 height 23
radio input "true"
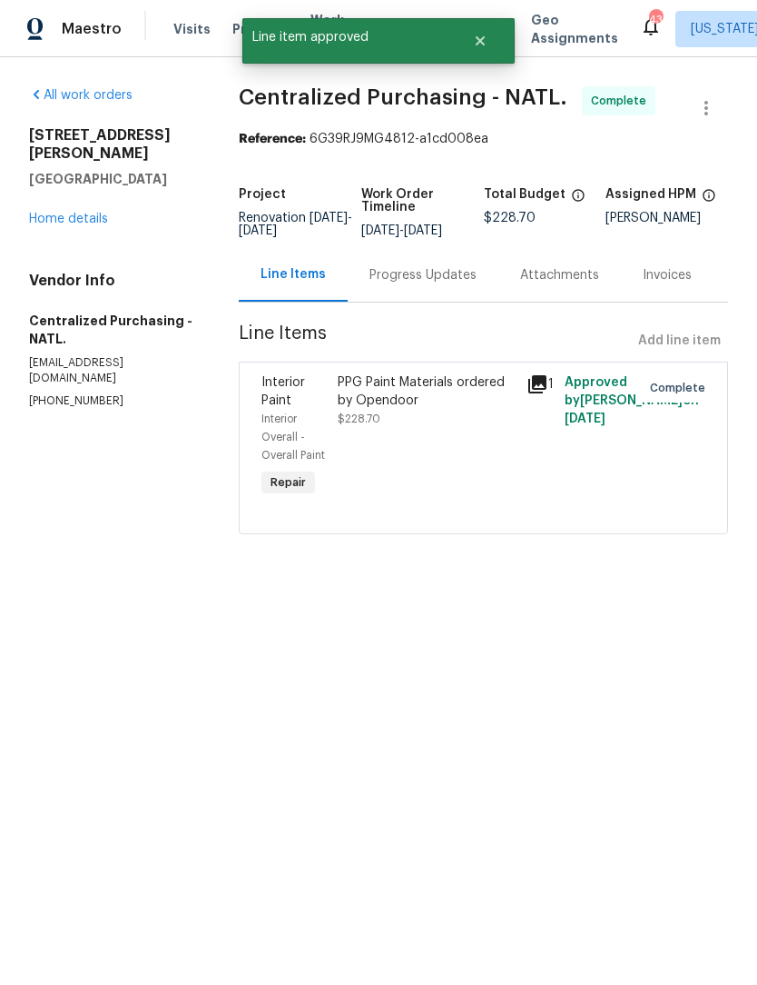
radio input "false"
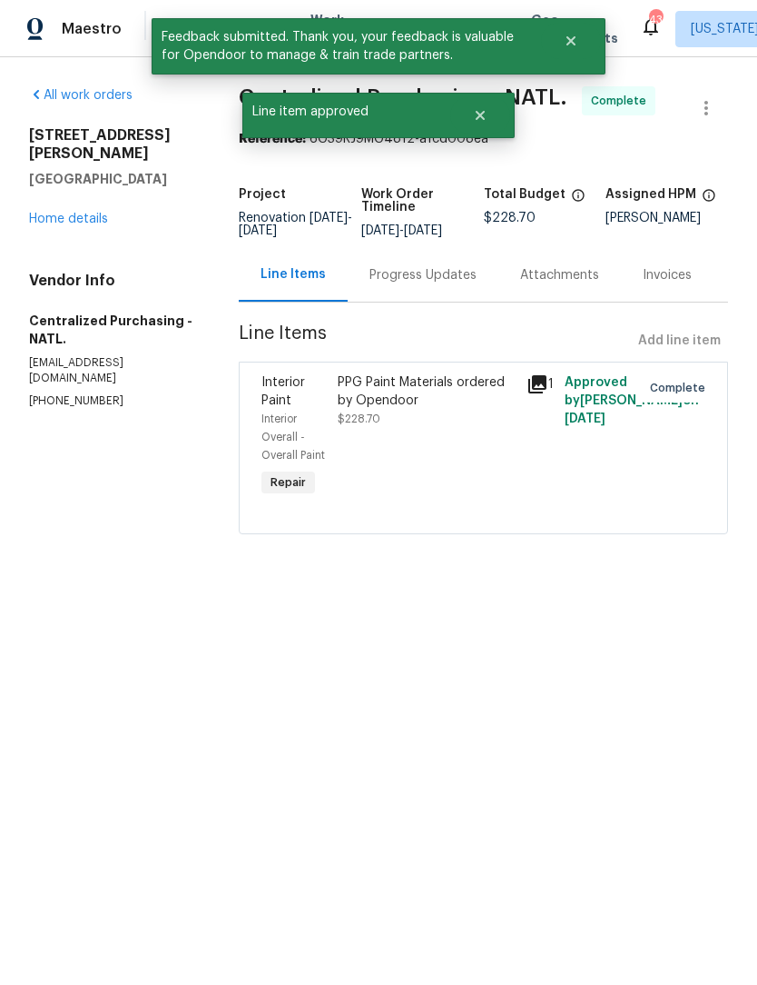
click at [85, 213] on link "Home details" at bounding box center [68, 219] width 79 height 13
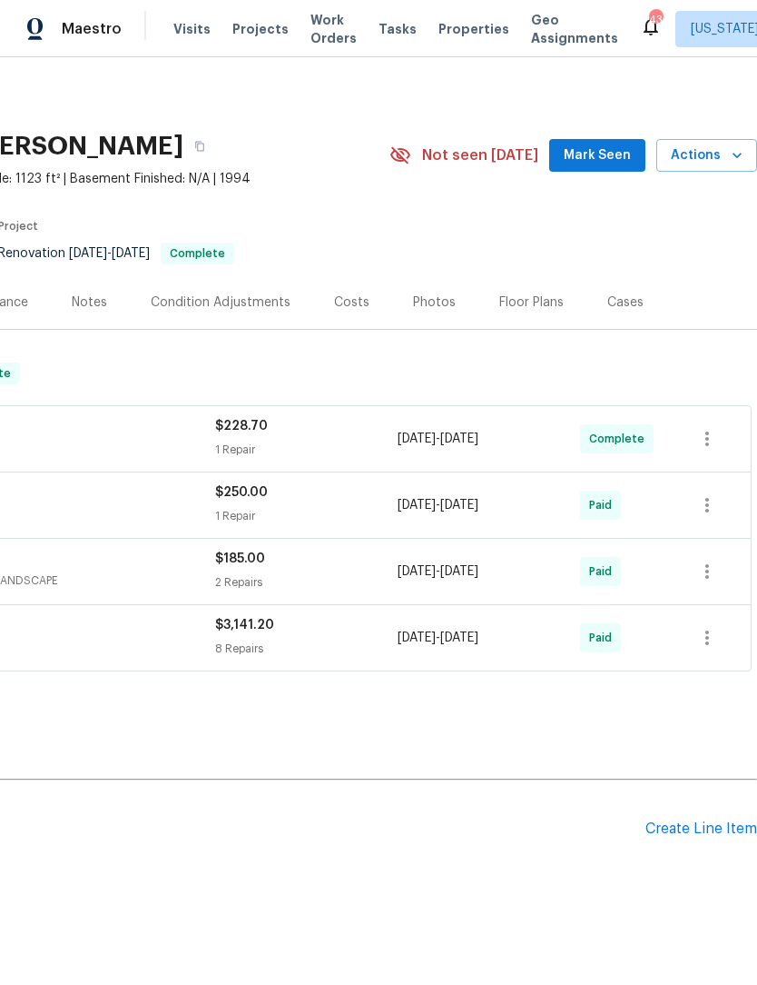
scroll to position [0, 269]
click at [598, 162] on span "Mark Seen" at bounding box center [597, 155] width 67 height 23
